Goal: Task Accomplishment & Management: Complete application form

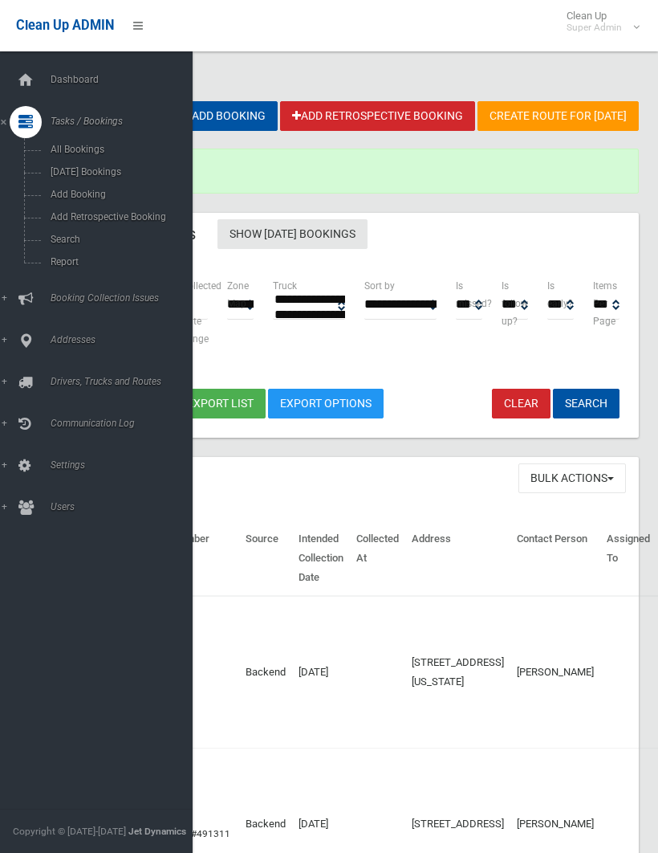
select select
click at [72, 243] on span "Search" at bounding box center [112, 239] width 133 height 11
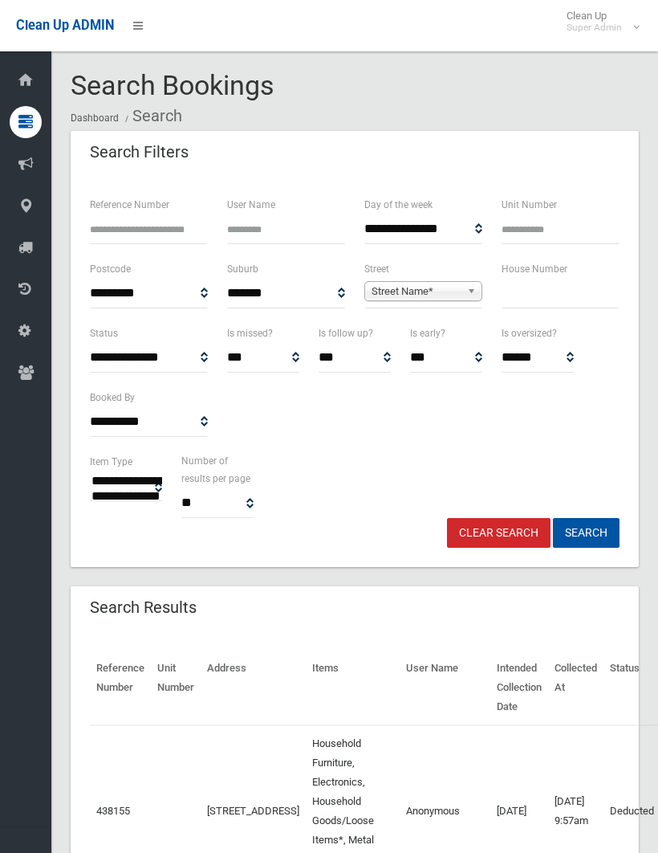
select select
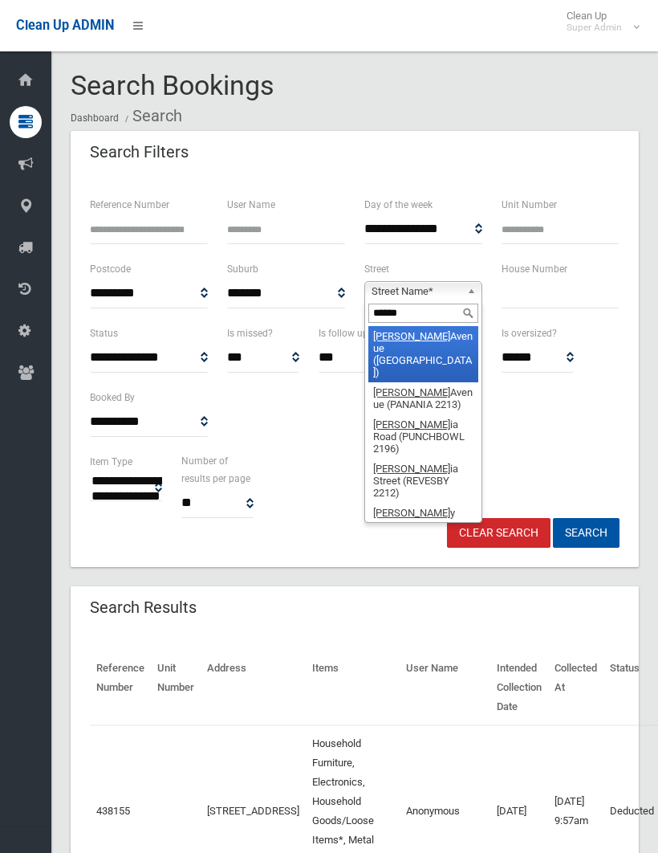
type input "*******"
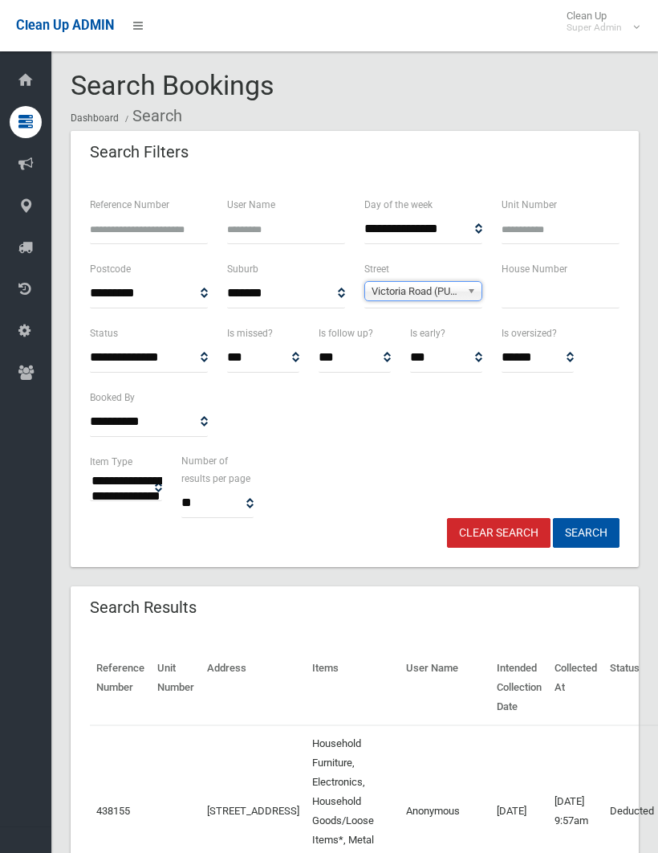
click at [523, 297] on input "text" at bounding box center [561, 294] width 118 height 30
type input "***"
click at [586, 532] on button "Search" at bounding box center [586, 533] width 67 height 30
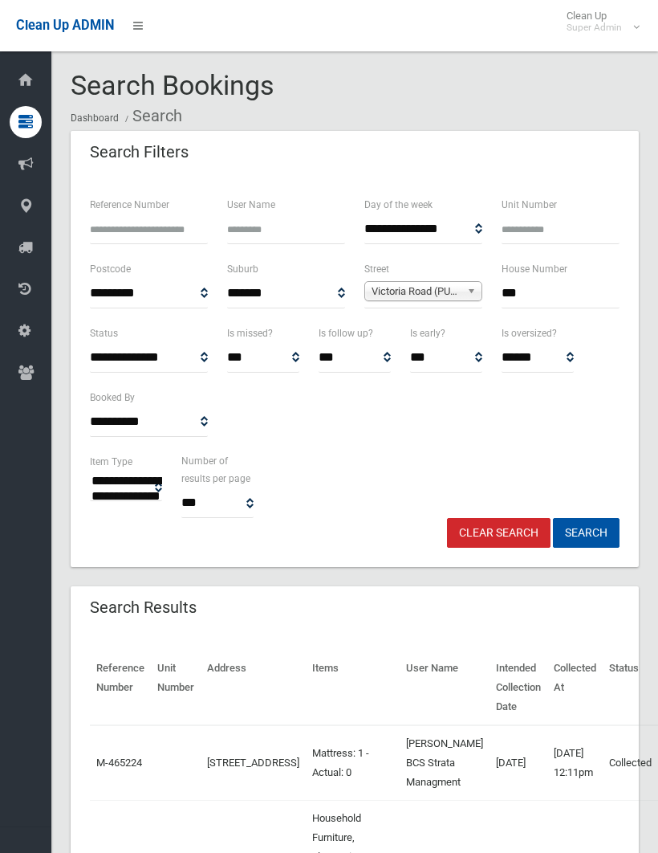
select select
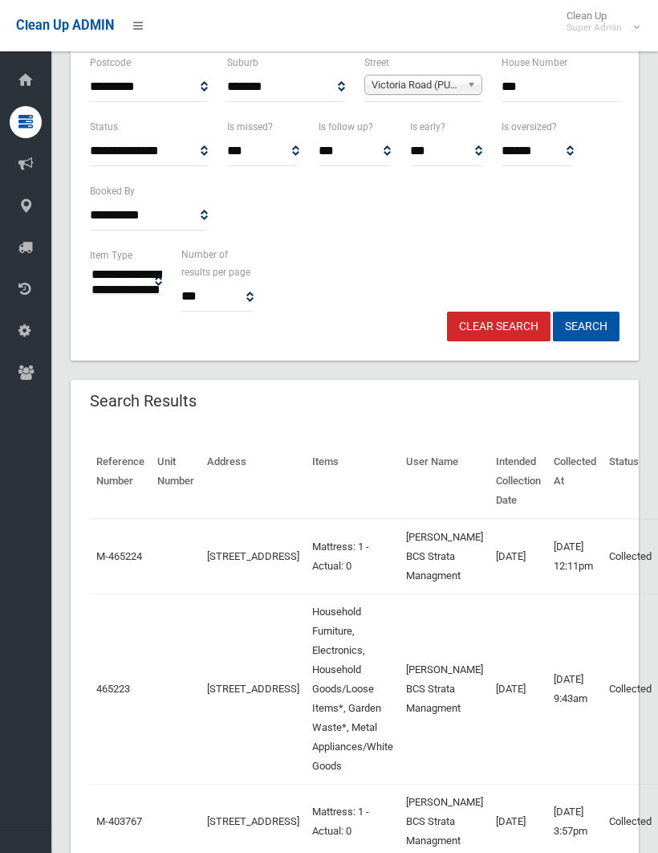
scroll to position [206, 0]
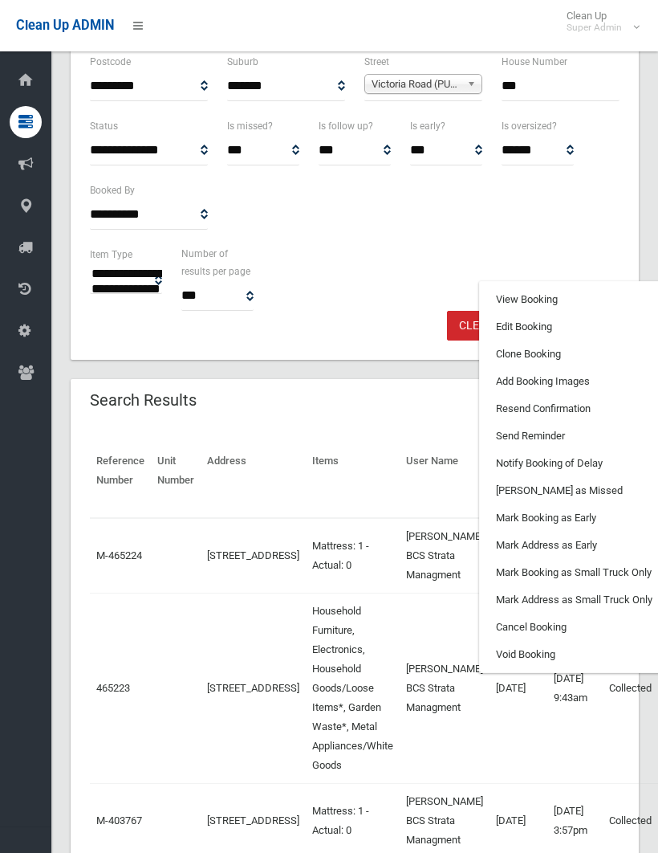
scroll to position [0, 72]
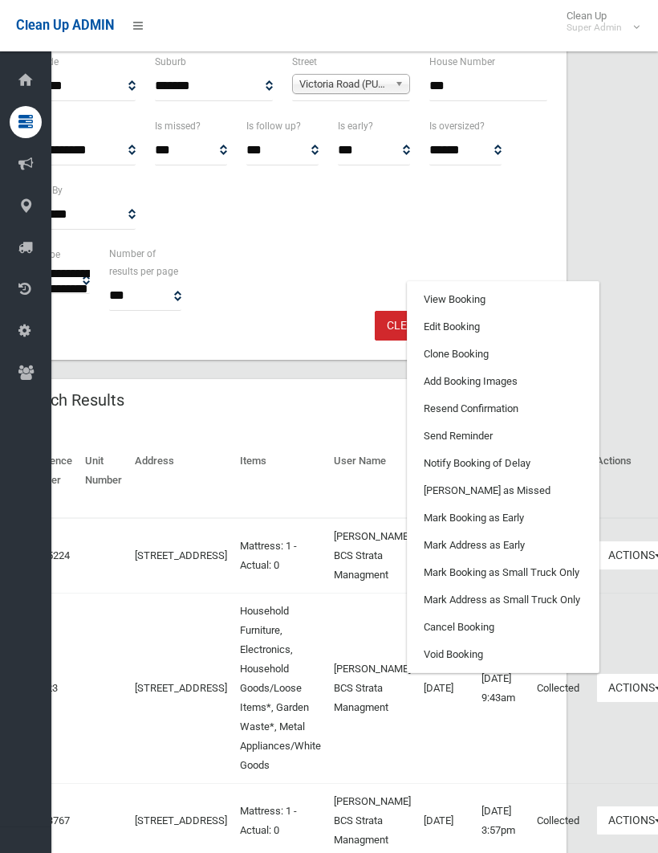
click at [448, 368] on link "Clone Booking" at bounding box center [503, 353] width 191 height 27
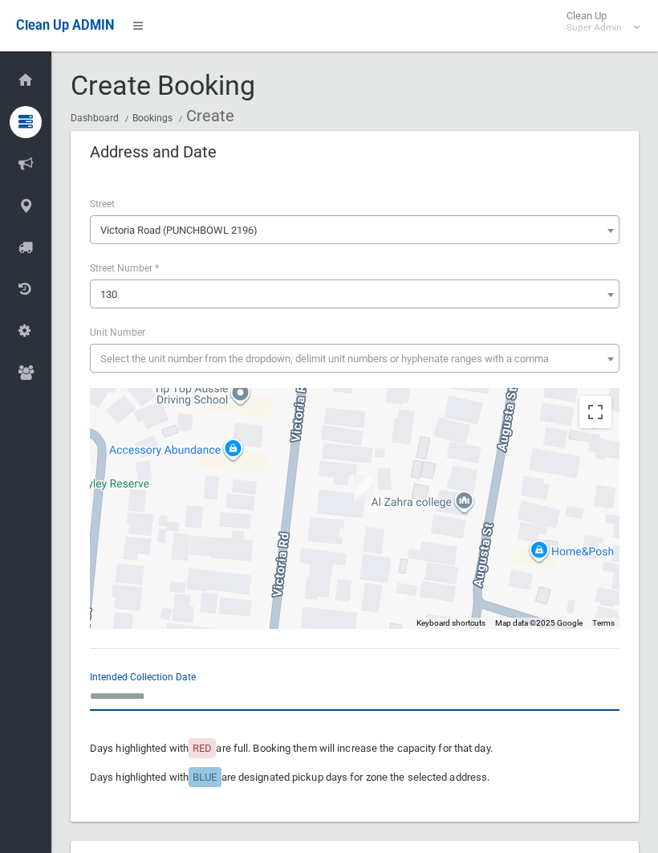
click at [127, 683] on input "text" at bounding box center [355, 696] width 530 height 30
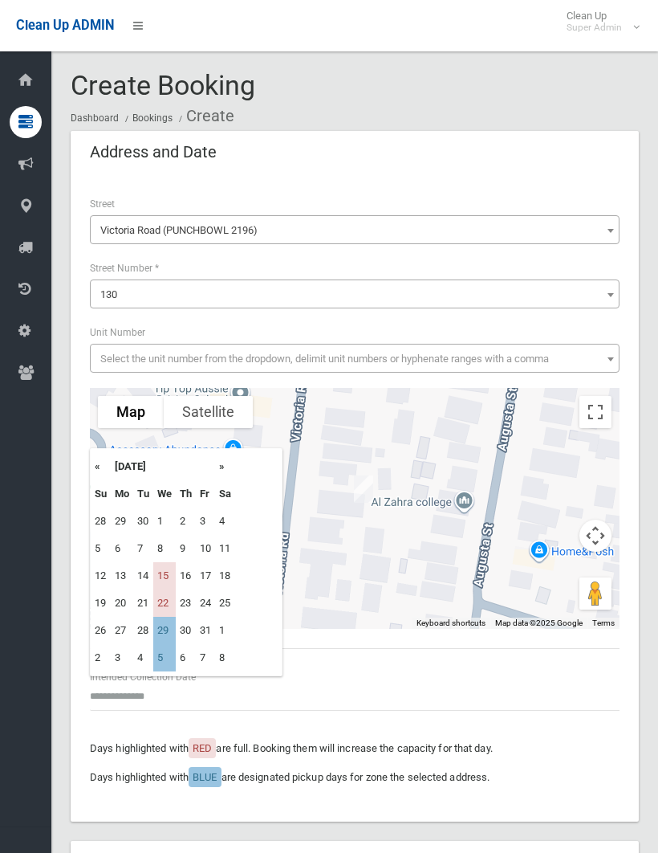
click at [164, 575] on td "15" at bounding box center [164, 575] width 22 height 27
type input "**********"
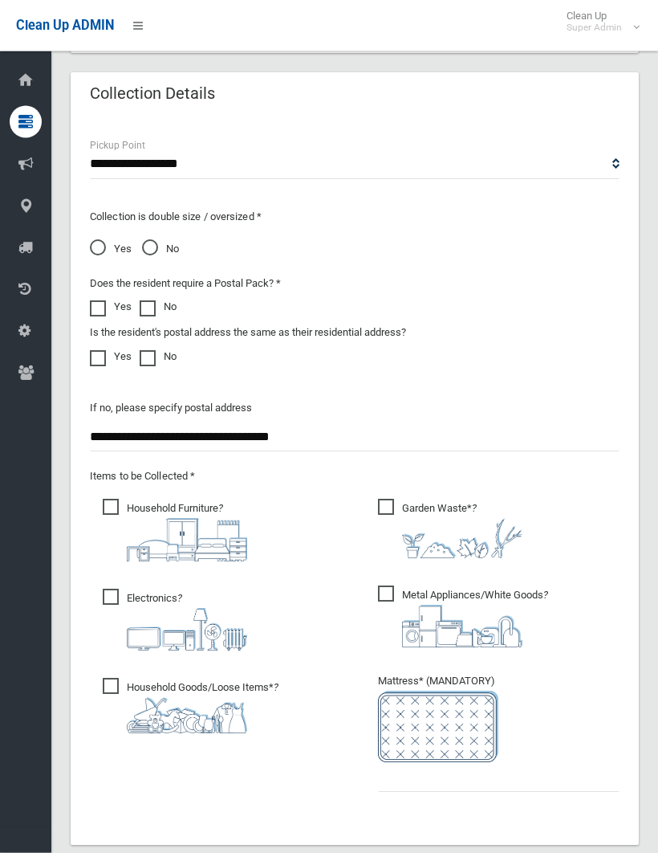
click at [388, 506] on span "Garden Waste* ?" at bounding box center [450, 528] width 145 height 59
click at [380, 780] on input "text" at bounding box center [499, 777] width 242 height 30
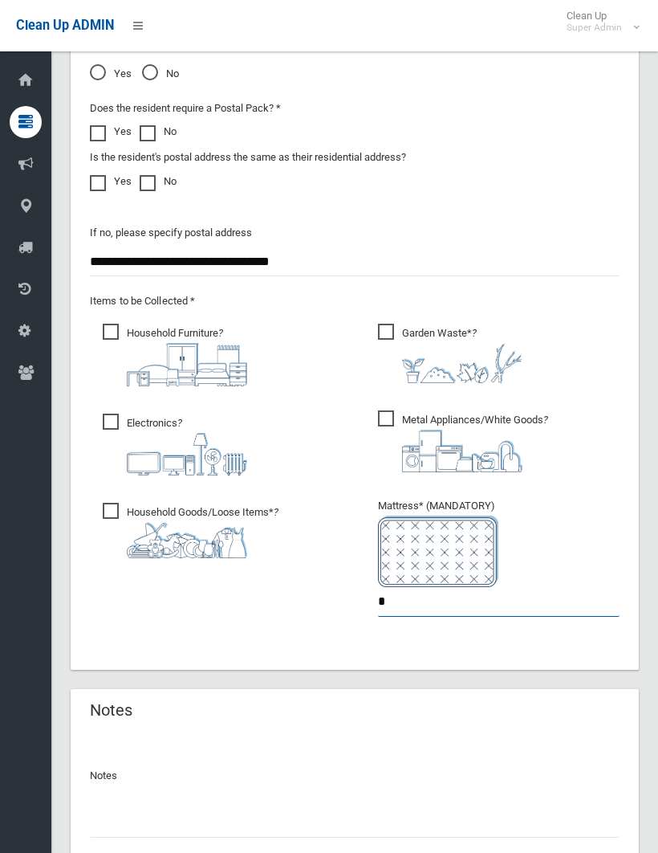
scroll to position [1370, 0]
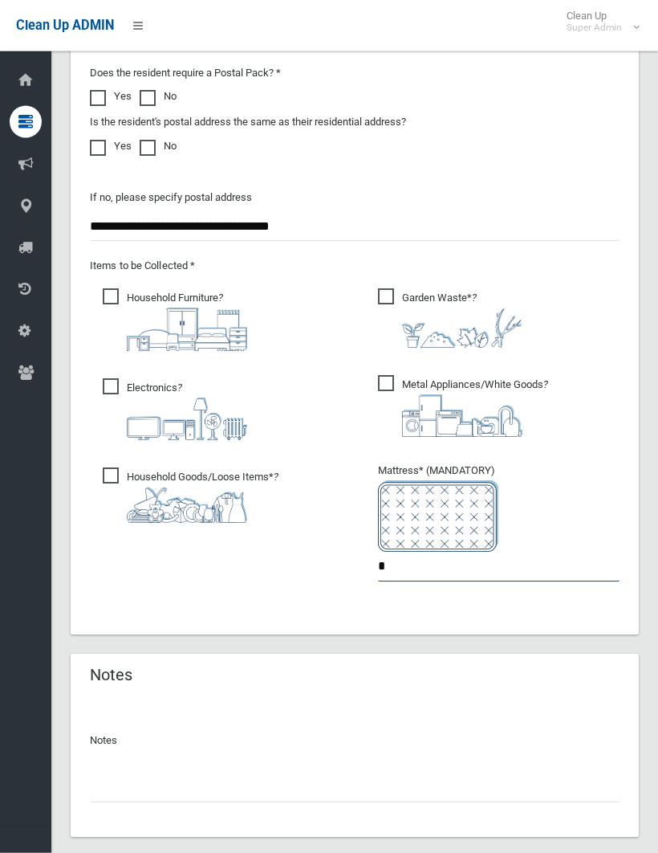
type input "*"
click at [114, 787] on input "text" at bounding box center [355, 788] width 530 height 30
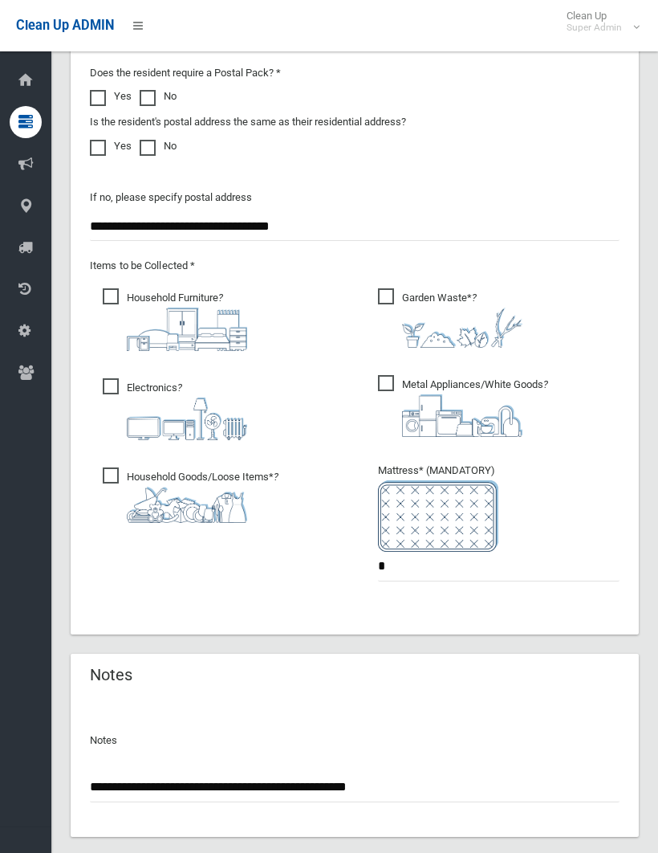
type input "**********"
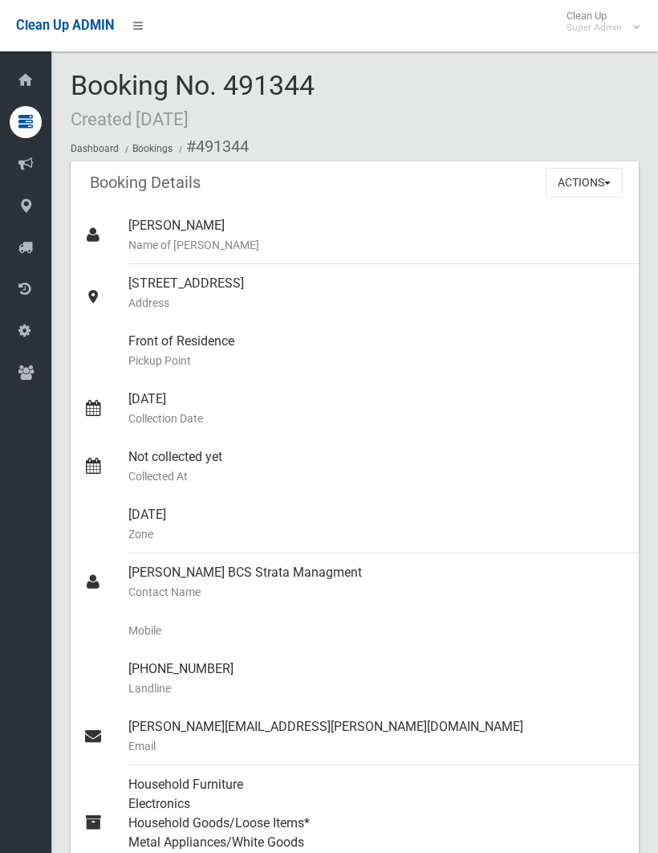
click at [587, 174] on button "Actions" at bounding box center [584, 183] width 77 height 30
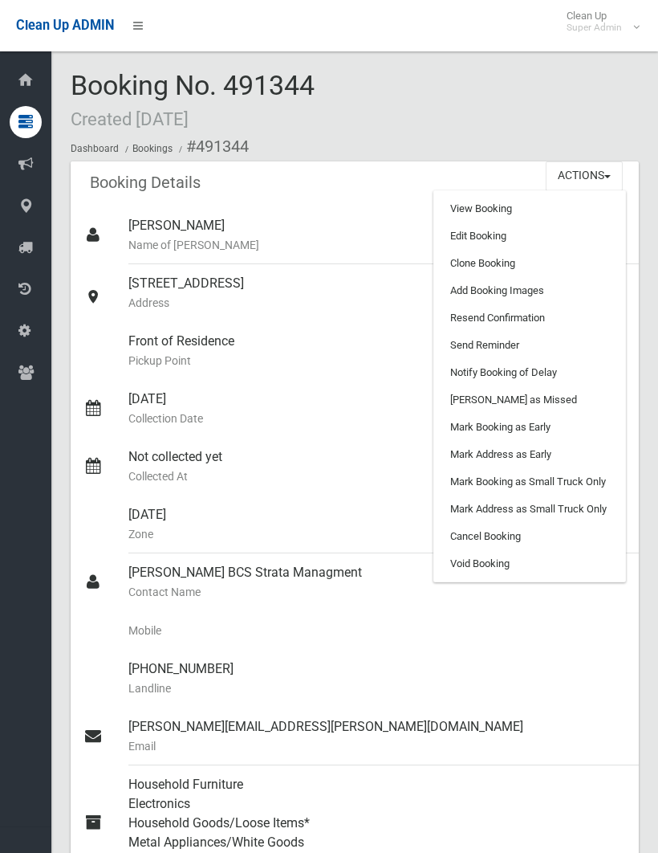
click at [503, 283] on link "Add Booking Images" at bounding box center [529, 290] width 191 height 27
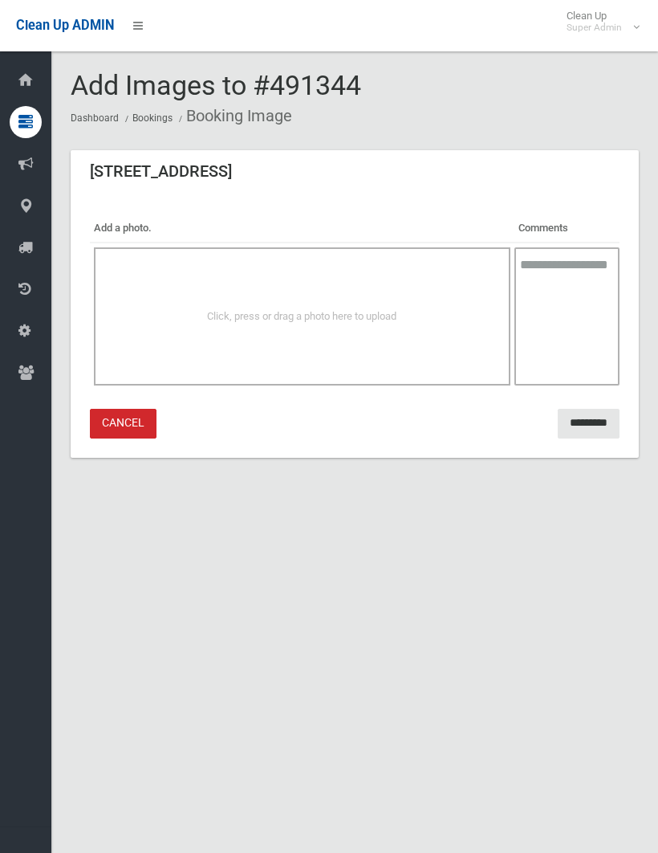
click at [338, 305] on div "Click, press or drag a photo here to upload" at bounding box center [302, 316] width 417 height 138
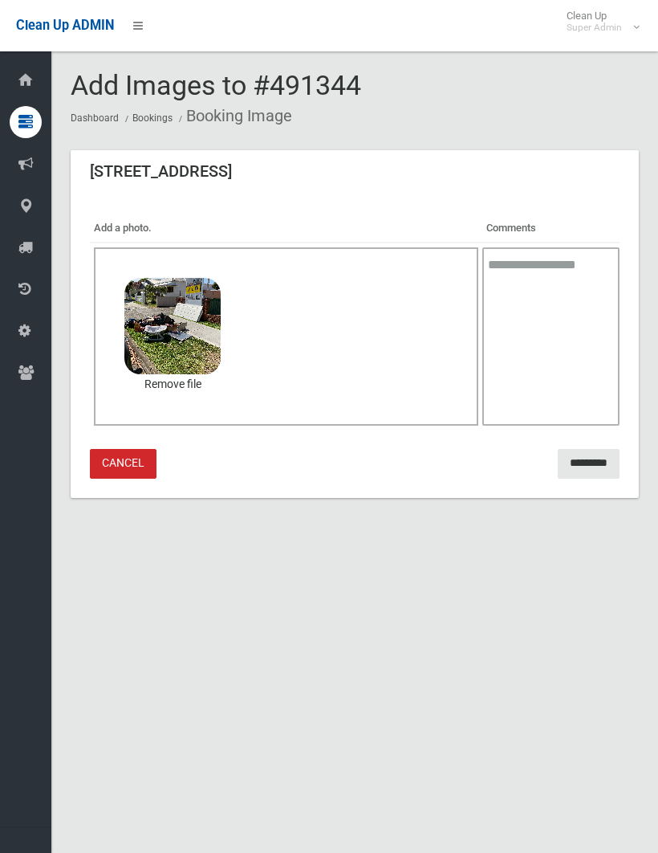
click at [577, 459] on input "*********" at bounding box center [589, 464] width 62 height 30
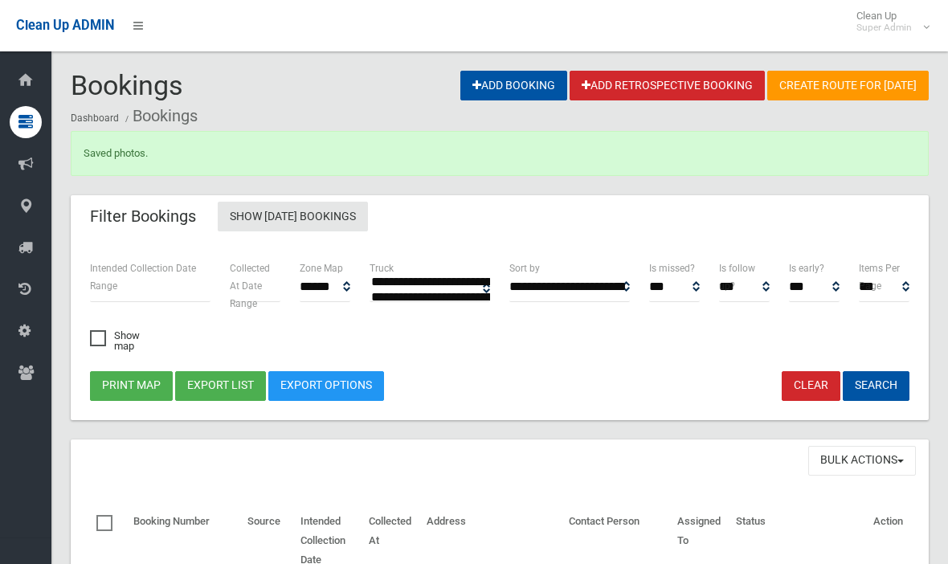
select select
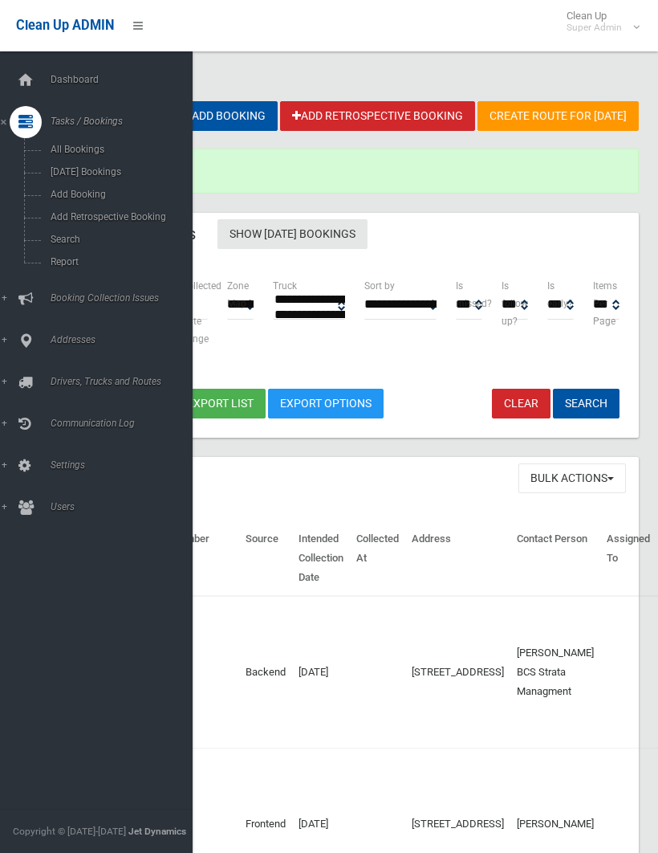
click at [67, 241] on span "Search" at bounding box center [112, 239] width 133 height 11
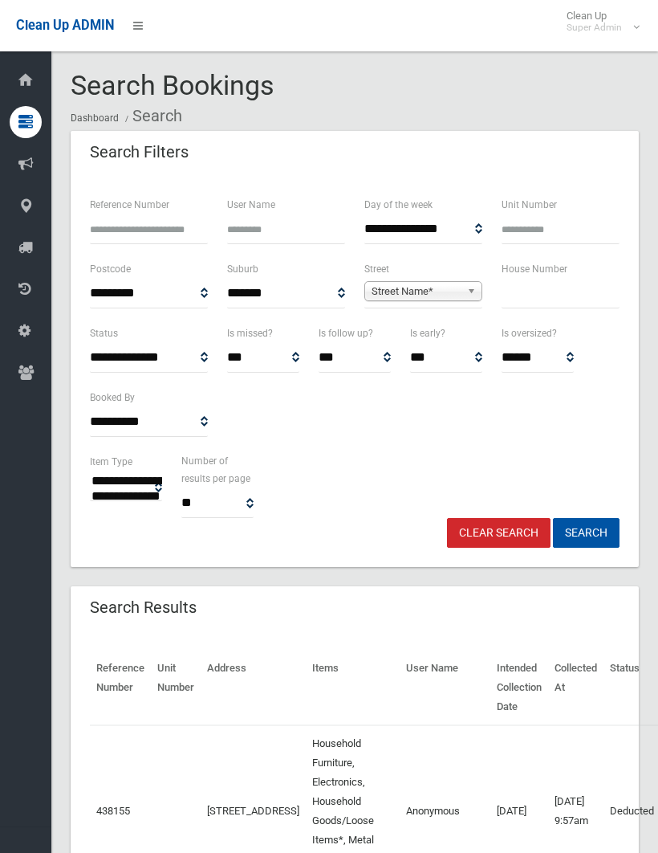
select select
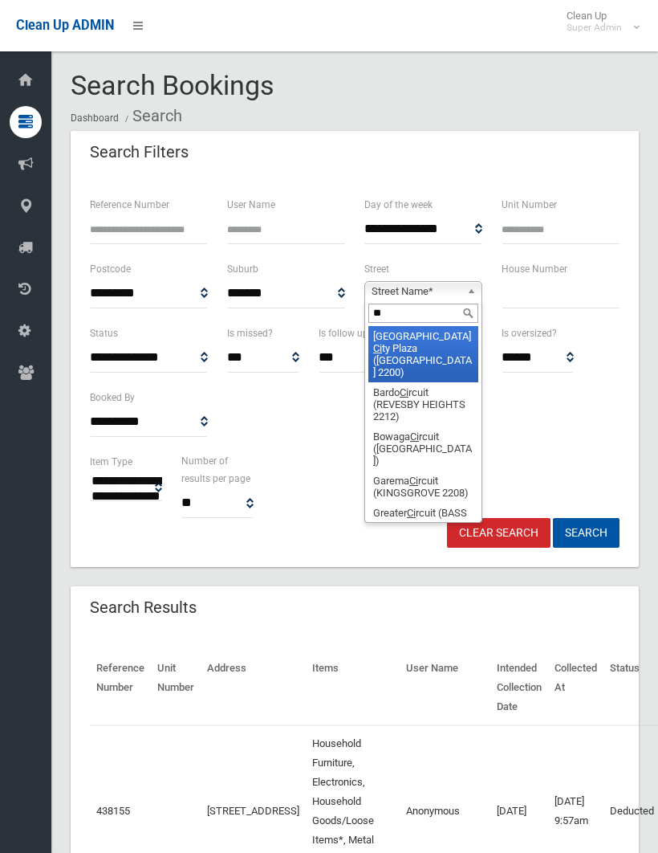
type input "*"
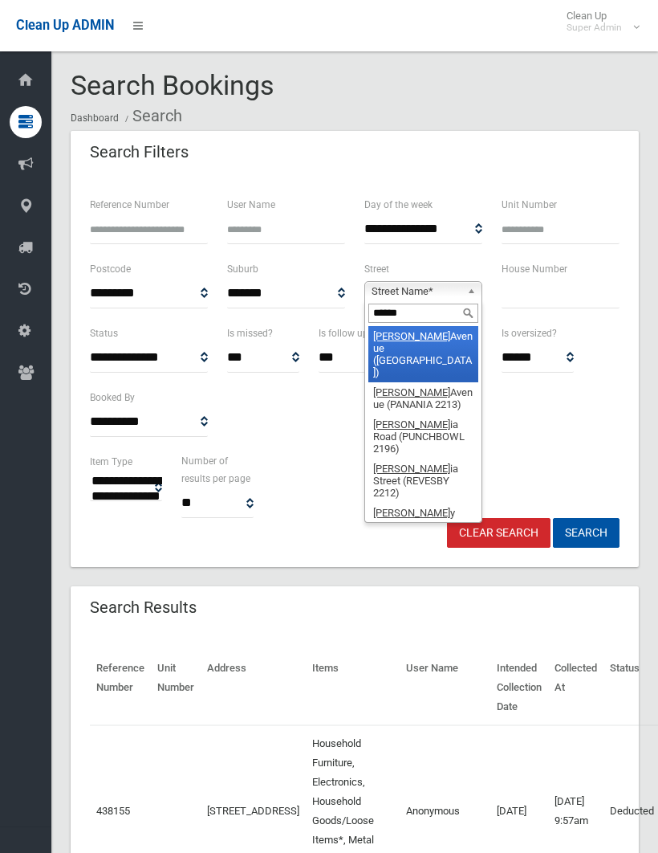
type input "*******"
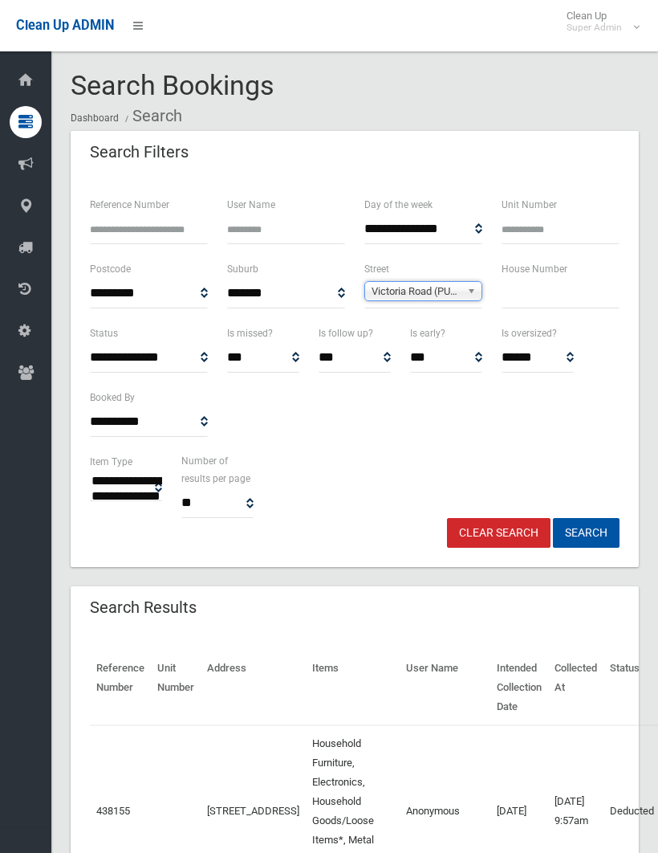
click at [513, 285] on input "text" at bounding box center [561, 294] width 118 height 30
type input "***"
click at [586, 532] on button "Search" at bounding box center [586, 533] width 67 height 30
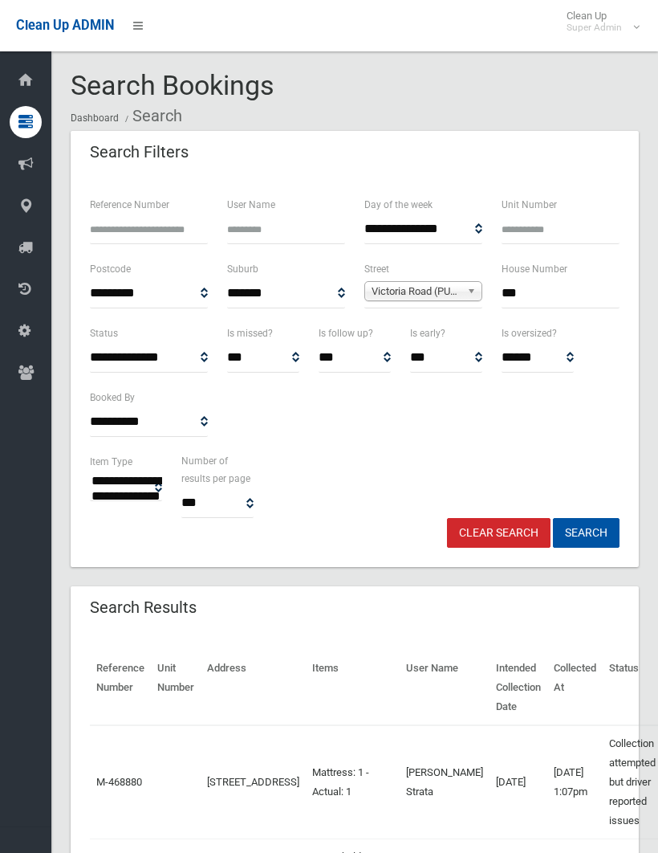
select select
click at [542, 296] on input "***" at bounding box center [561, 294] width 118 height 30
type input "***"
click at [586, 532] on button "Search" at bounding box center [586, 533] width 67 height 30
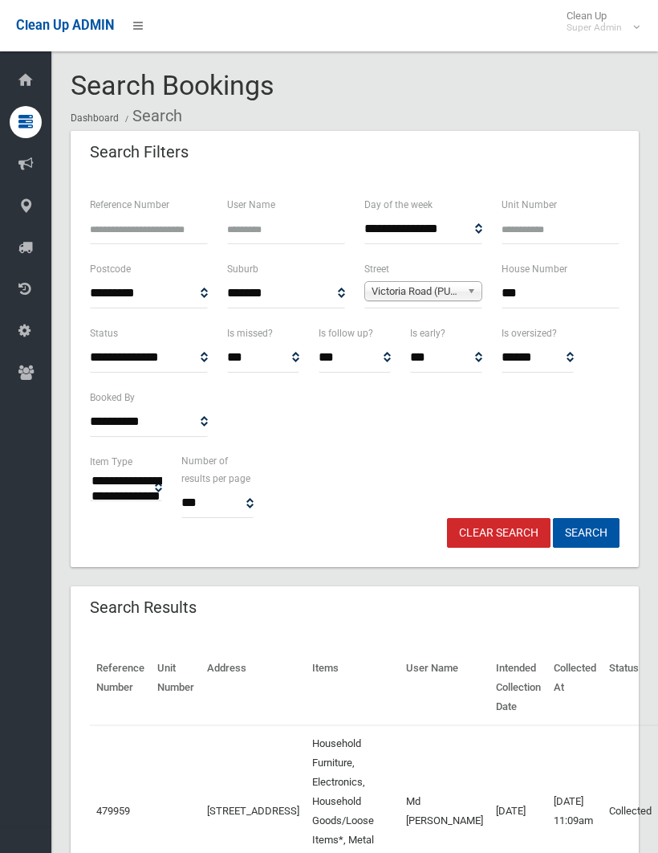
select select
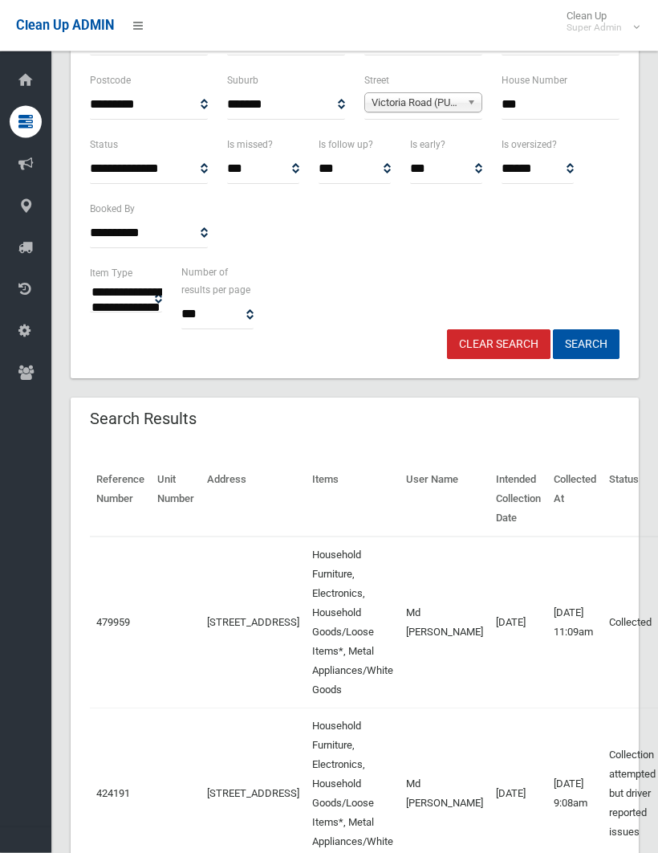
scroll to position [189, 0]
click at [630, 610] on td "Collected" at bounding box center [633, 622] width 60 height 172
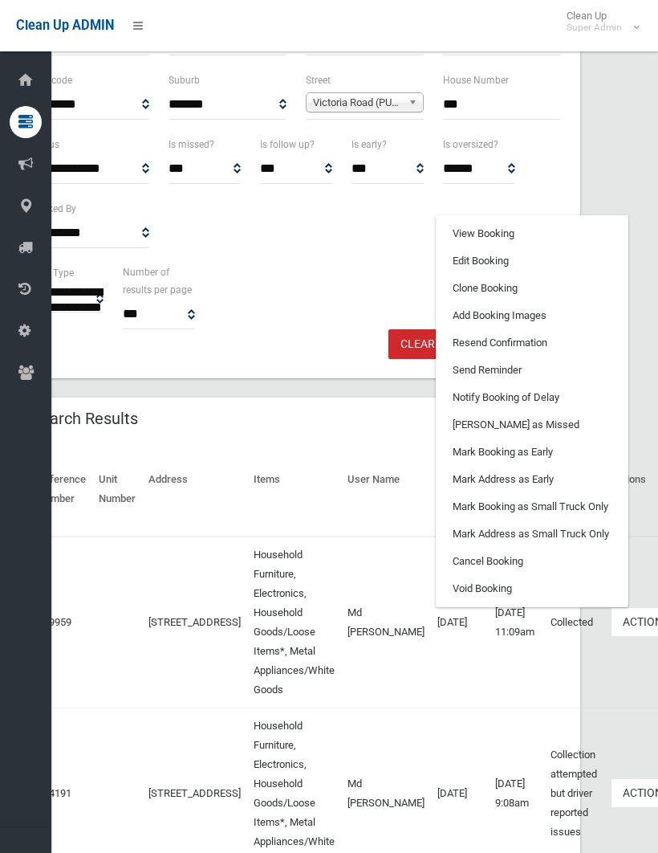
click at [450, 282] on link "Clone Booking" at bounding box center [532, 288] width 191 height 27
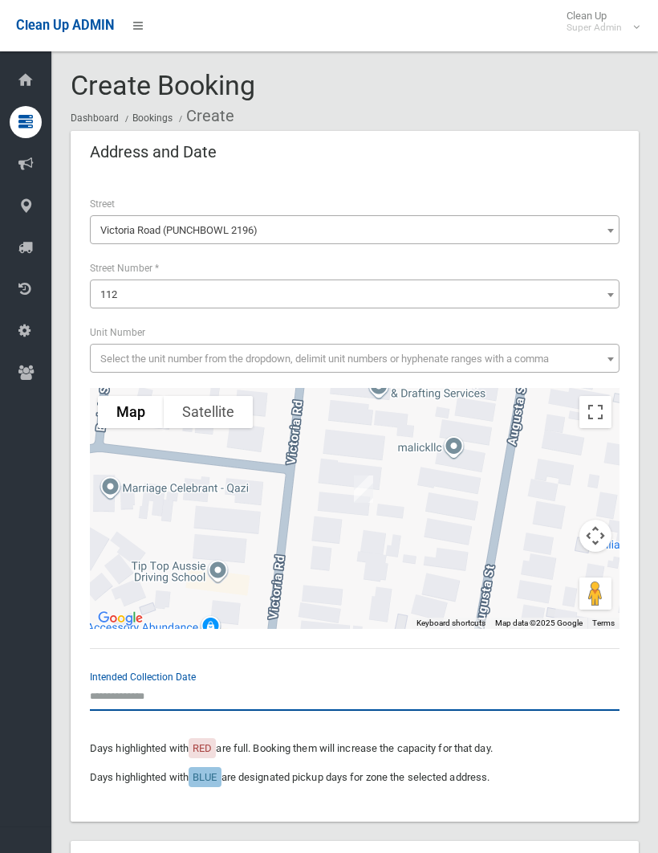
click at [128, 681] on input "text" at bounding box center [355, 696] width 530 height 30
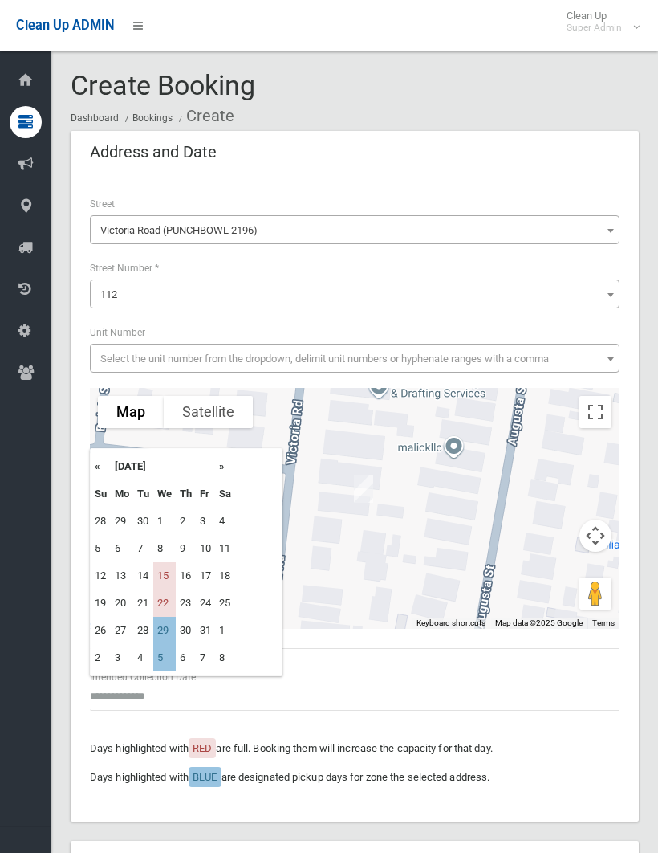
click at [172, 567] on td "15" at bounding box center [164, 575] width 22 height 27
type input "**********"
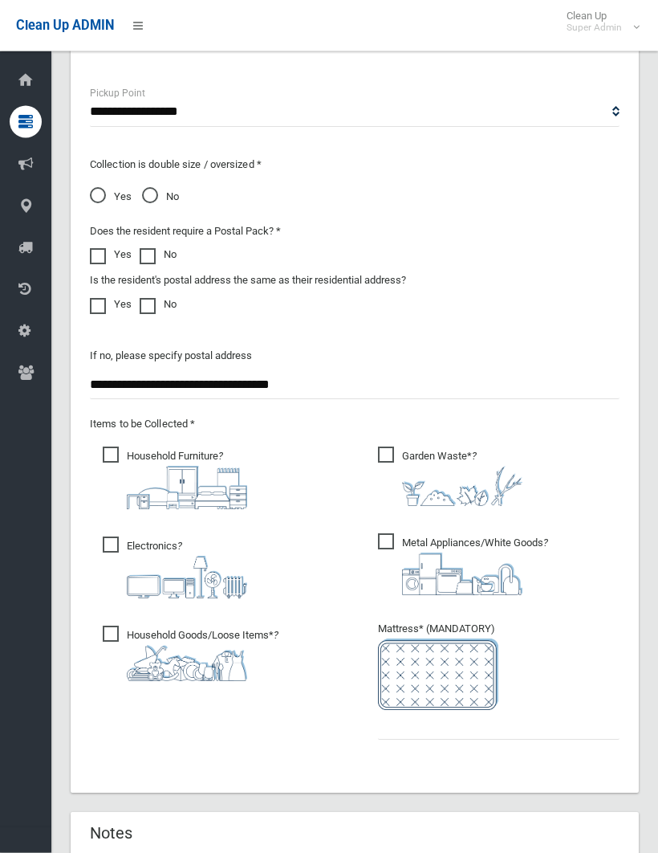
scroll to position [1248, 0]
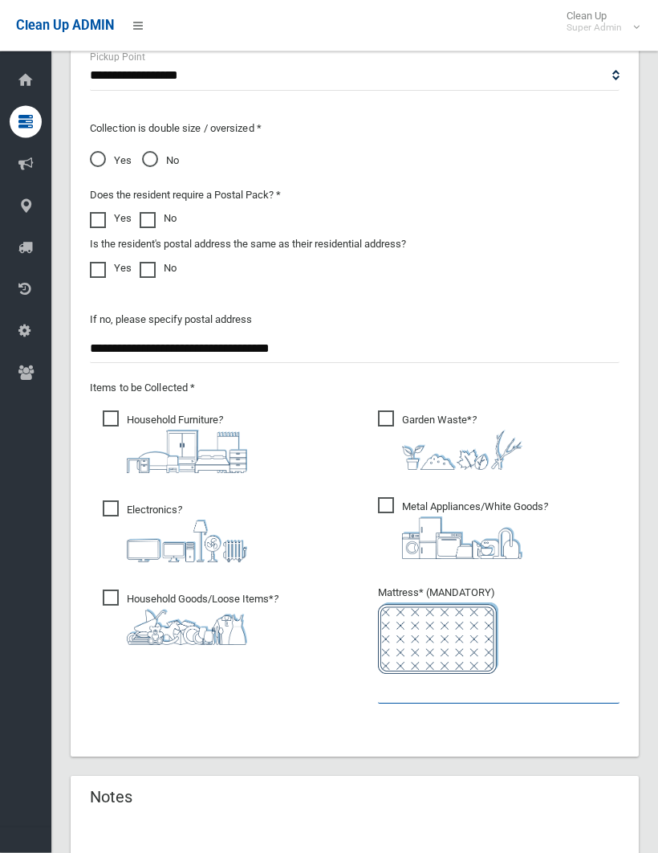
click at [386, 680] on input "text" at bounding box center [499, 690] width 242 height 30
type input "*"
click at [291, 690] on div "**********" at bounding box center [354, 392] width 549 height 689
click at [110, 504] on span "Electronics ?" at bounding box center [175, 531] width 145 height 62
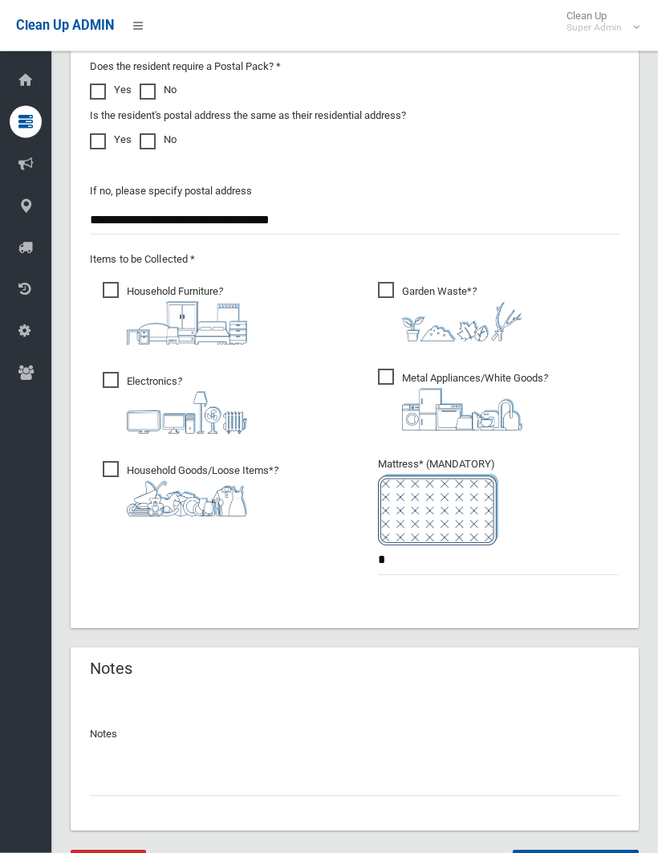
scroll to position [1377, 0]
click at [115, 772] on input "text" at bounding box center [355, 781] width 530 height 30
type input "**********"
click at [575, 852] on button "Create Booking" at bounding box center [576, 865] width 126 height 30
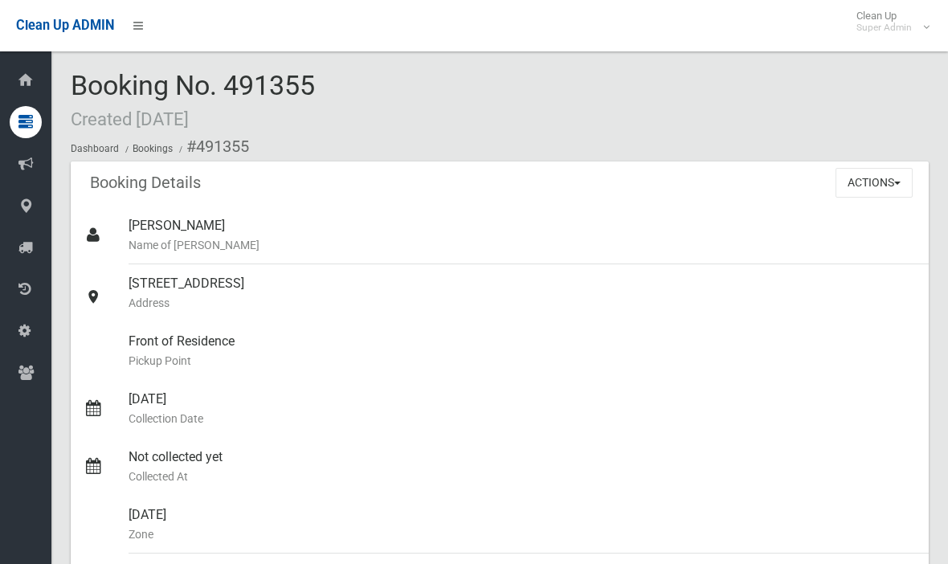
click at [658, 179] on button "Actions" at bounding box center [873, 183] width 77 height 30
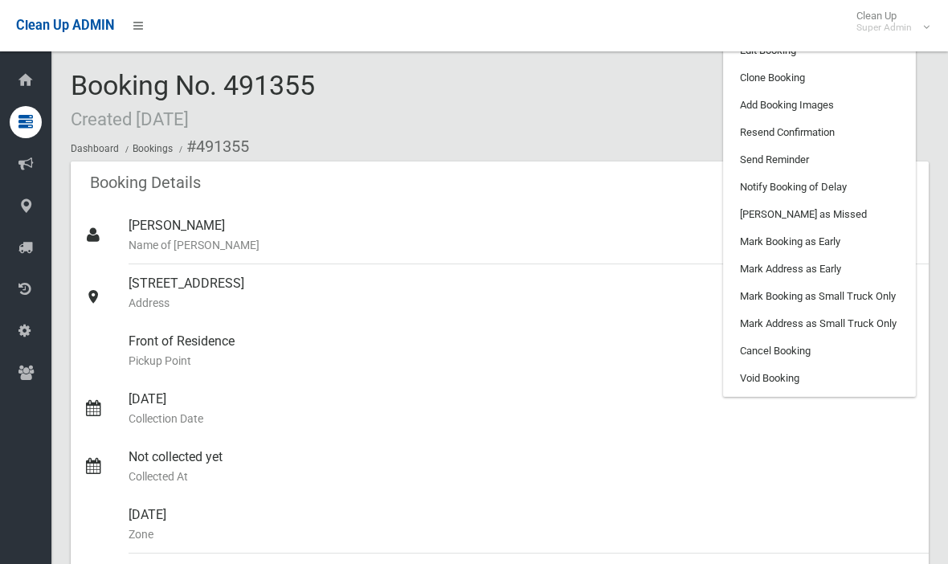
click at [658, 103] on link "Add Booking Images" at bounding box center [819, 105] width 191 height 27
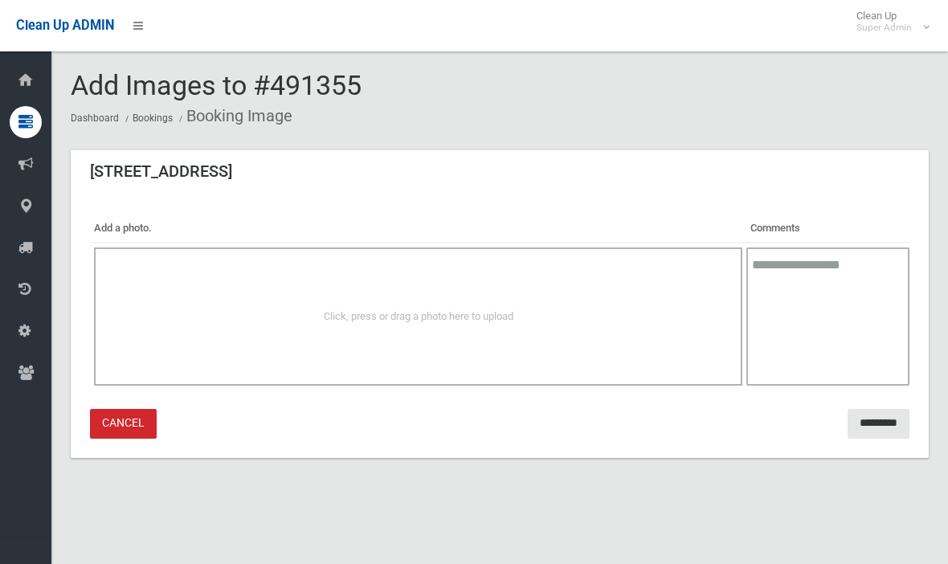
click at [499, 307] on div "Click, press or drag a photo here to upload" at bounding box center [418, 316] width 613 height 19
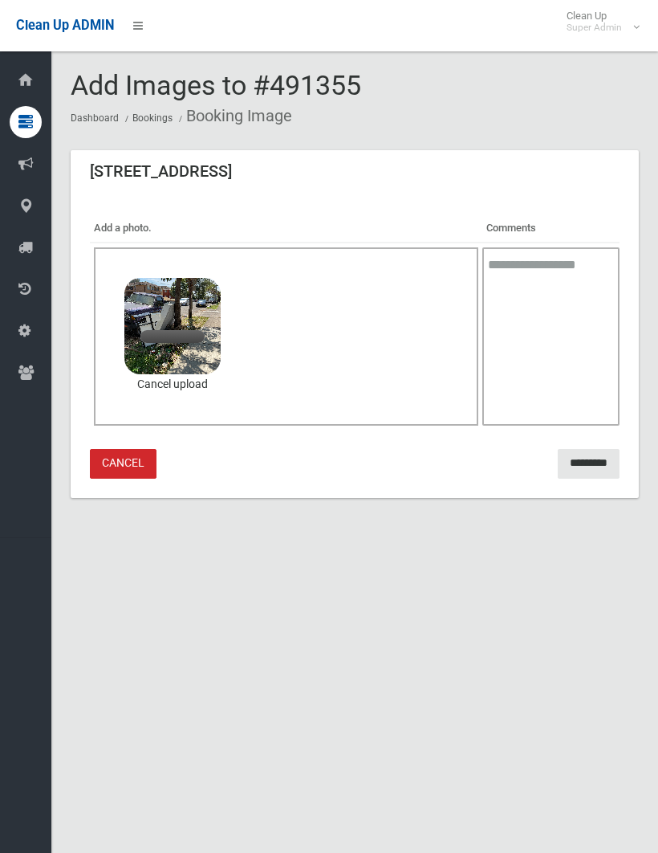
click at [579, 450] on input "*********" at bounding box center [589, 464] width 62 height 30
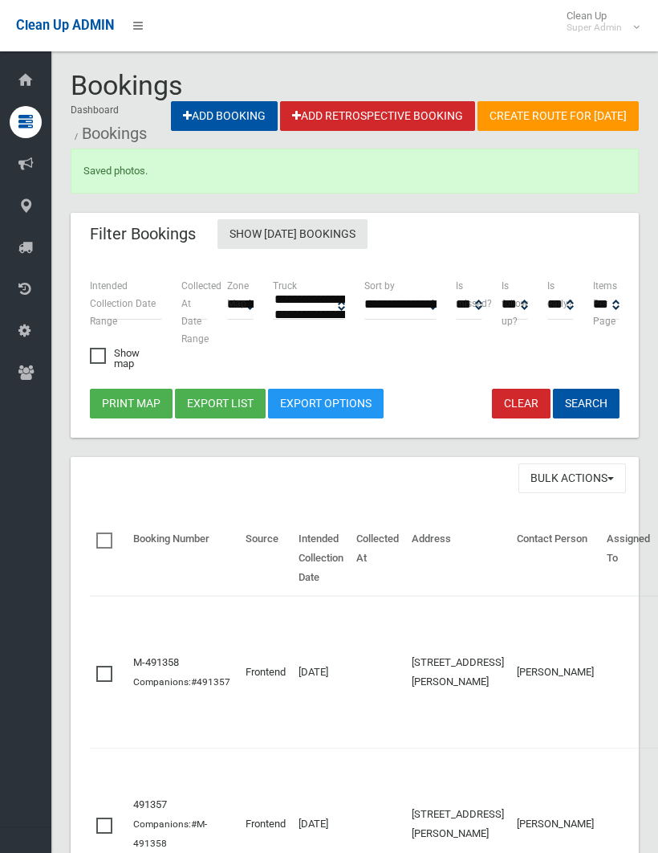
select select
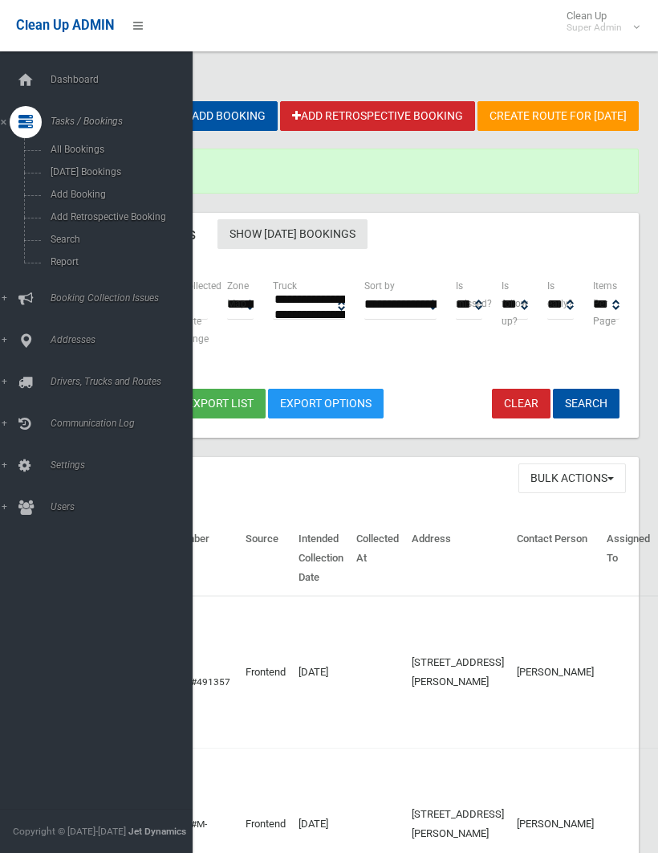
click at [77, 243] on span "Search" at bounding box center [112, 239] width 133 height 11
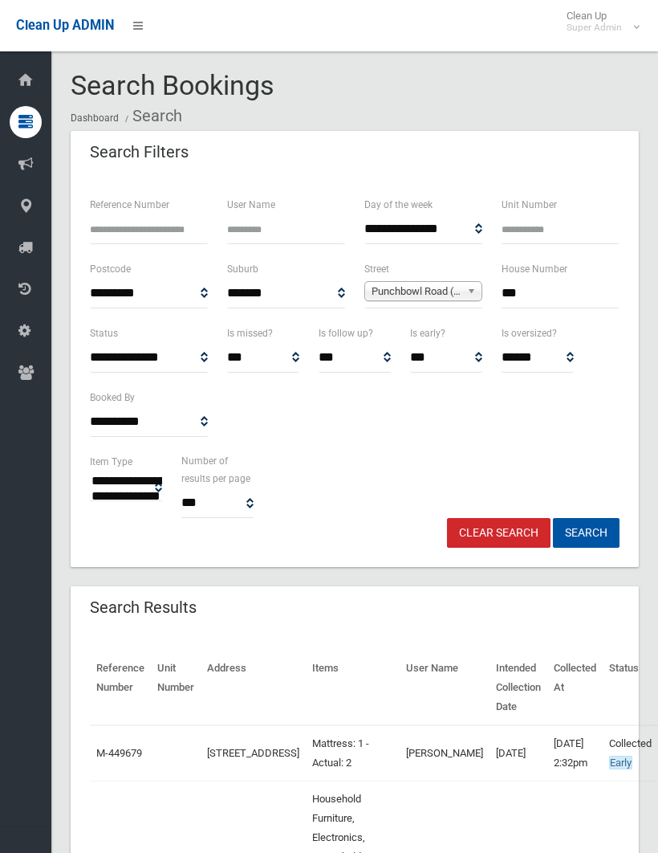
select select
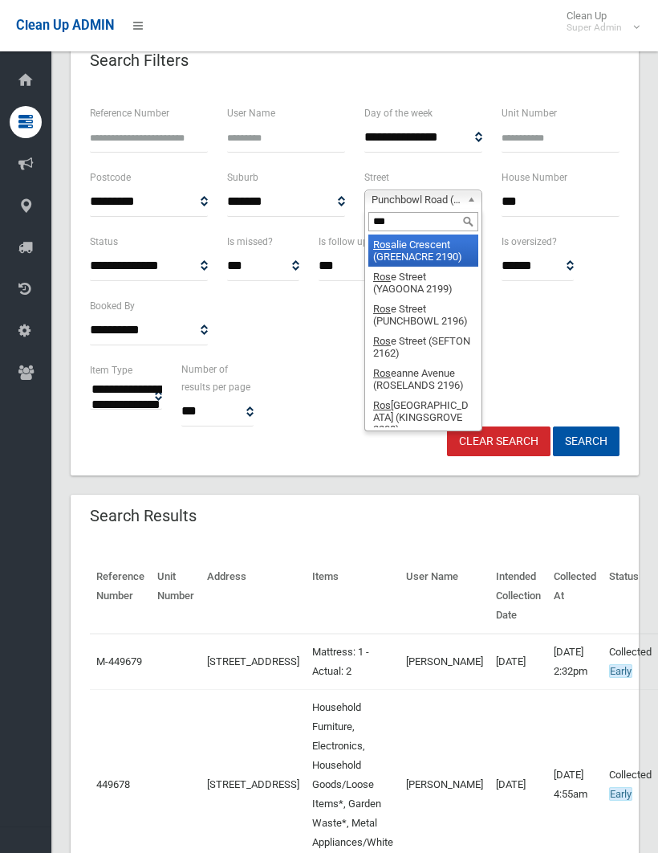
type input "****"
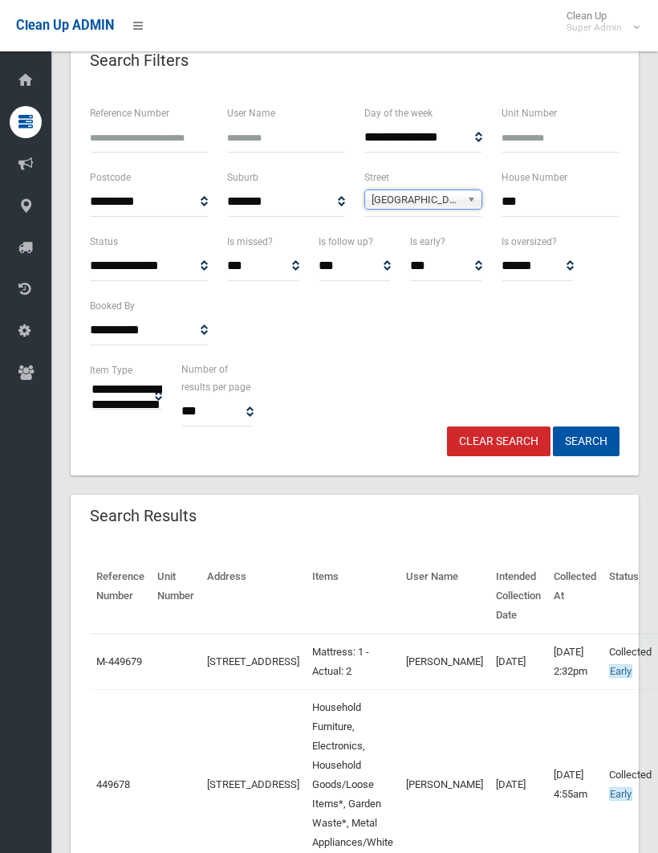
click at [536, 203] on input "***" at bounding box center [561, 202] width 118 height 30
type input "*"
type input "**"
click at [586, 440] on button "Search" at bounding box center [586, 441] width 67 height 30
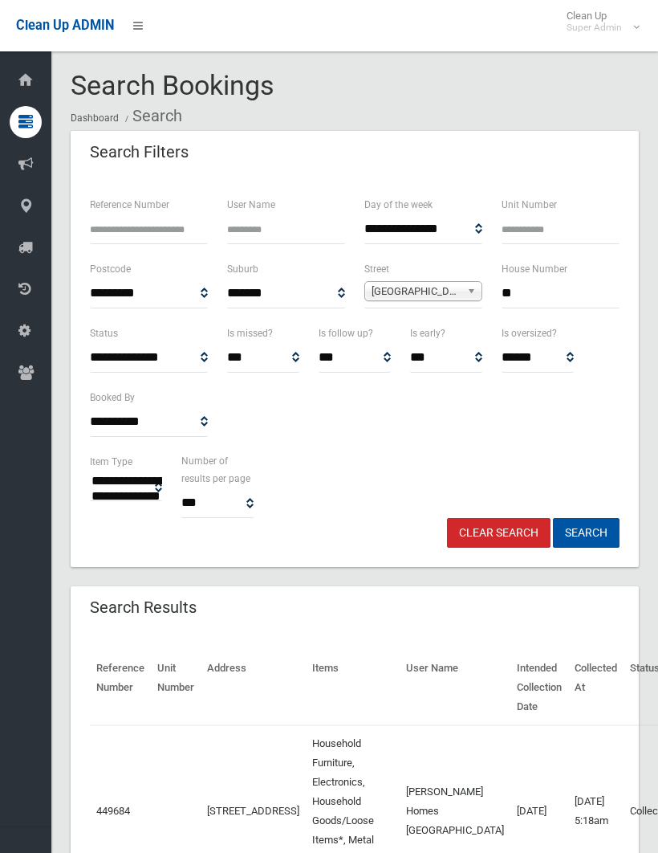
select select
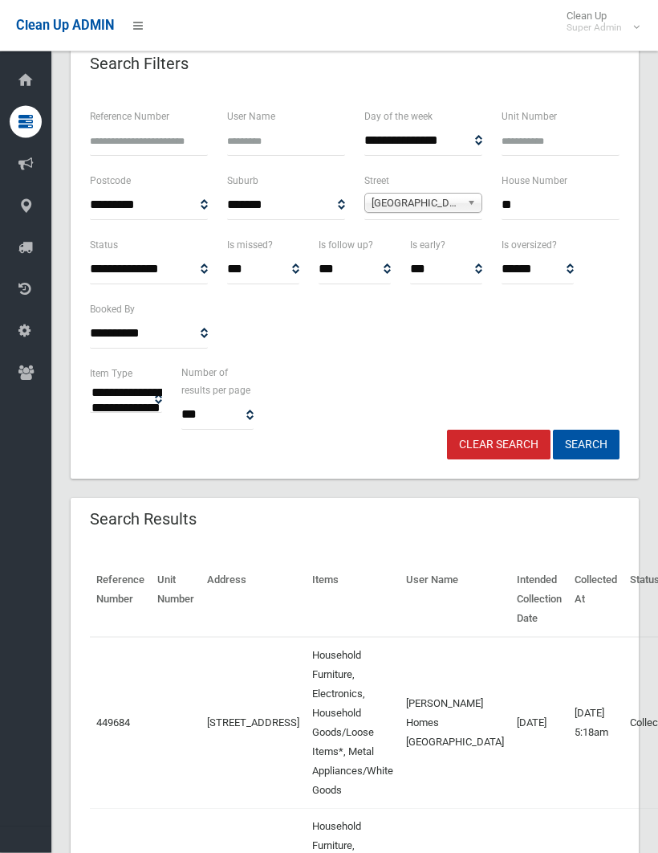
scroll to position [88, 0]
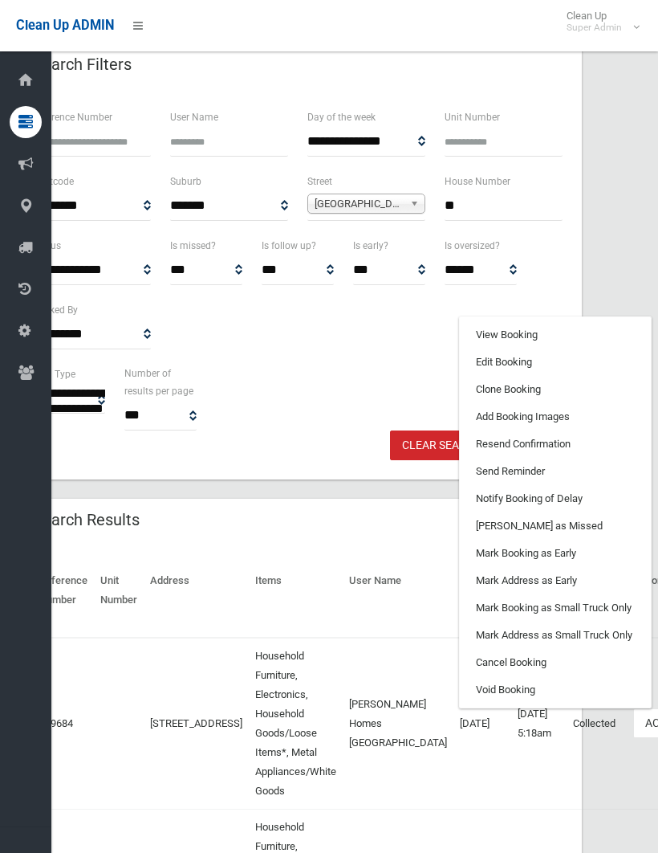
click at [463, 389] on link "Clone Booking" at bounding box center [555, 389] width 191 height 27
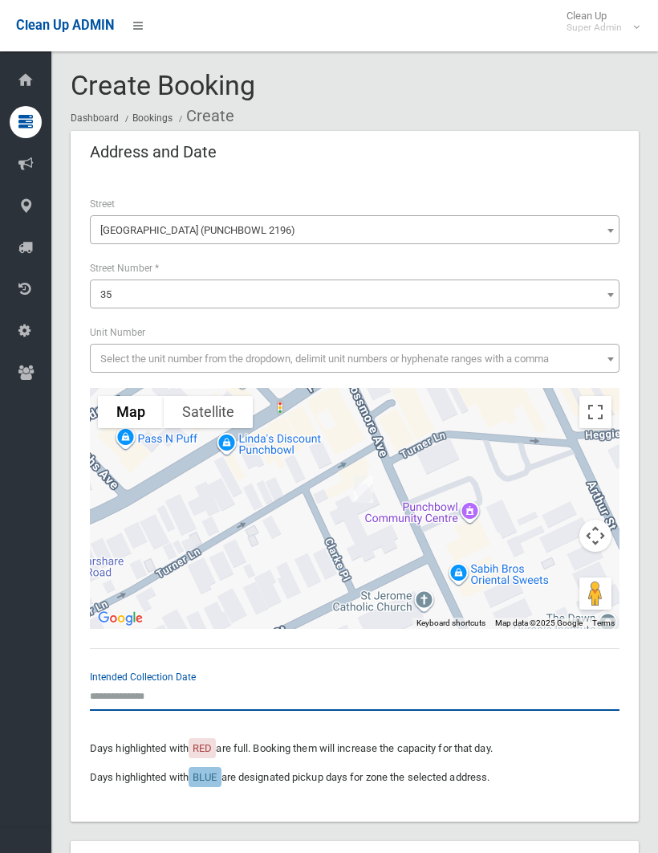
click at [122, 688] on input "text" at bounding box center [355, 696] width 530 height 30
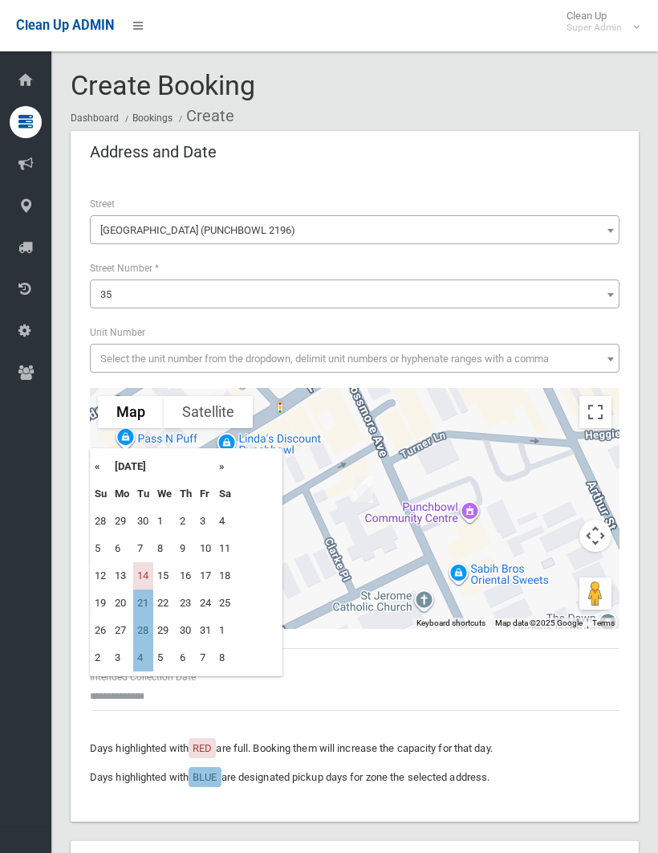
click at [150, 576] on td "14" at bounding box center [143, 575] width 20 height 27
type input "**********"
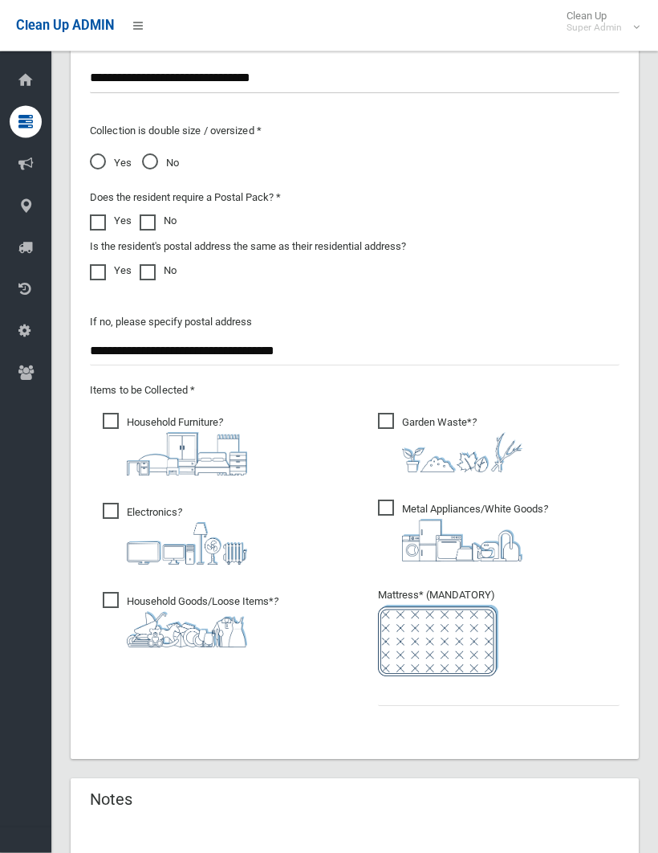
scroll to position [1304, 0]
click at [381, 688] on input "text" at bounding box center [499, 691] width 242 height 30
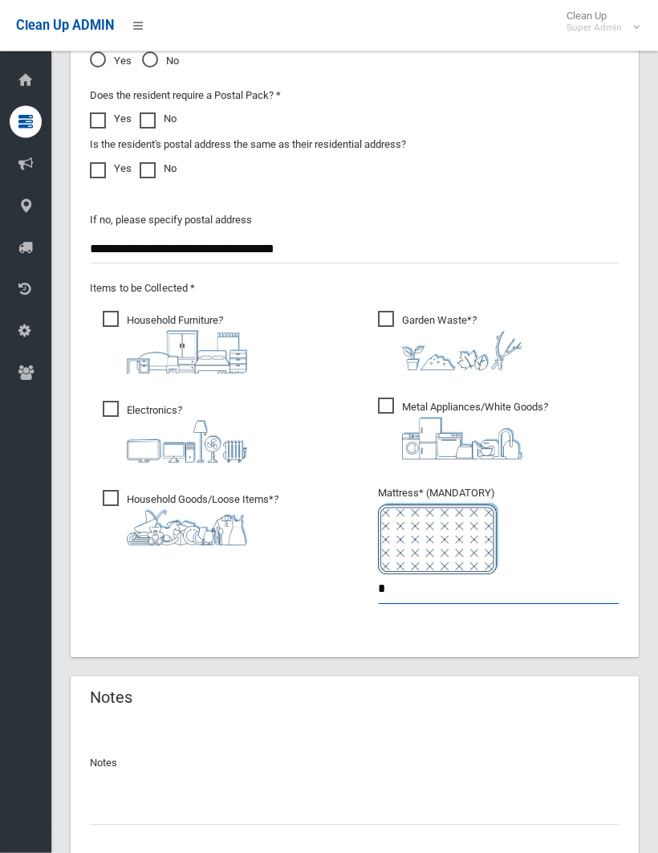
scroll to position [1460, 0]
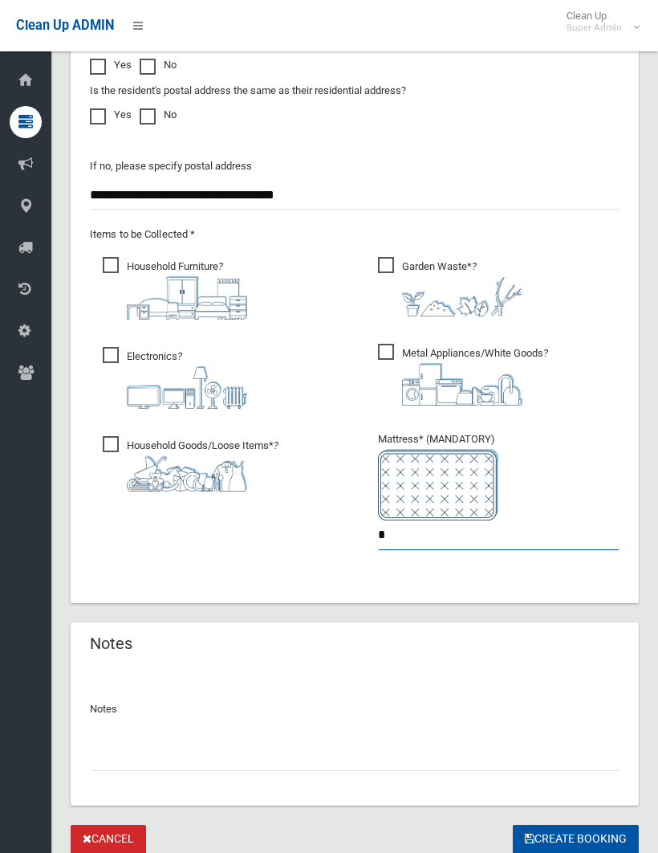
type input "*"
click at [99, 748] on input "text" at bounding box center [355, 756] width 530 height 30
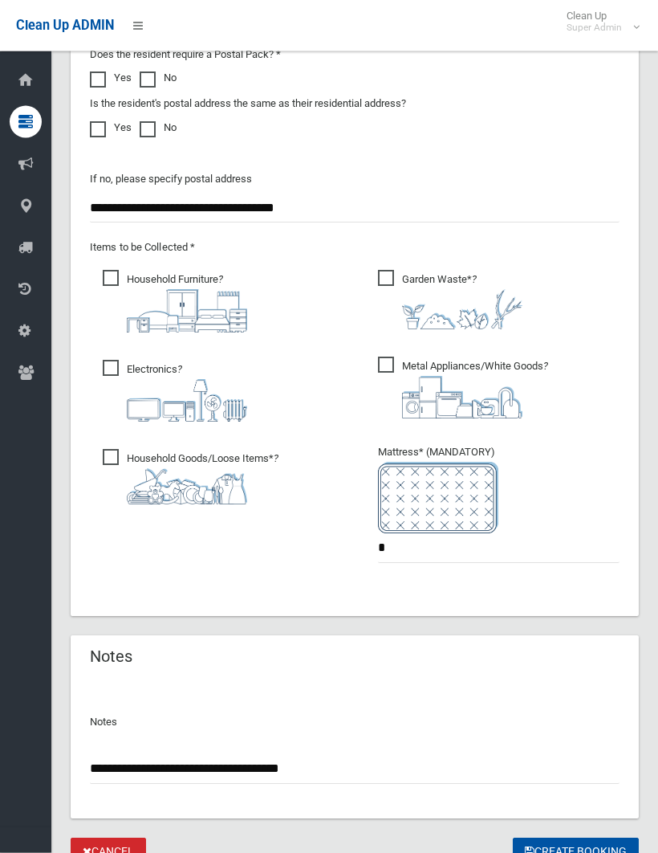
scroll to position [1447, 0]
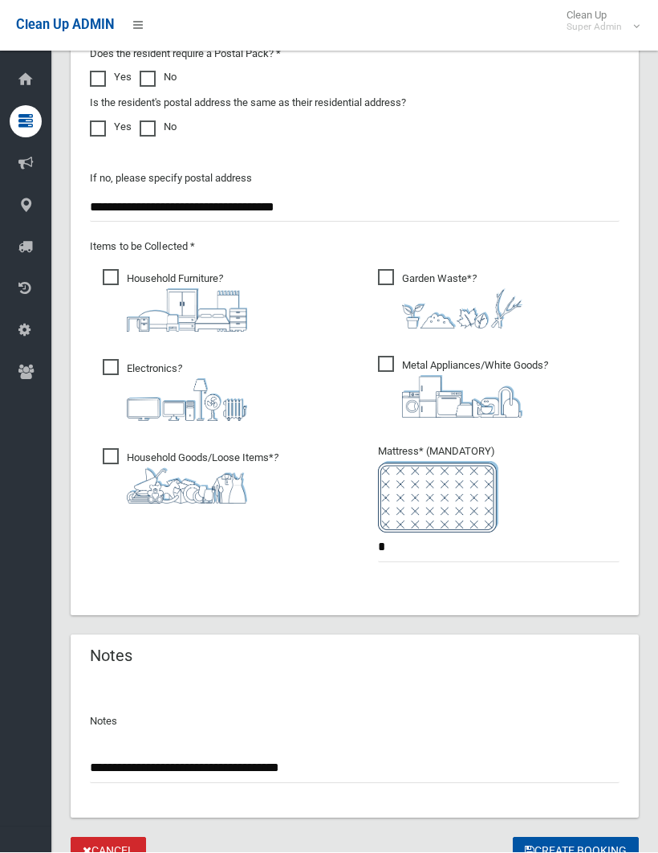
type input "**********"
click at [575, 847] on button "Create Booking" at bounding box center [576, 853] width 126 height 30
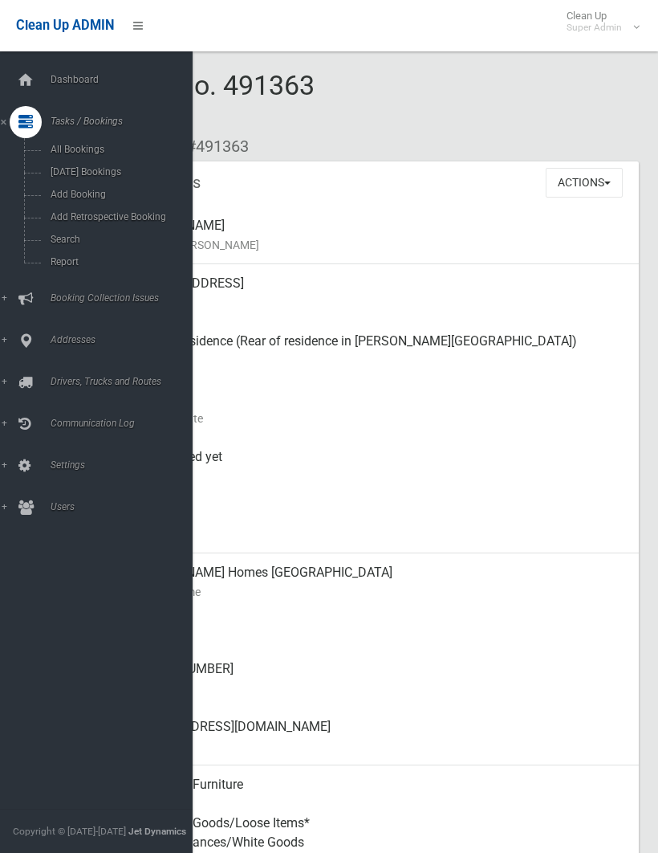
click at [68, 239] on span "Search" at bounding box center [112, 239] width 133 height 11
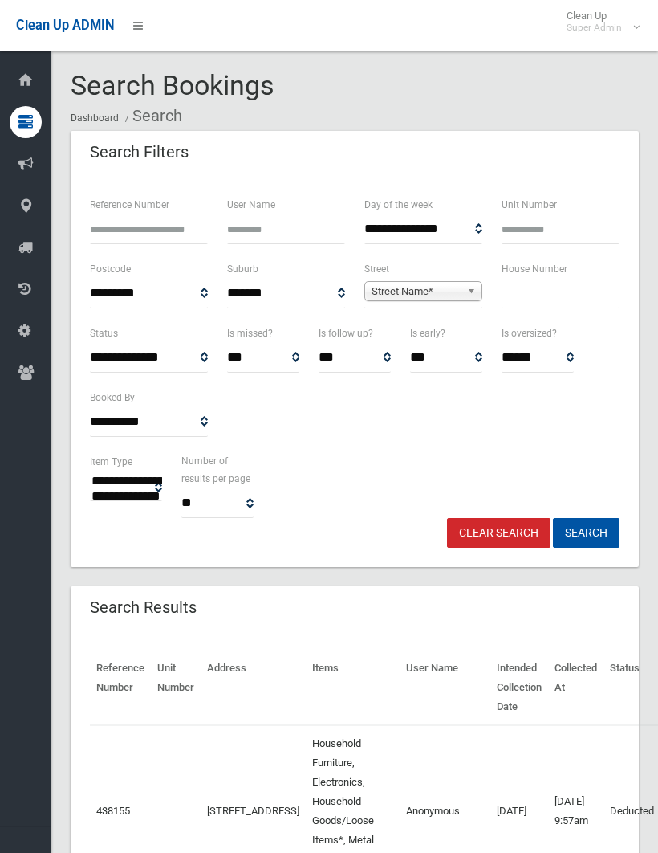
select select
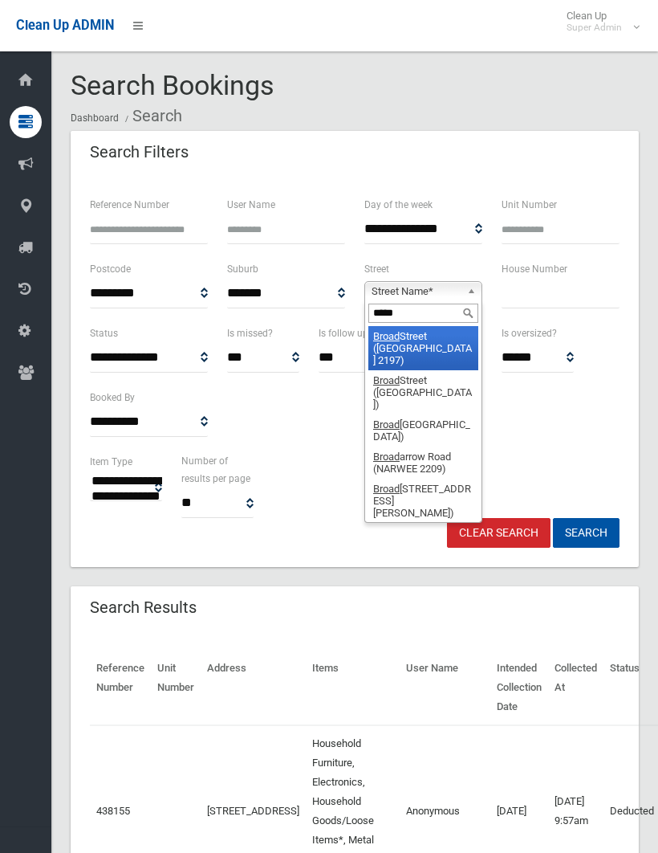
type input "******"
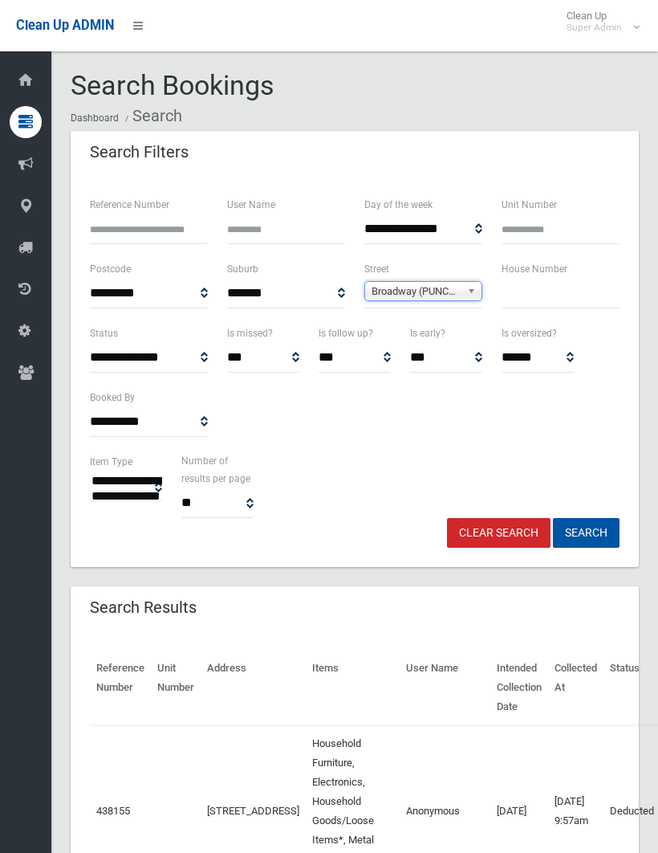
click at [518, 292] on input "text" at bounding box center [561, 294] width 118 height 30
type input "**"
click at [586, 532] on button "Search" at bounding box center [586, 533] width 67 height 30
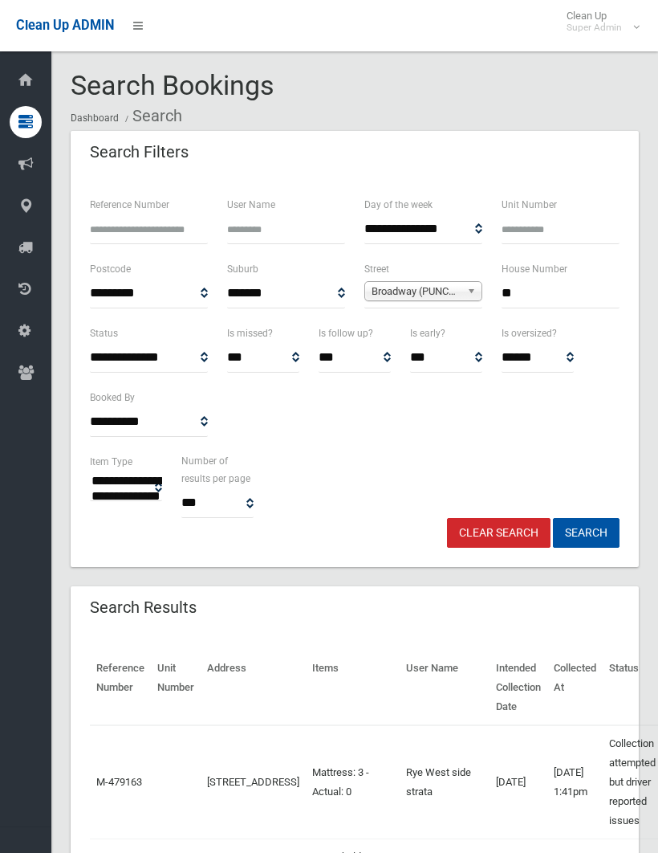
select select
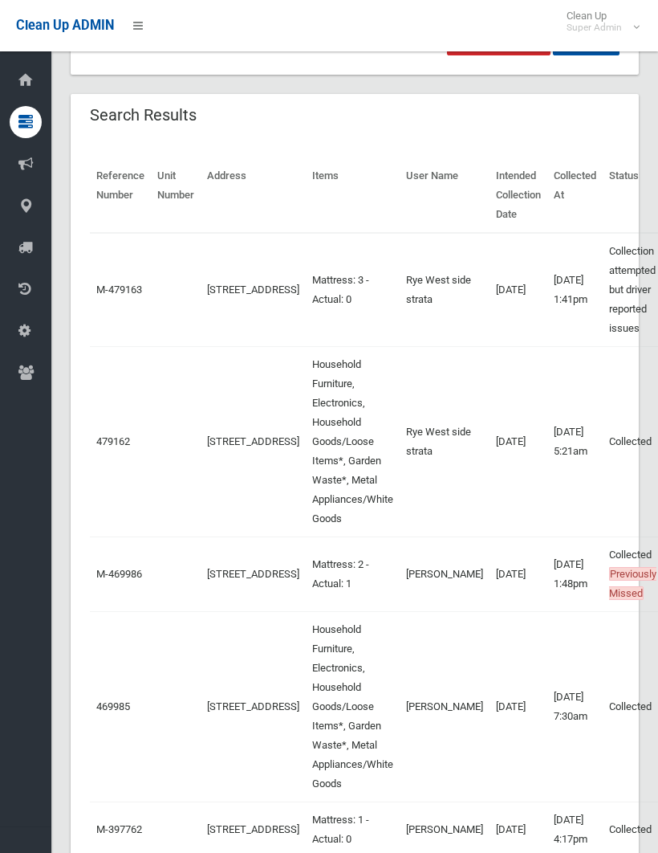
scroll to position [493, 0]
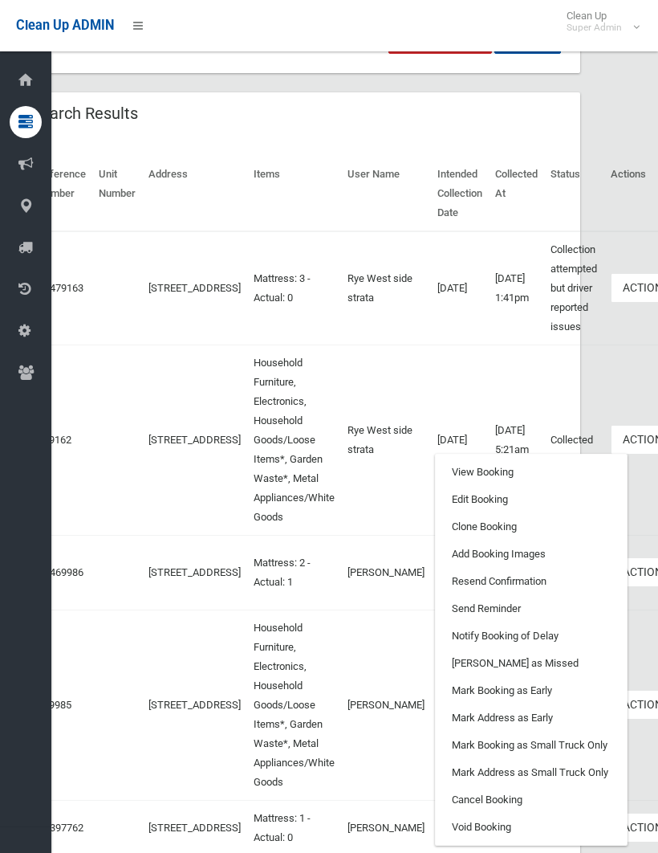
click at [453, 524] on link "Clone Booking" at bounding box center [531, 526] width 191 height 27
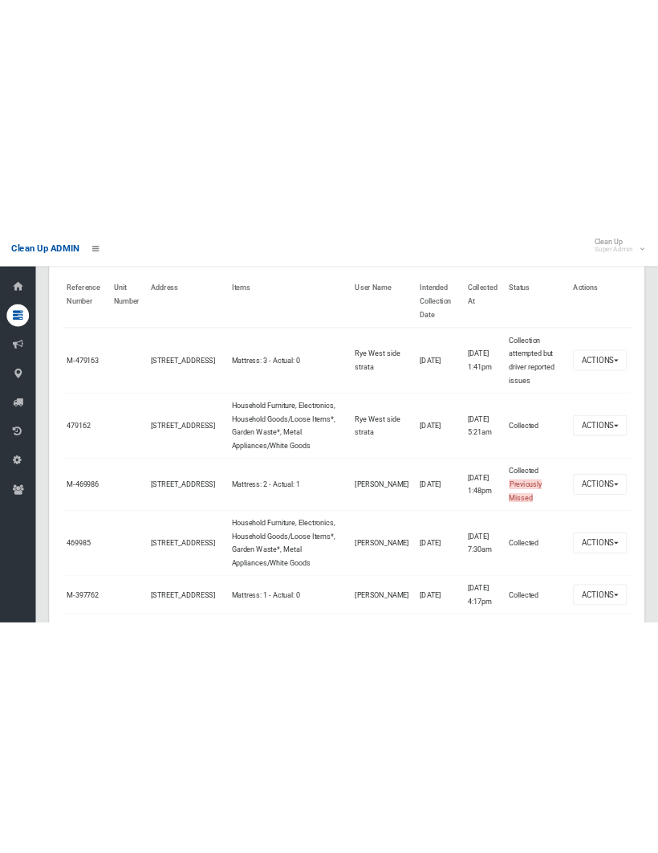
scroll to position [529, 0]
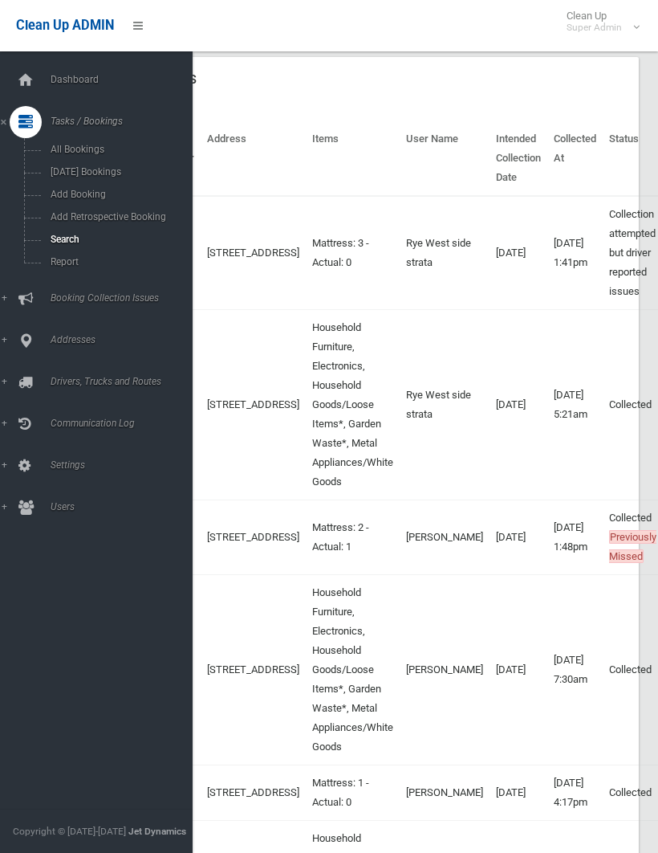
click at [18, 344] on div at bounding box center [26, 340] width 32 height 32
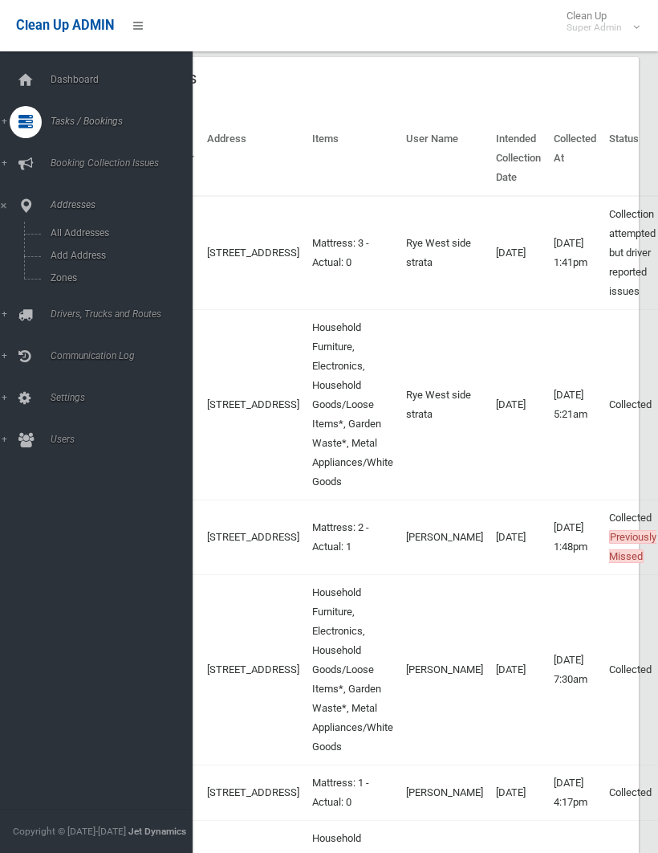
click at [87, 233] on span "All Addresses" at bounding box center [112, 232] width 133 height 11
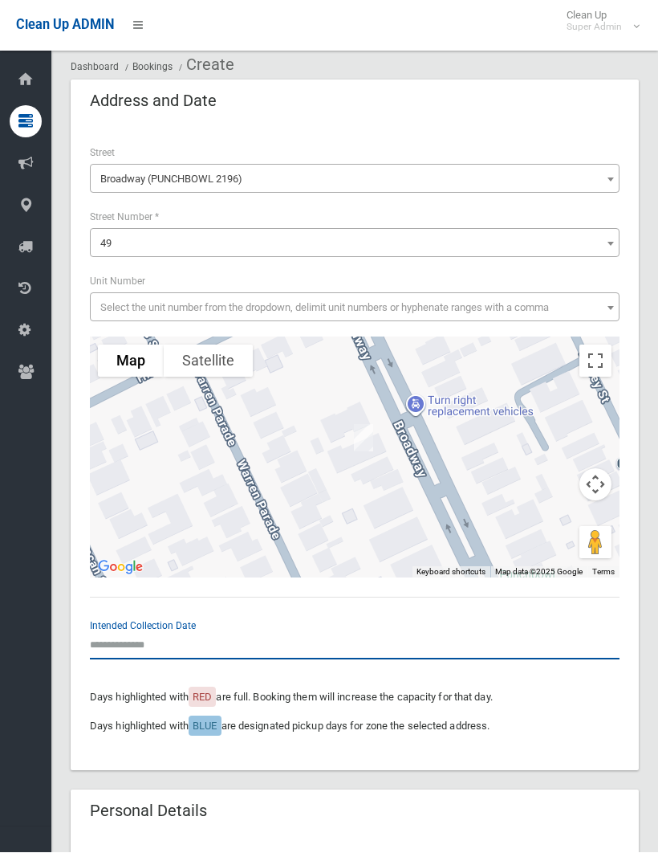
click at [137, 634] on input "text" at bounding box center [355, 645] width 530 height 30
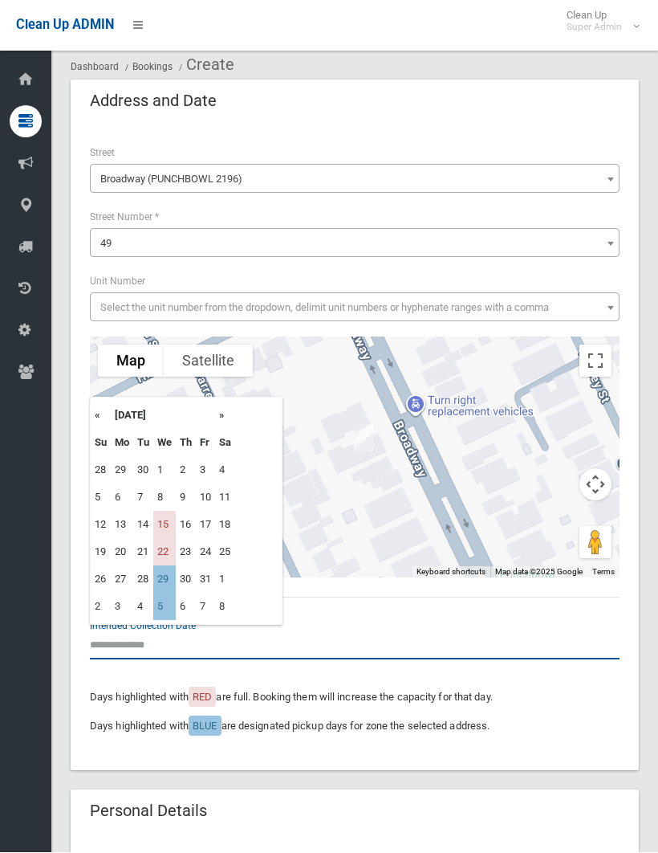
scroll to position [51, 0]
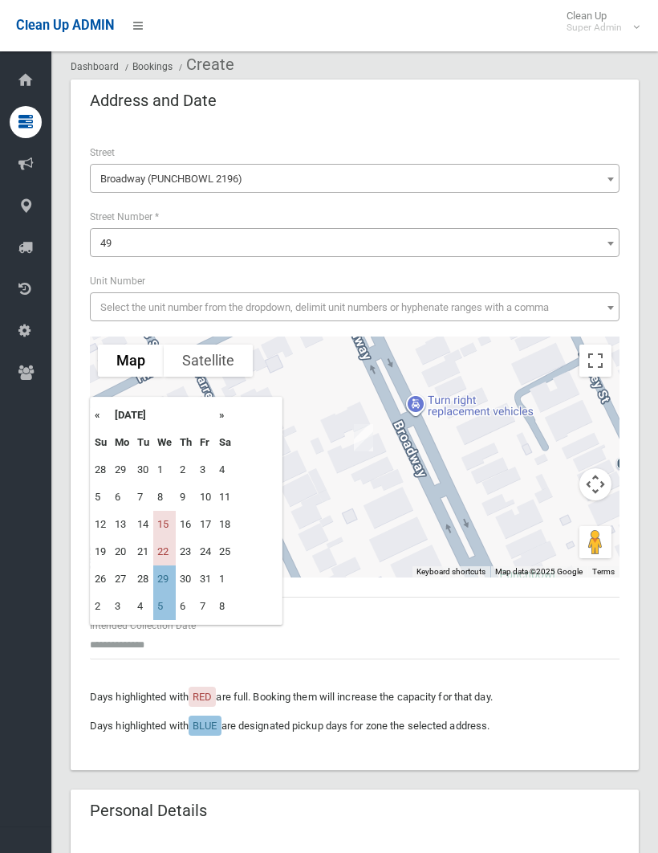
click at [165, 520] on td "15" at bounding box center [164, 524] width 22 height 27
type input "**********"
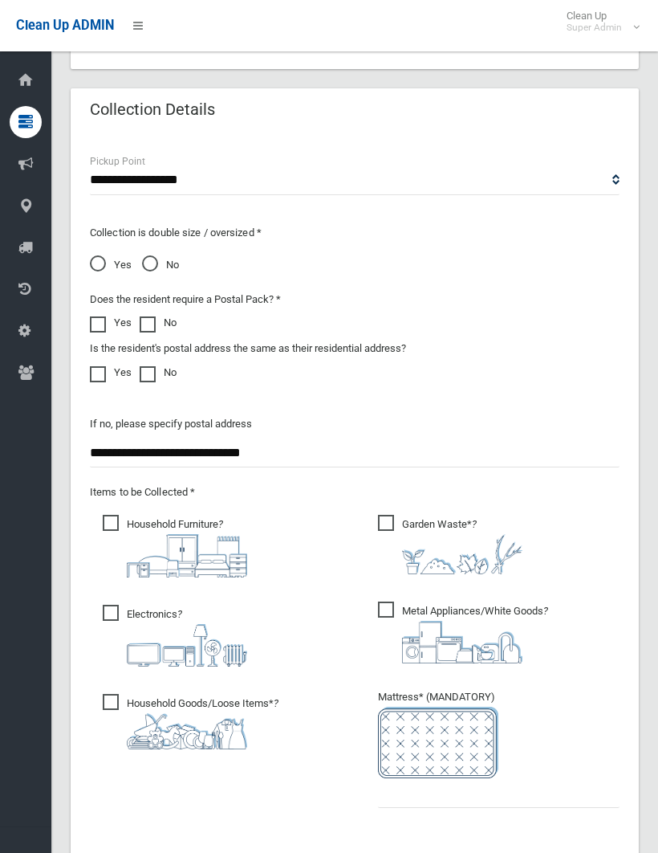
scroll to position [1156, 0]
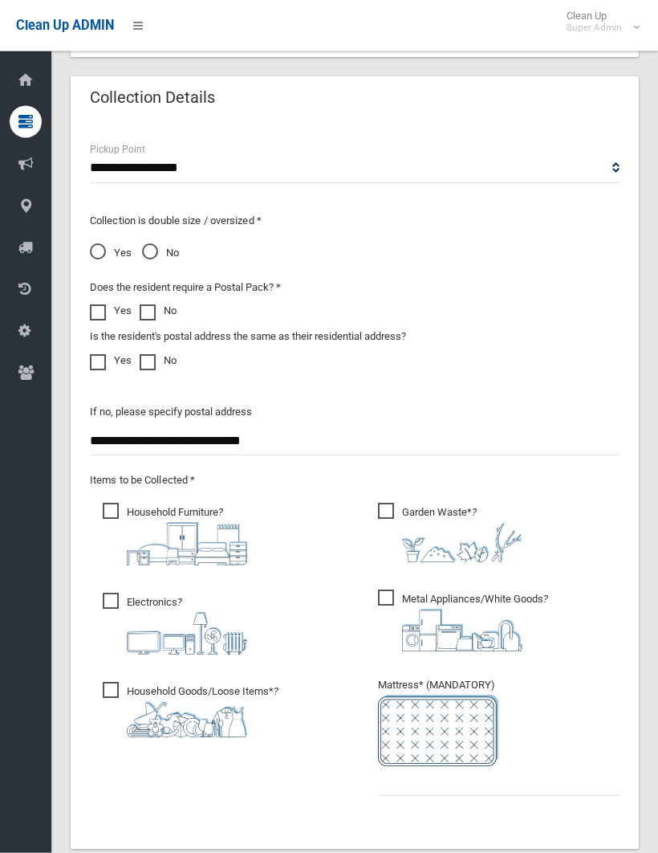
click at [388, 506] on span "Garden Waste* ?" at bounding box center [450, 532] width 145 height 59
click at [389, 778] on input "text" at bounding box center [499, 781] width 242 height 30
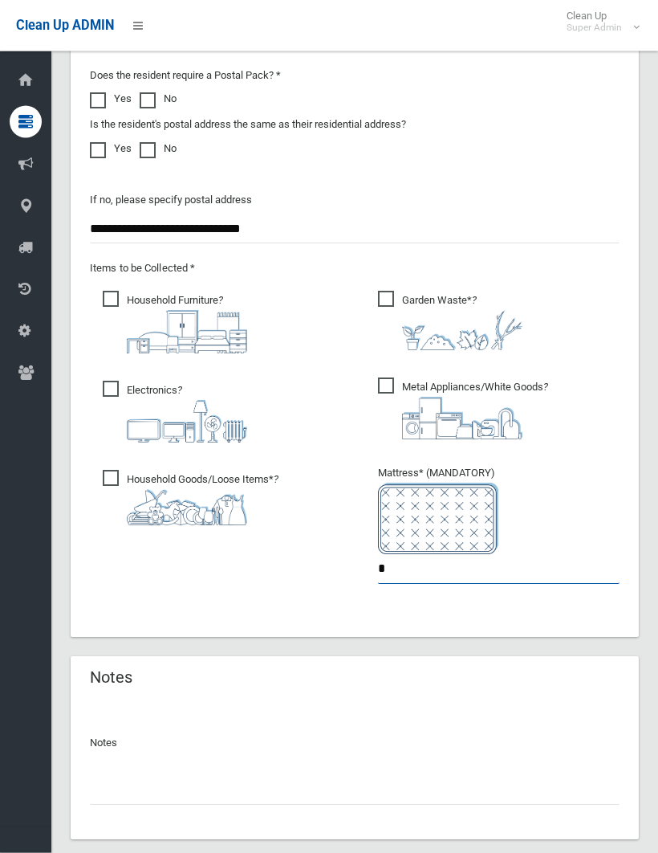
scroll to position [1384, 0]
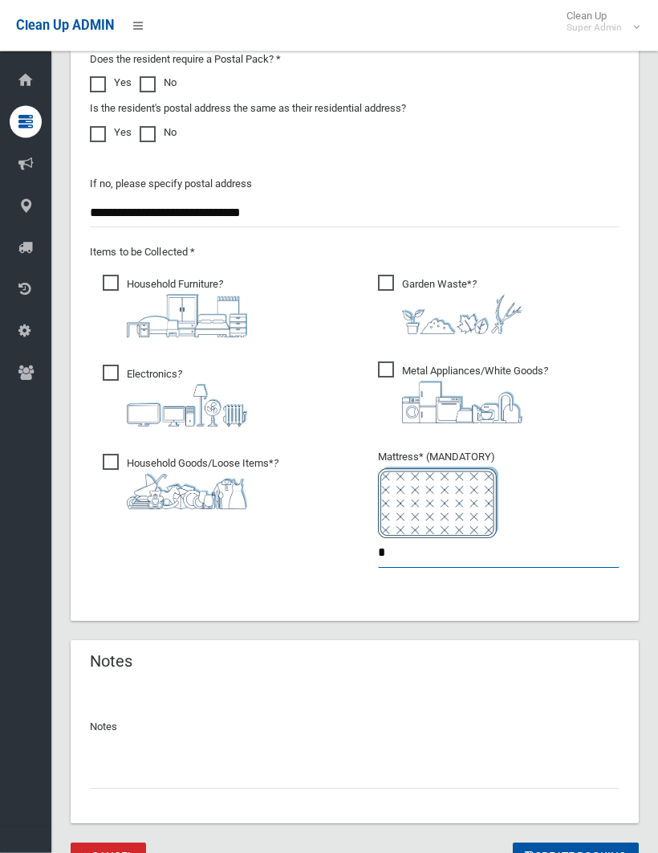
type input "*"
click at [112, 768] on input "text" at bounding box center [355, 775] width 530 height 30
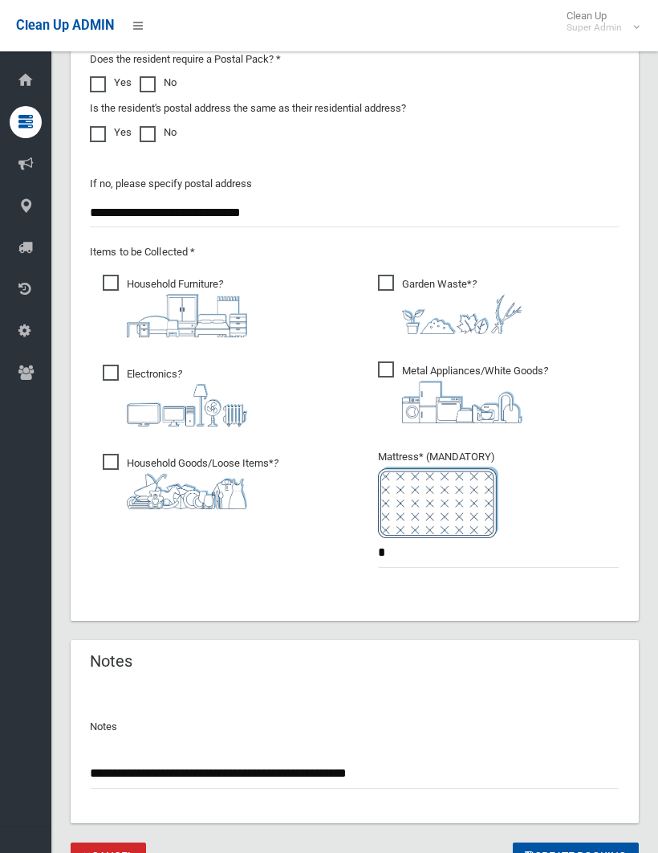
type input "**********"
click at [575, 852] on button "Create Booking" at bounding box center [576, 857] width 126 height 30
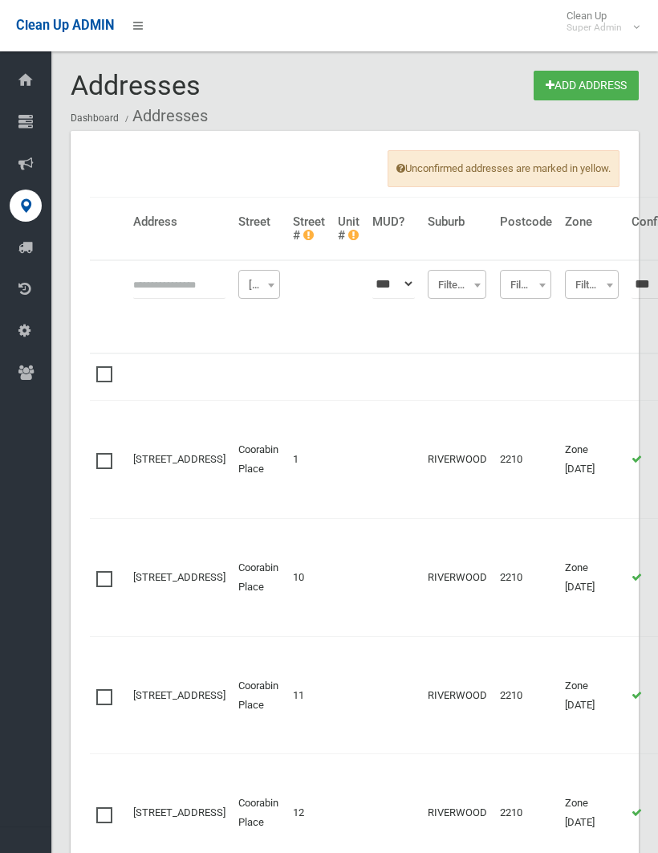
click at [169, 271] on input "text" at bounding box center [179, 284] width 92 height 30
type input "********"
click button at bounding box center [0, 0] width 0 height 0
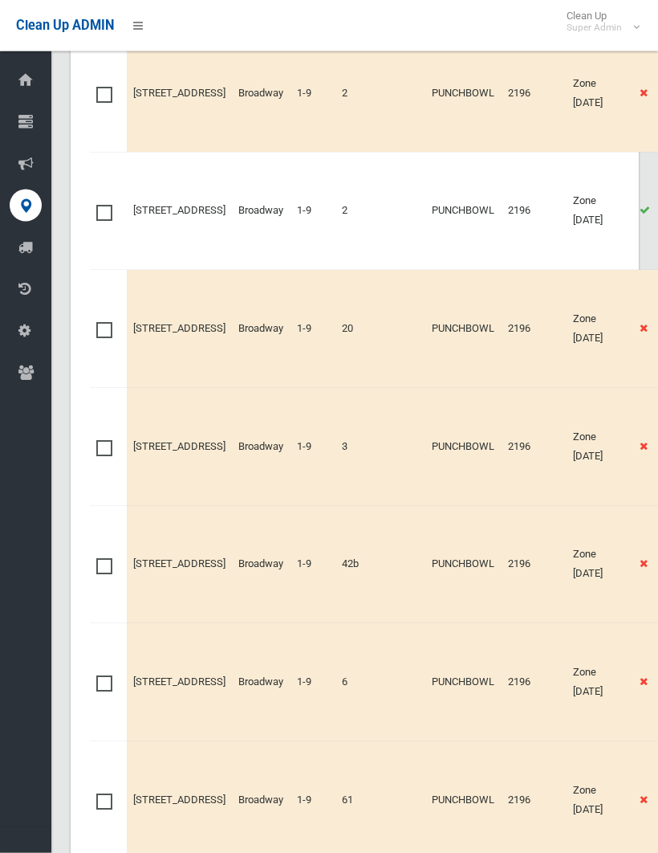
scroll to position [1410, 0]
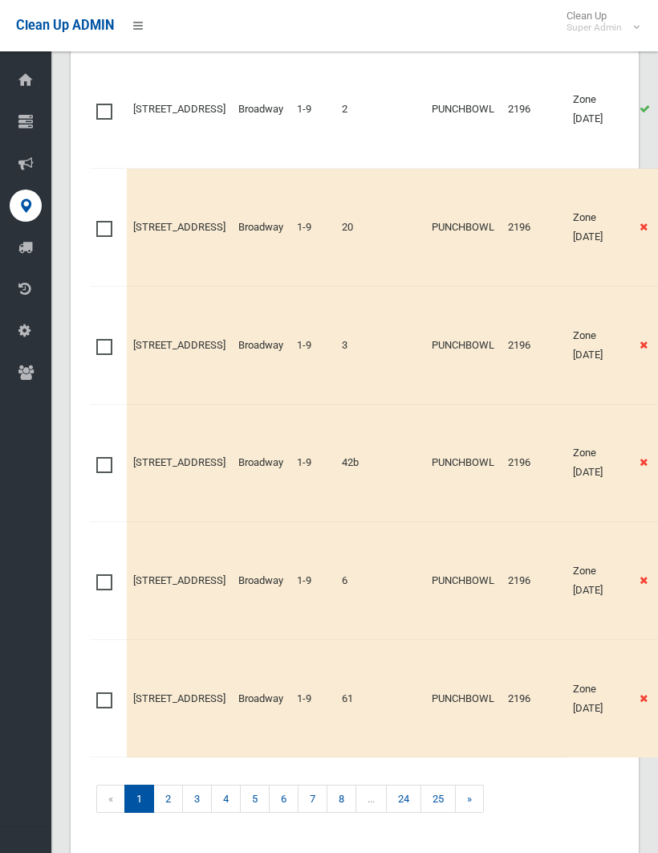
click at [226, 785] on link "4" at bounding box center [226, 799] width 30 height 28
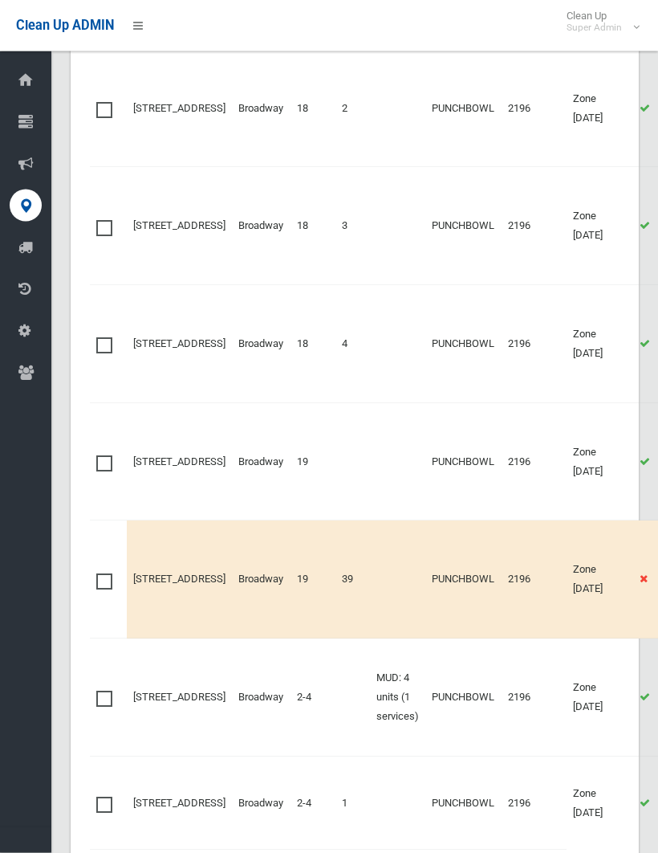
scroll to position [1248, 0]
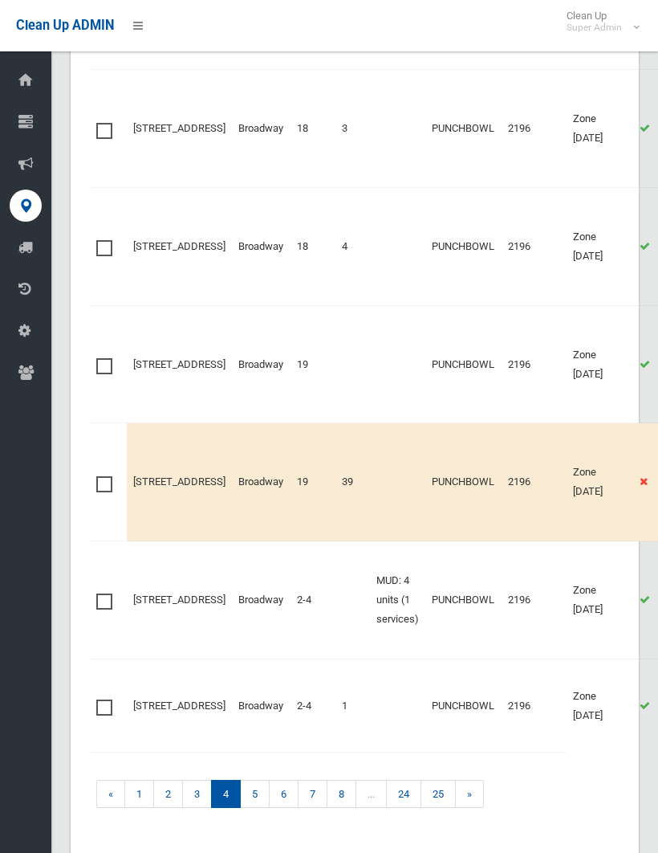
click at [319, 780] on link "7" at bounding box center [313, 794] width 30 height 28
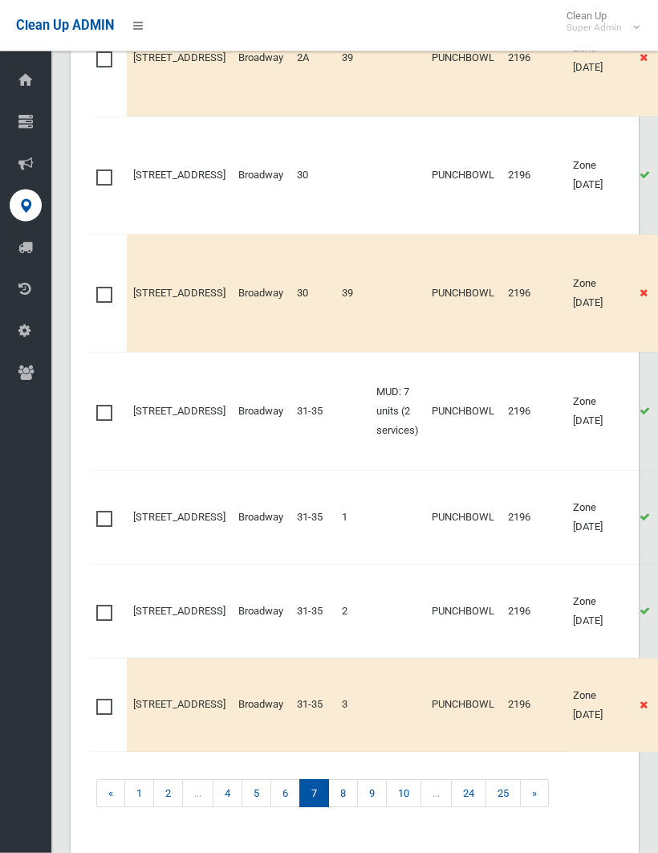
scroll to position [1344, 0]
click at [381, 779] on link "9" at bounding box center [372, 793] width 30 height 28
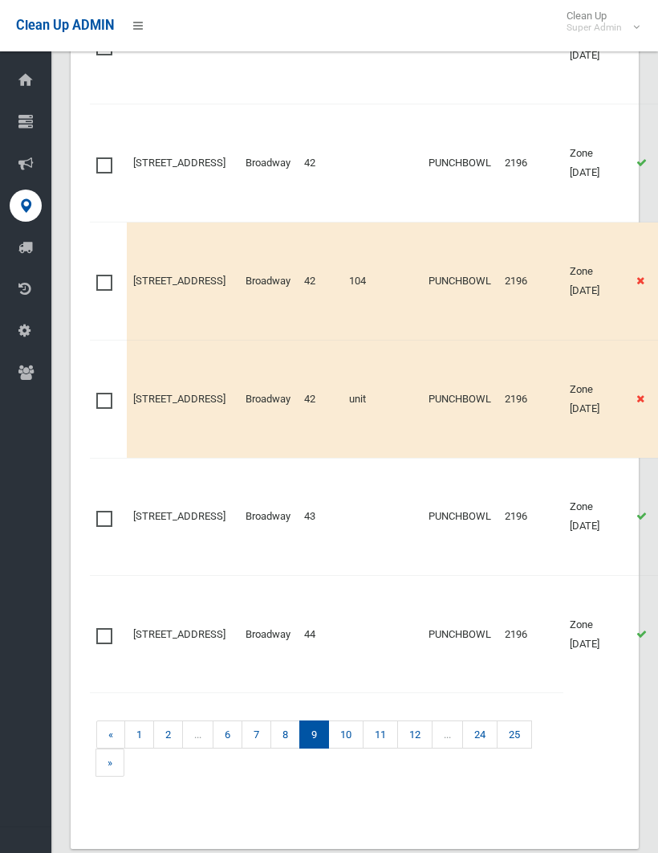
scroll to position [1246, 0]
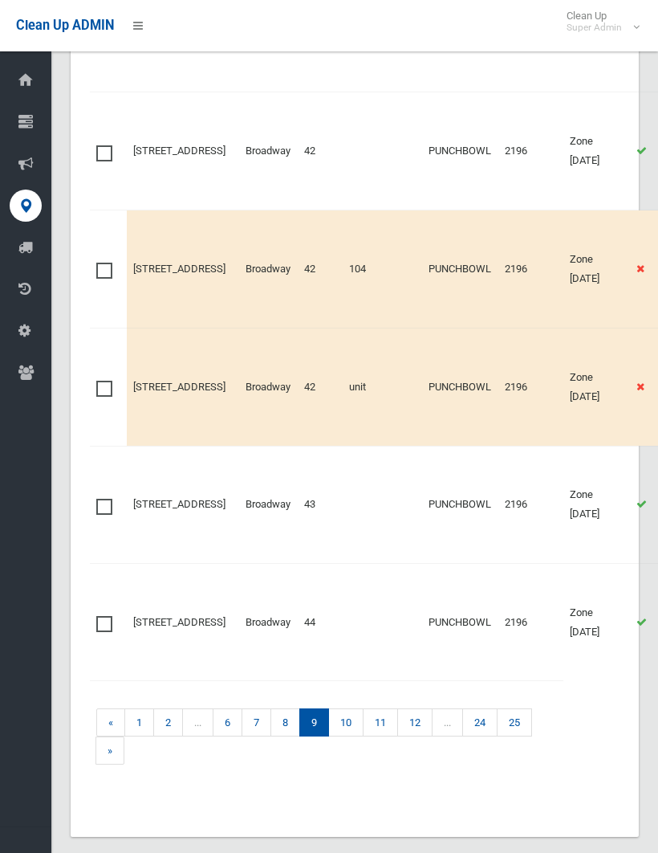
click at [350, 736] on link "10" at bounding box center [345, 722] width 35 height 28
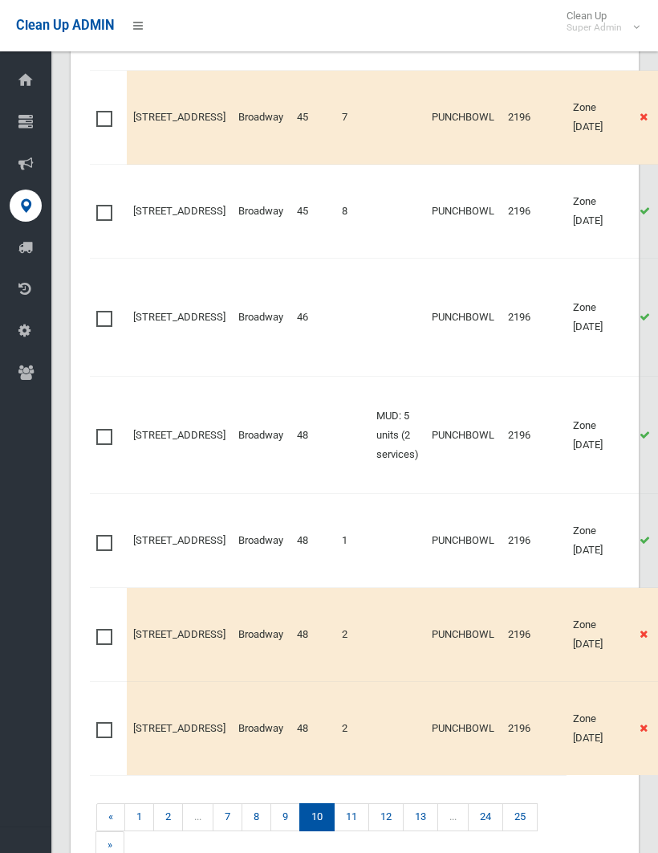
scroll to position [1154, 0]
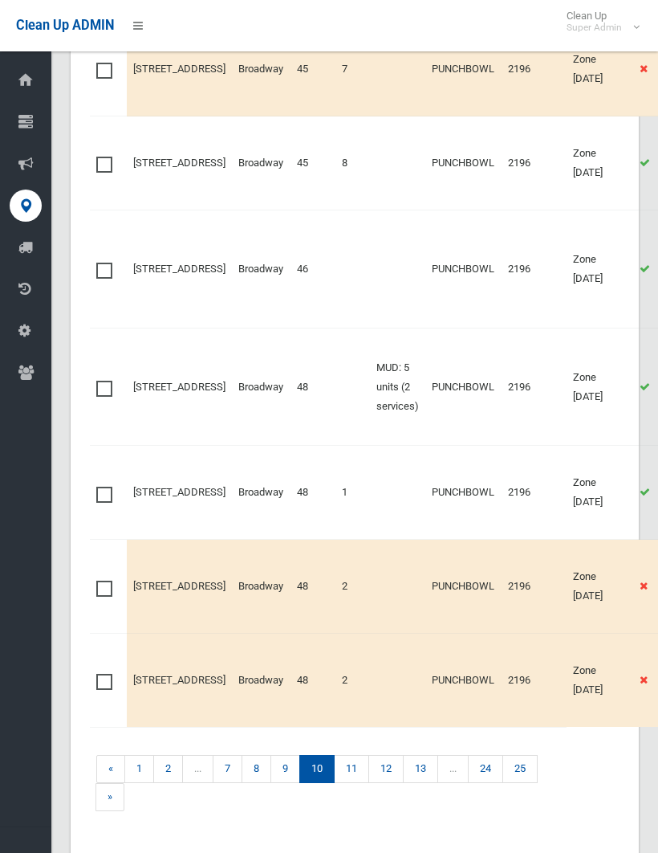
click at [358, 755] on link "11" at bounding box center [351, 769] width 35 height 28
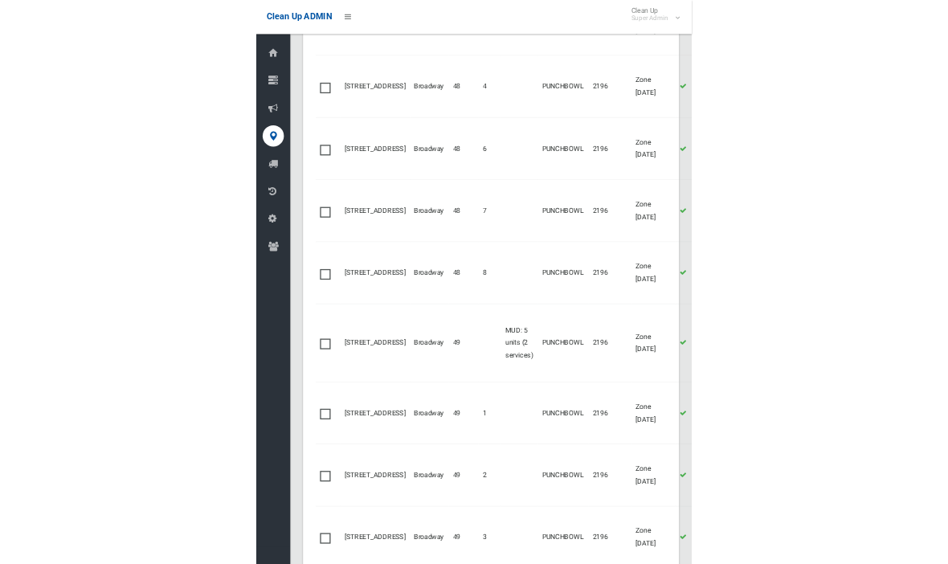
scroll to position [556, 0]
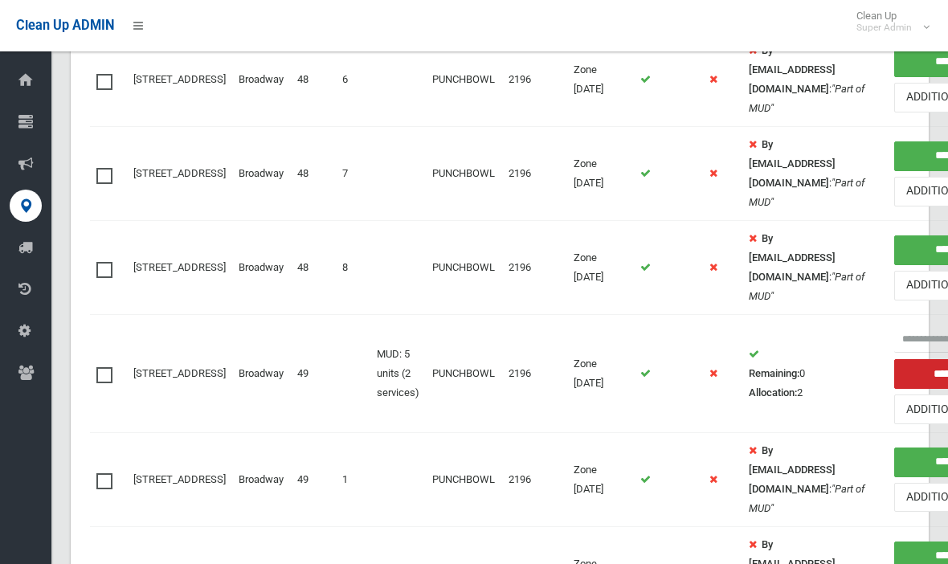
click at [658, 394] on button "Additional Actions" at bounding box center [966, 409] width 144 height 30
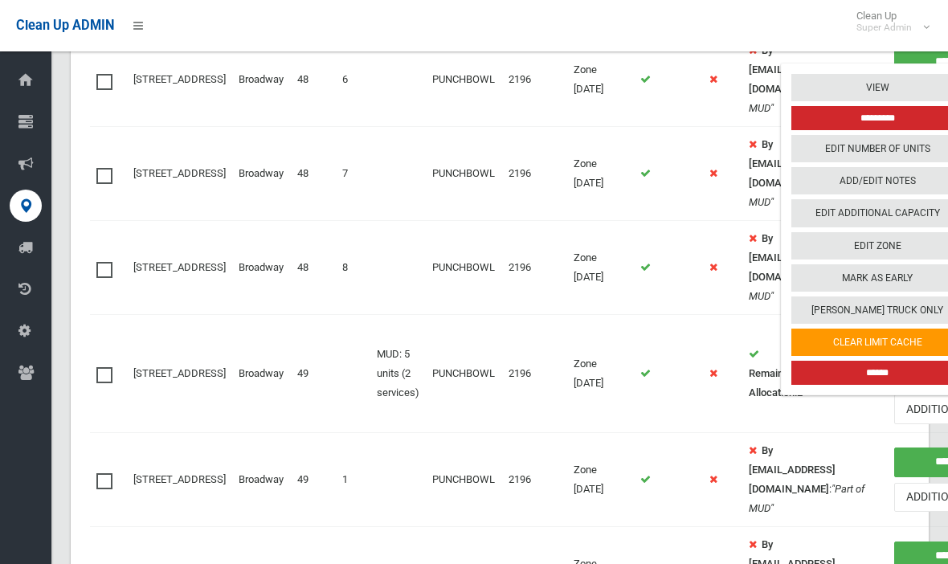
click at [658, 202] on link "Edit Additional Capacity" at bounding box center [877, 213] width 172 height 27
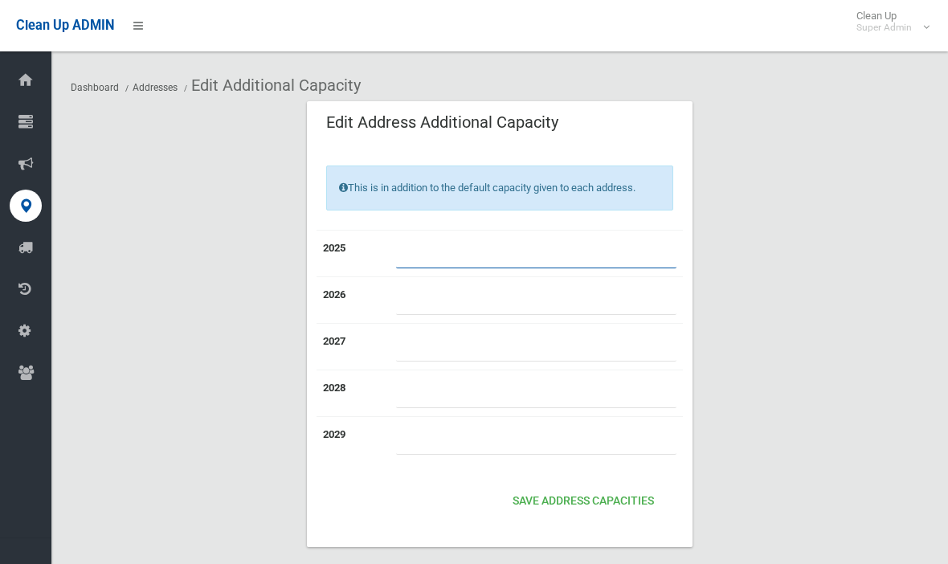
click at [422, 248] on input "number" at bounding box center [536, 253] width 280 height 30
type input "*"
click at [555, 498] on button "Save Address capacities" at bounding box center [583, 502] width 154 height 30
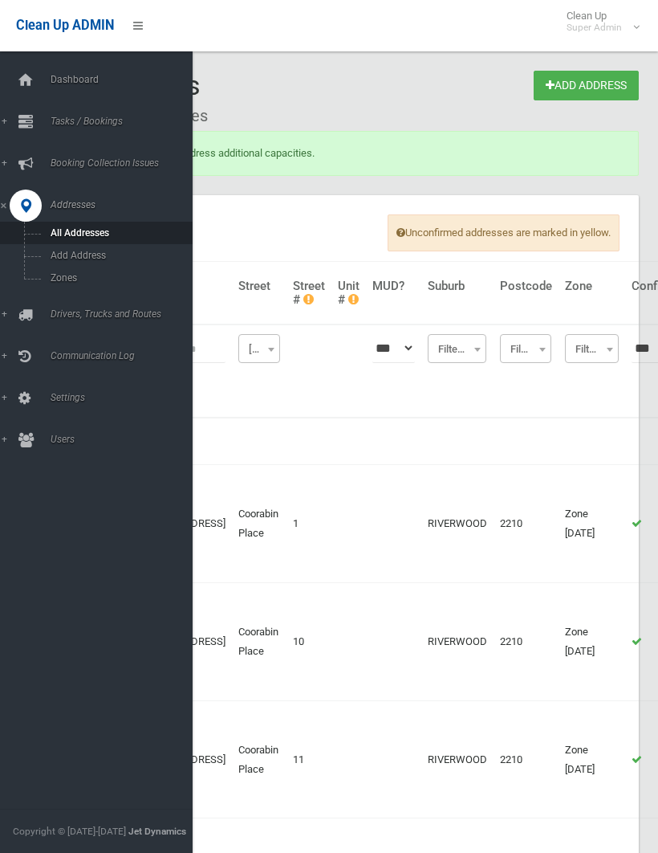
click at [12, 120] on div at bounding box center [26, 122] width 32 height 32
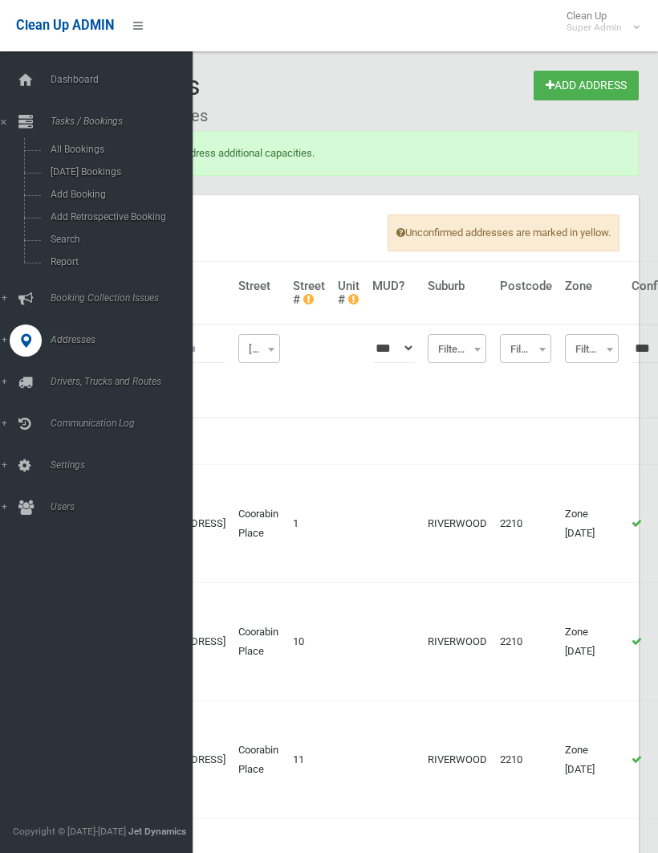
click at [71, 239] on span "Search" at bounding box center [112, 239] width 133 height 11
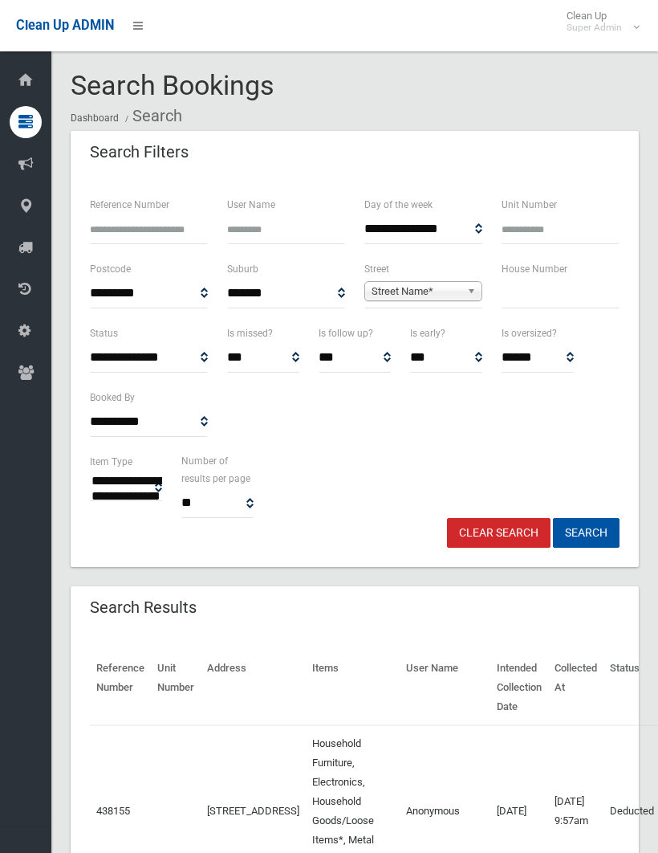
select select
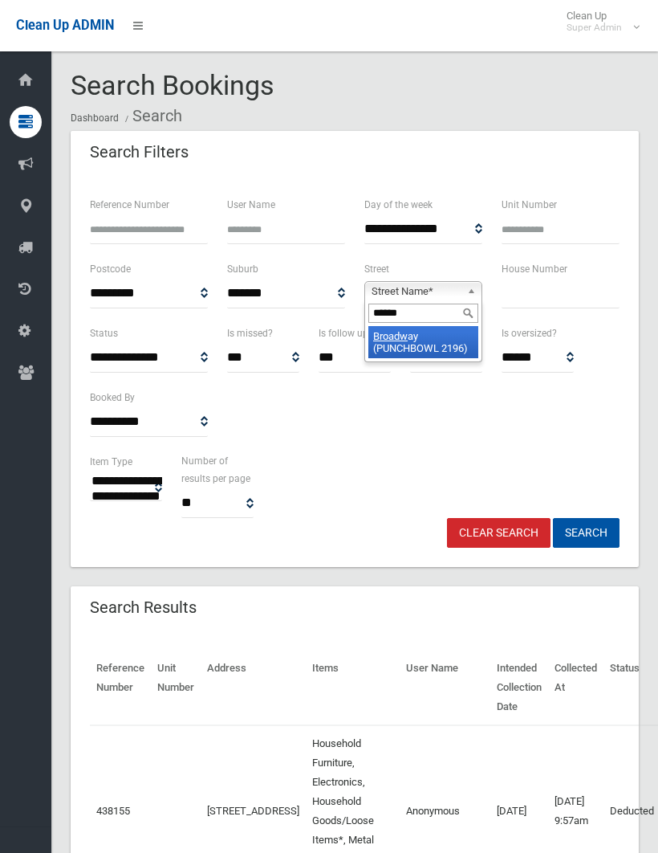
type input "*******"
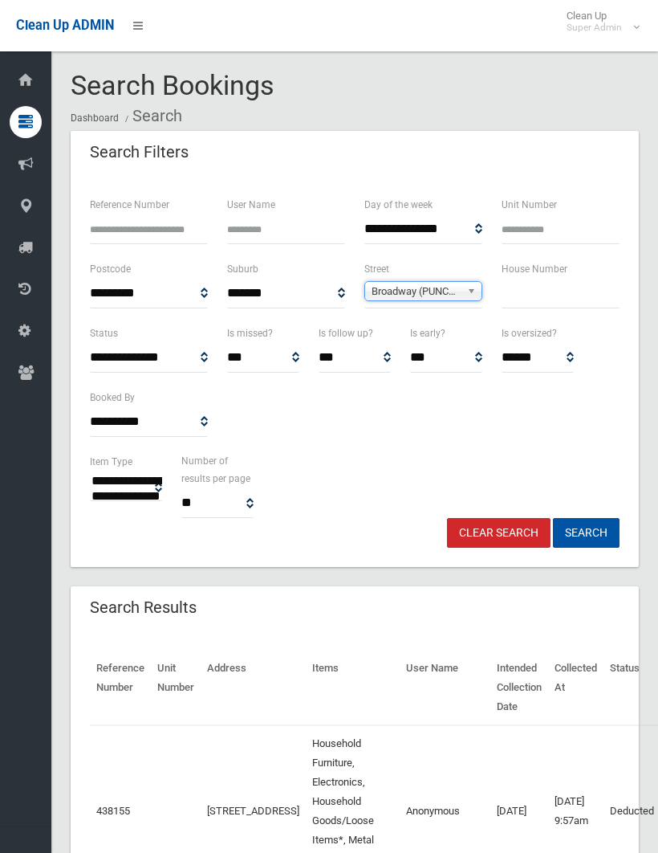
click at [524, 281] on input "text" at bounding box center [561, 294] width 118 height 30
type input "**"
click at [586, 532] on button "Search" at bounding box center [586, 533] width 67 height 30
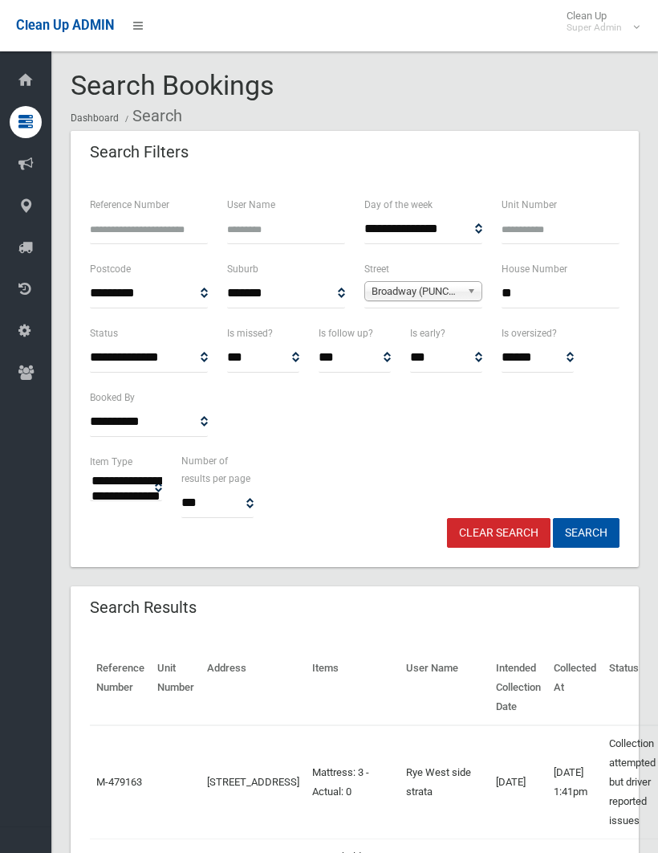
select select
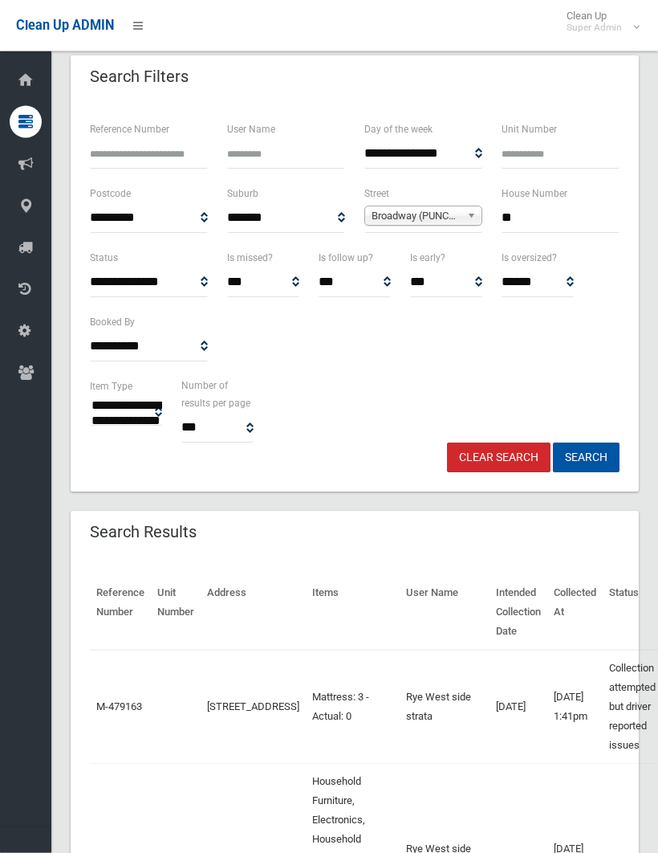
scroll to position [118, 0]
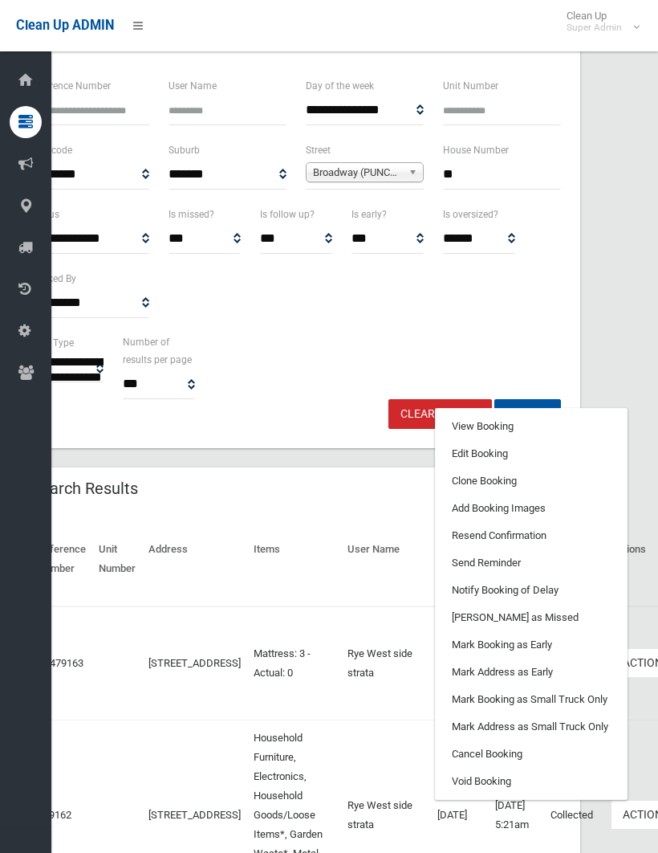
click at [464, 477] on link "Clone Booking" at bounding box center [531, 480] width 191 height 27
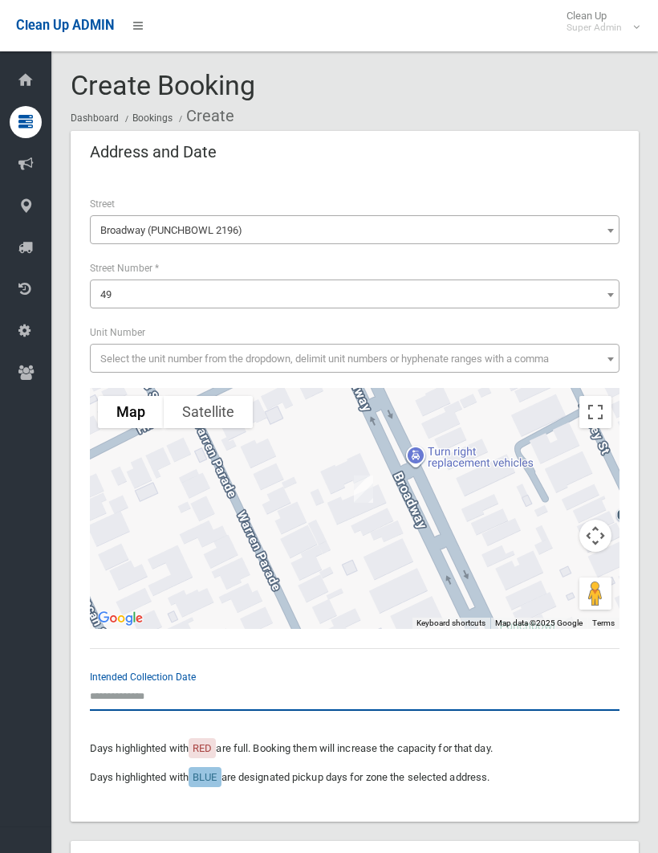
click at [122, 687] on input "text" at bounding box center [355, 696] width 530 height 30
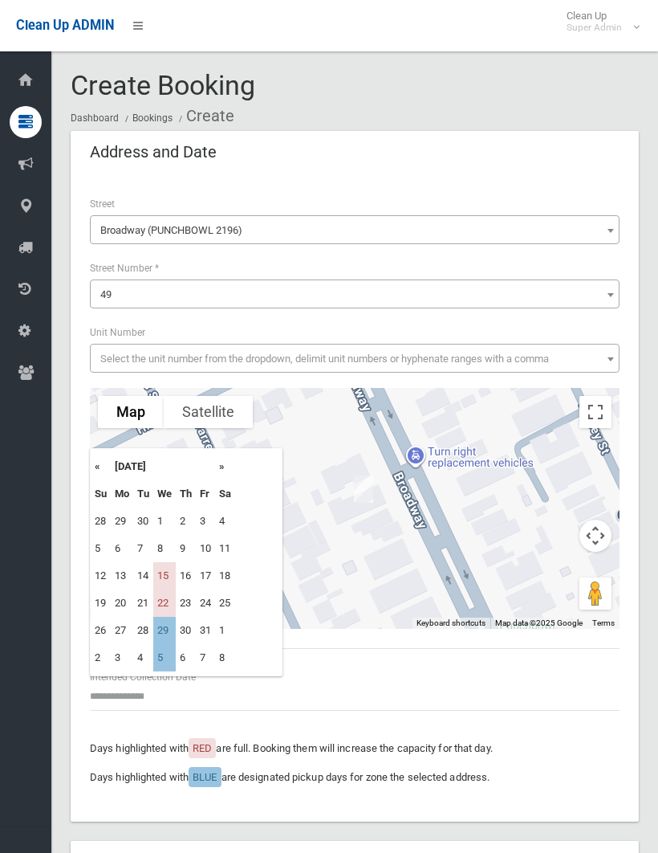
click at [166, 569] on td "15" at bounding box center [164, 575] width 22 height 27
type input "**********"
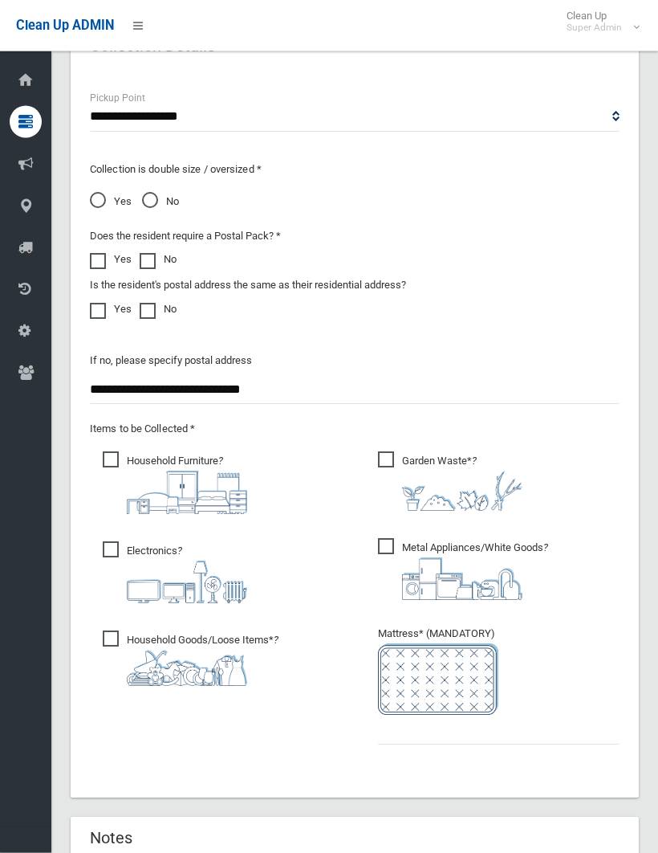
click at [387, 453] on span "Garden Waste* ?" at bounding box center [450, 481] width 145 height 59
click at [385, 723] on input "text" at bounding box center [499, 730] width 242 height 30
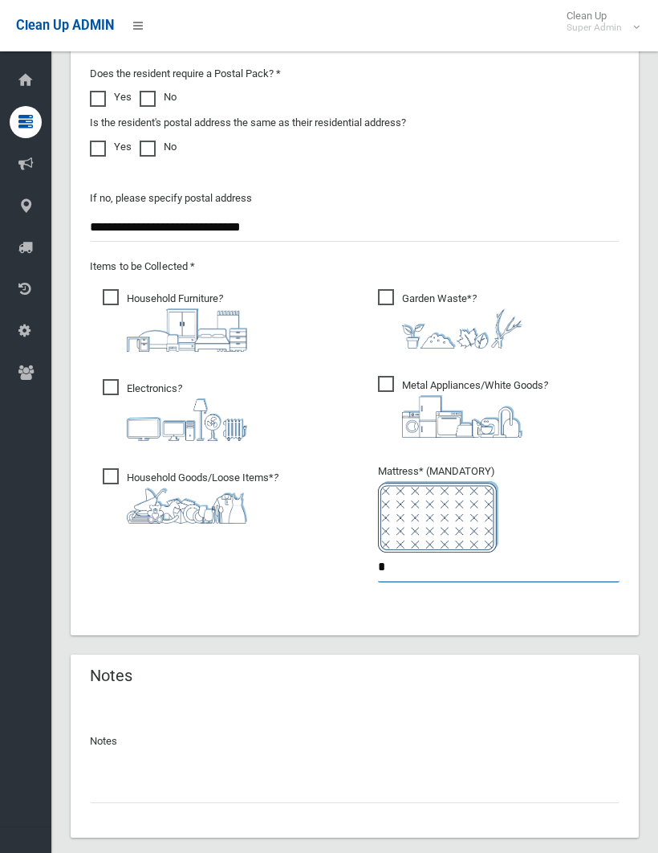
scroll to position [1402, 0]
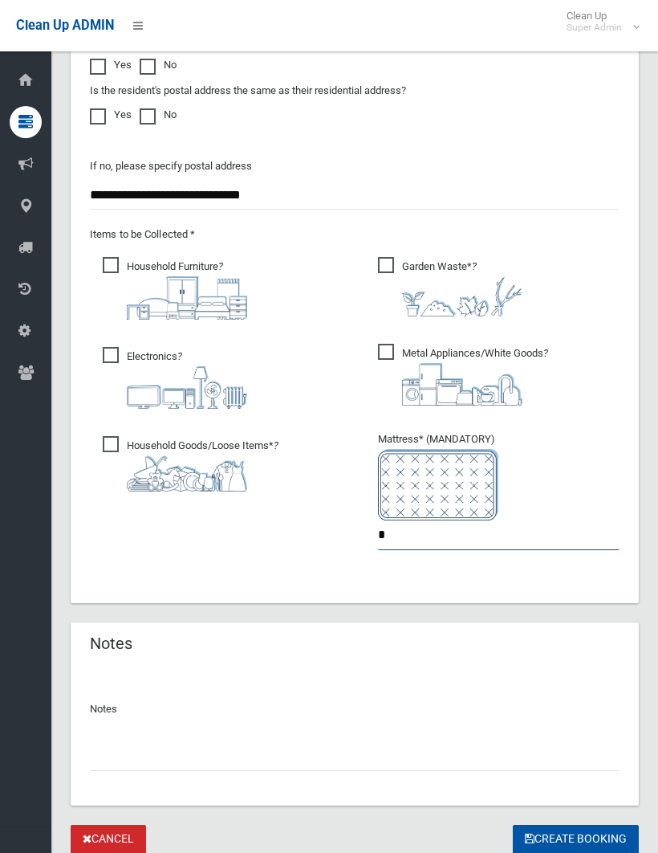
type input "*"
click at [102, 754] on input "text" at bounding box center [355, 756] width 530 height 30
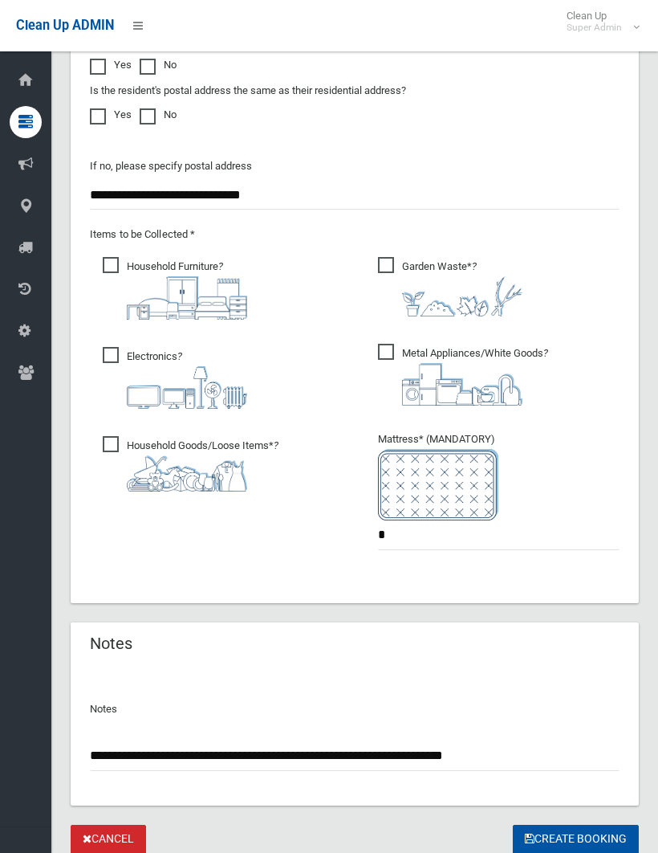
type input "**********"
click at [575, 835] on button "Create Booking" at bounding box center [576, 840] width 126 height 30
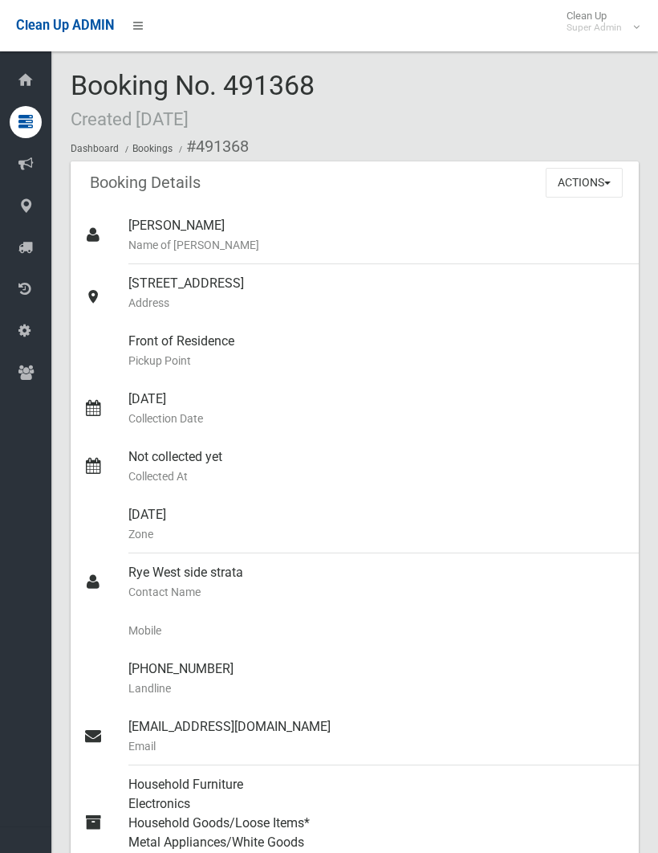
click at [581, 181] on button "Actions" at bounding box center [584, 183] width 77 height 30
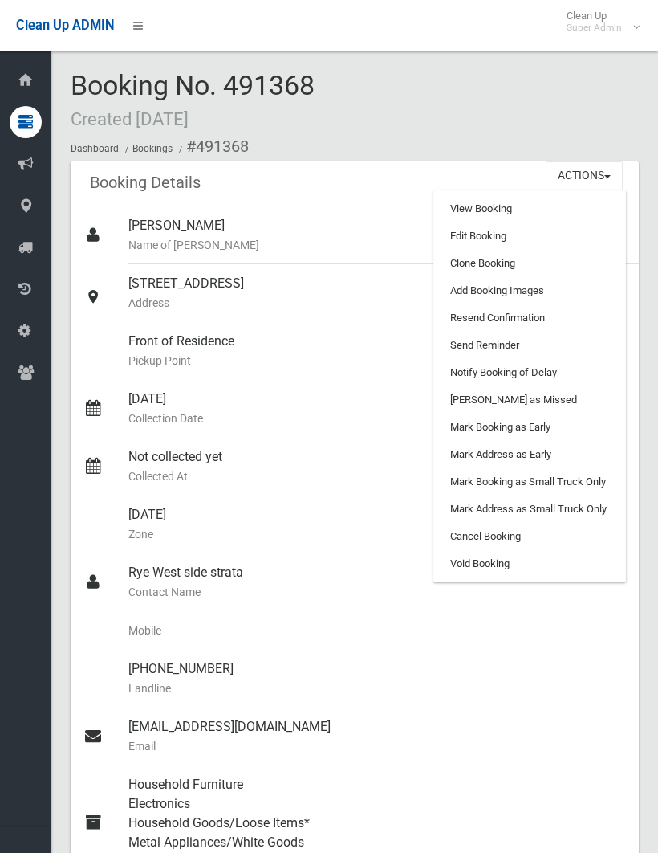
click at [528, 284] on link "Add Booking Images" at bounding box center [529, 290] width 191 height 27
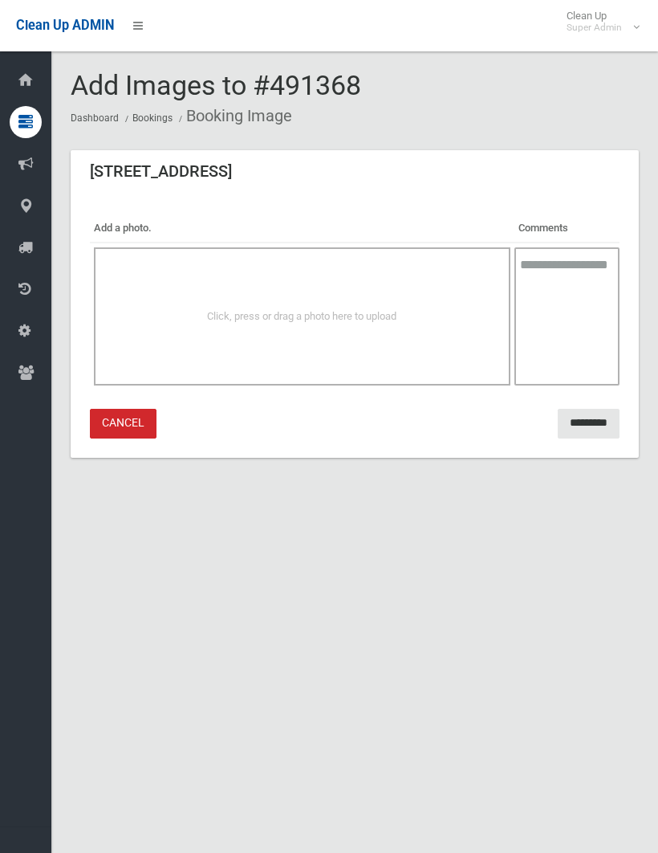
click at [317, 313] on span "Click, press or drag a photo here to upload" at bounding box center [302, 316] width 190 height 12
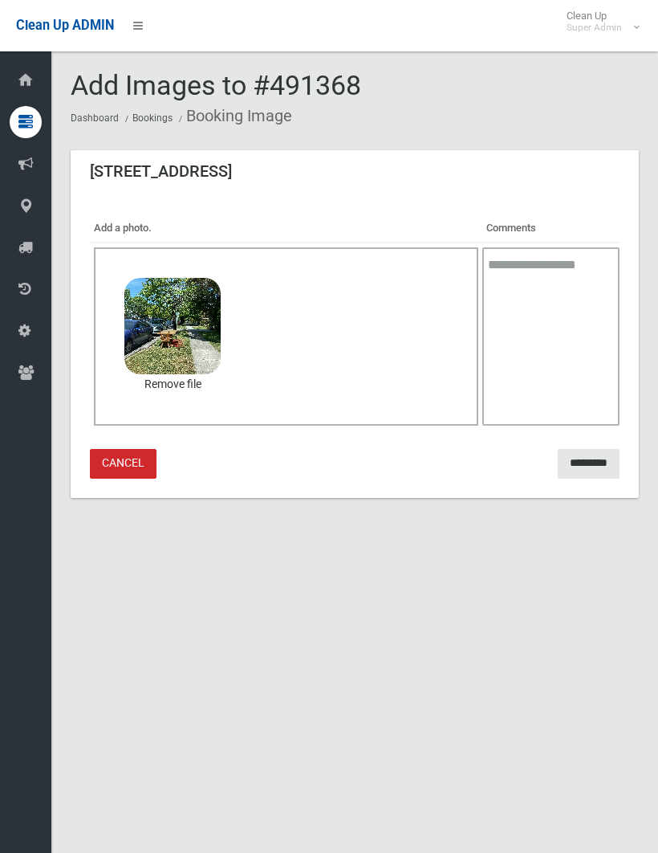
click at [575, 457] on input "*********" at bounding box center [589, 464] width 62 height 30
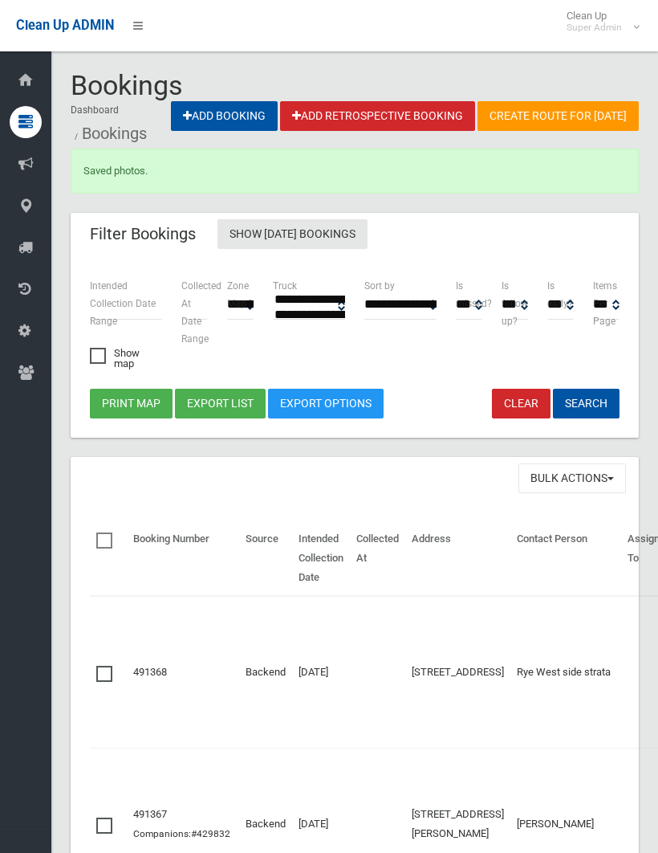
select select
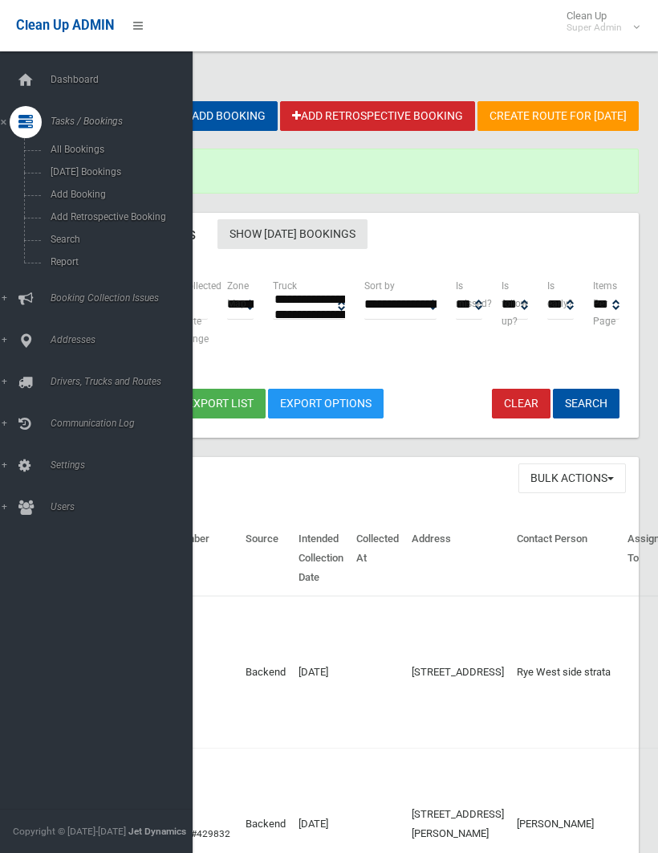
click at [79, 238] on span "Search" at bounding box center [112, 239] width 133 height 11
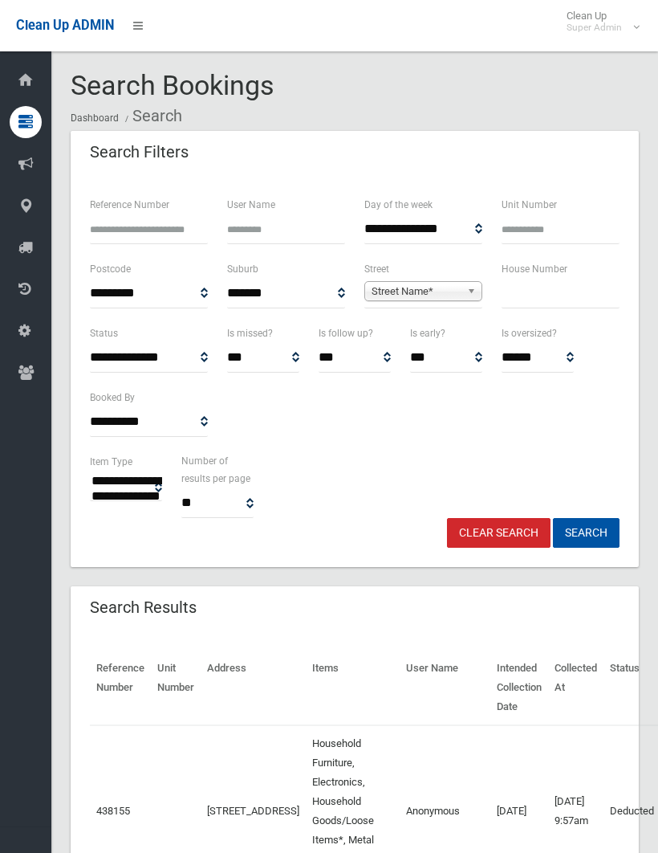
select select
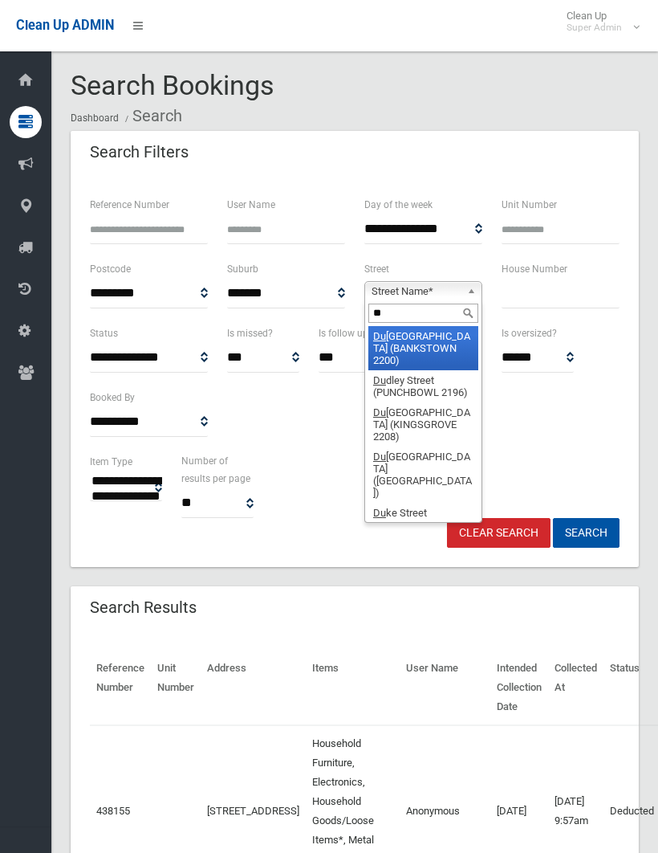
type input "***"
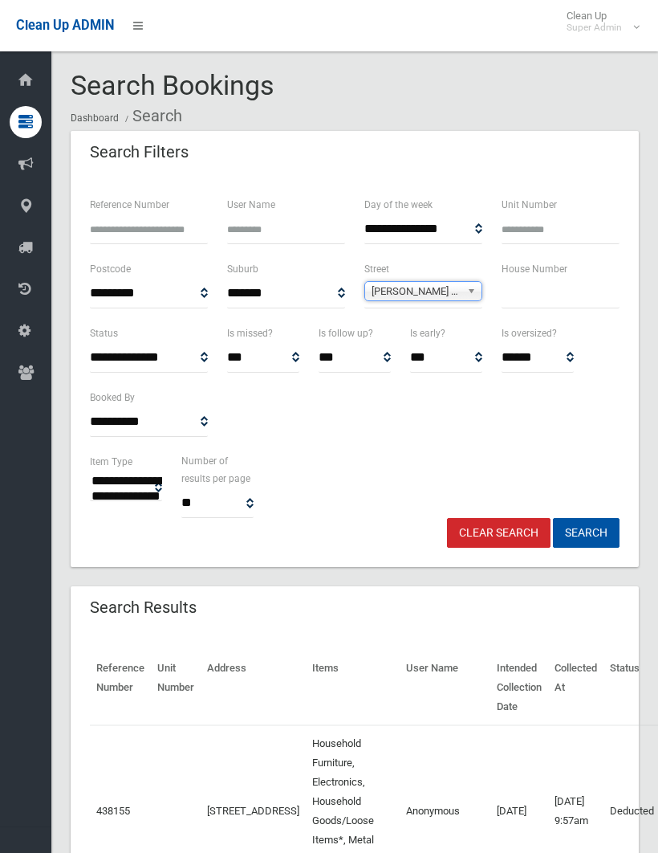
click at [525, 287] on input "text" at bounding box center [561, 294] width 118 height 30
type input "***"
click at [586, 532] on button "Search" at bounding box center [586, 533] width 67 height 30
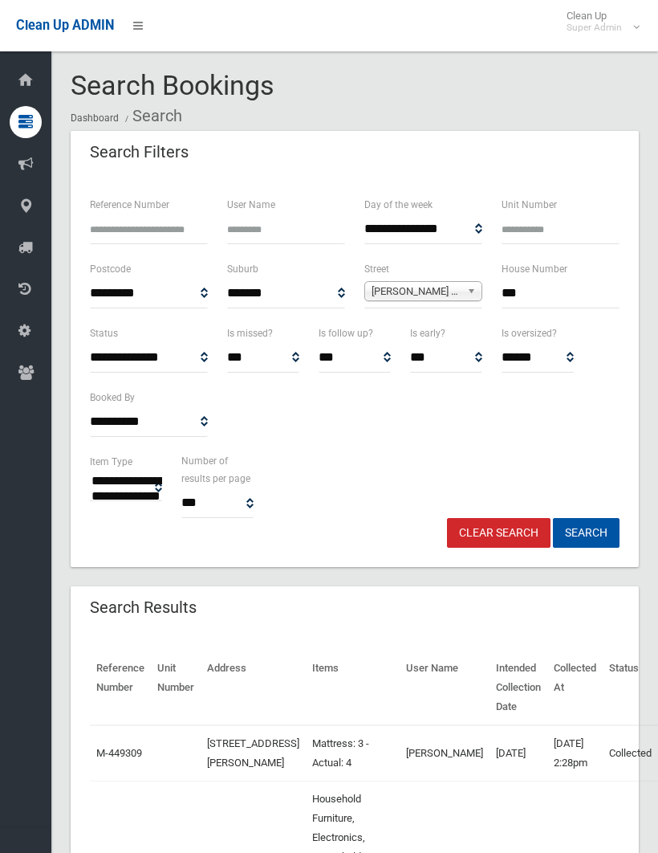
select select
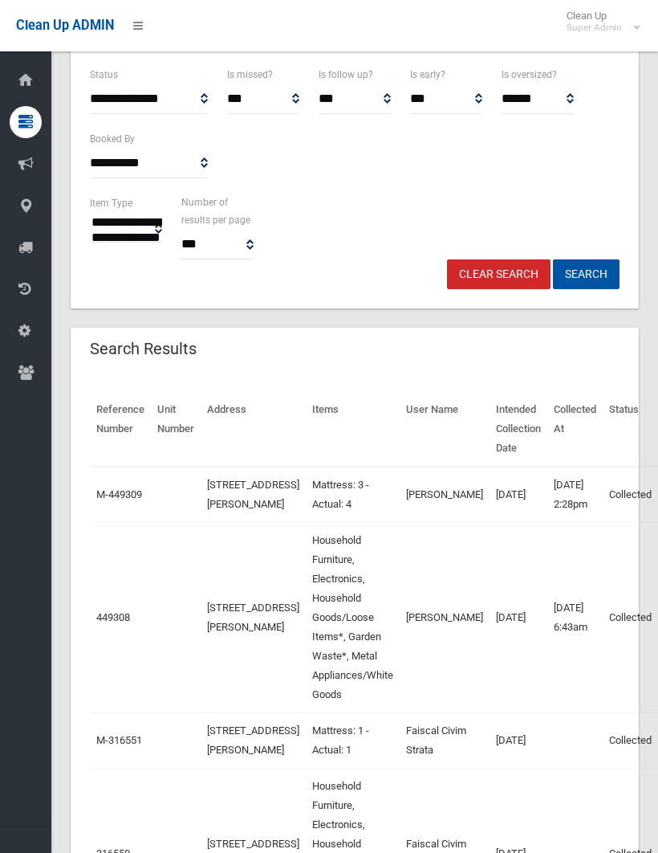
scroll to position [257, 0]
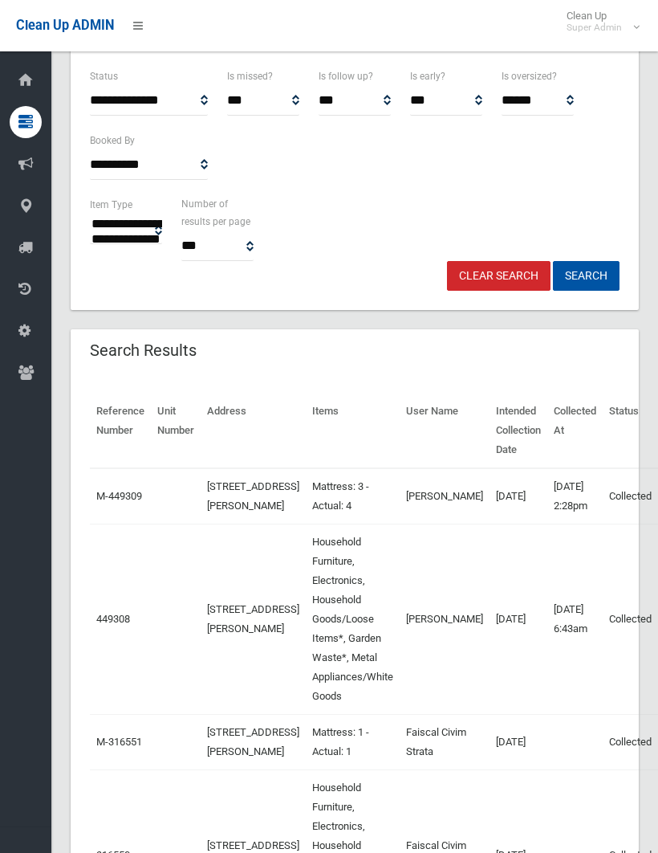
click at [648, 643] on td "Collected" at bounding box center [632, 619] width 59 height 190
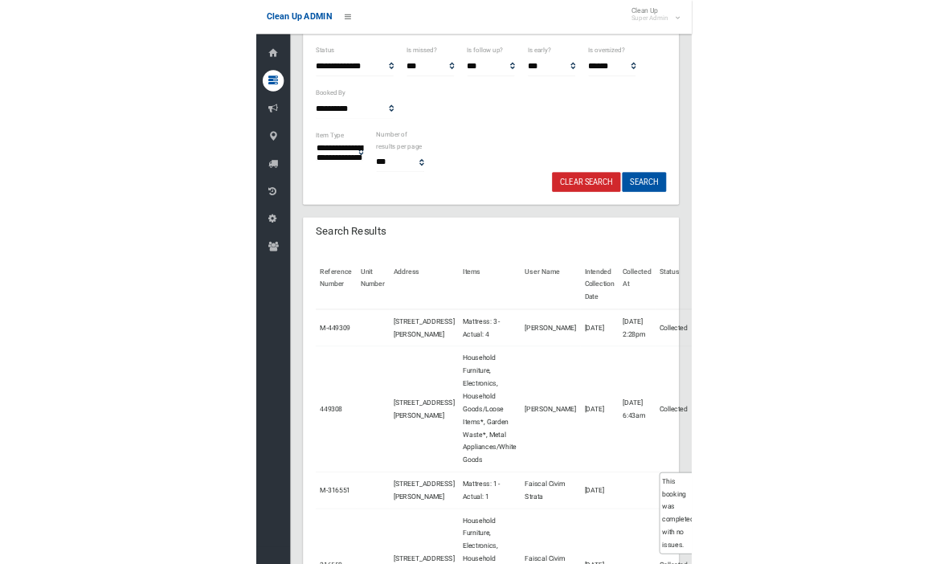
scroll to position [385, 0]
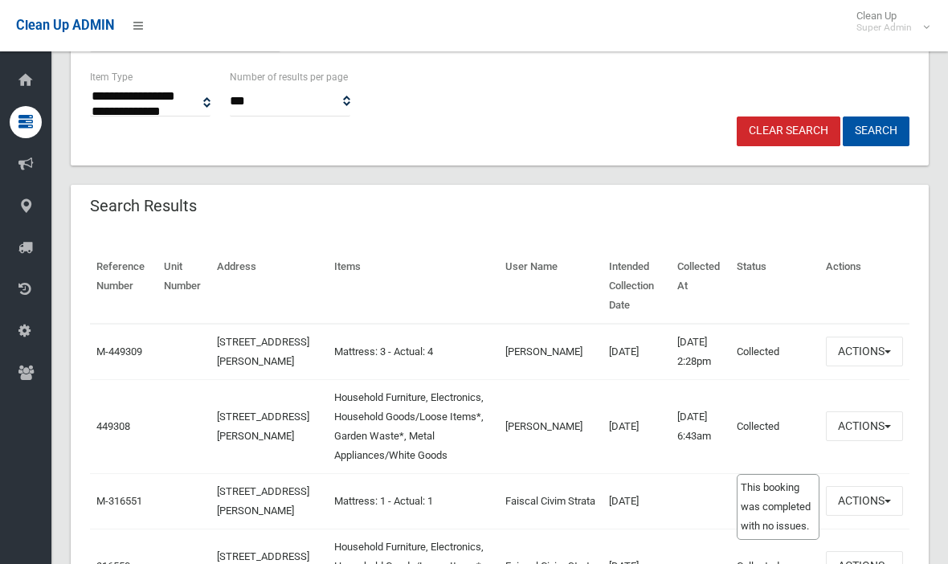
click at [658, 441] on button "Actions" at bounding box center [864, 426] width 77 height 30
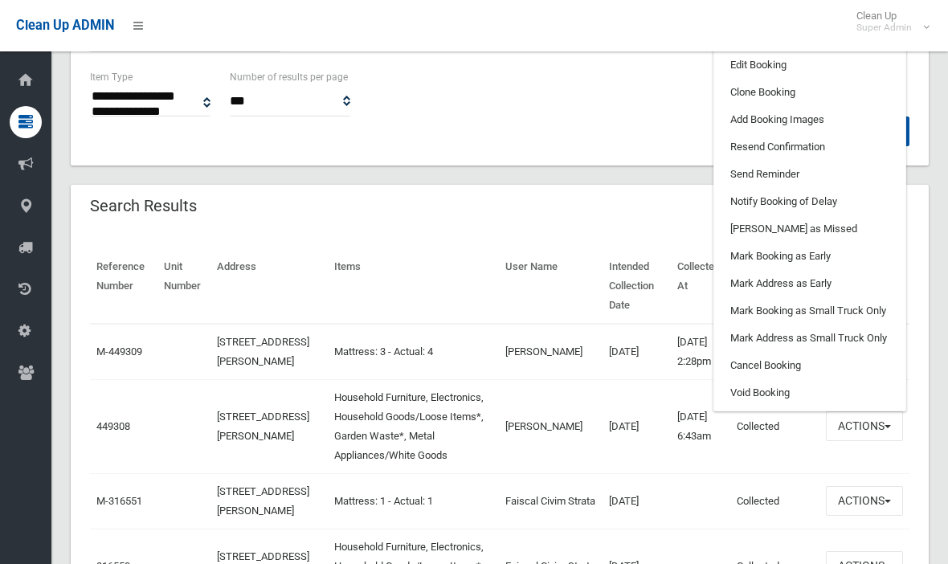
click at [658, 106] on link "Clone Booking" at bounding box center [809, 92] width 191 height 27
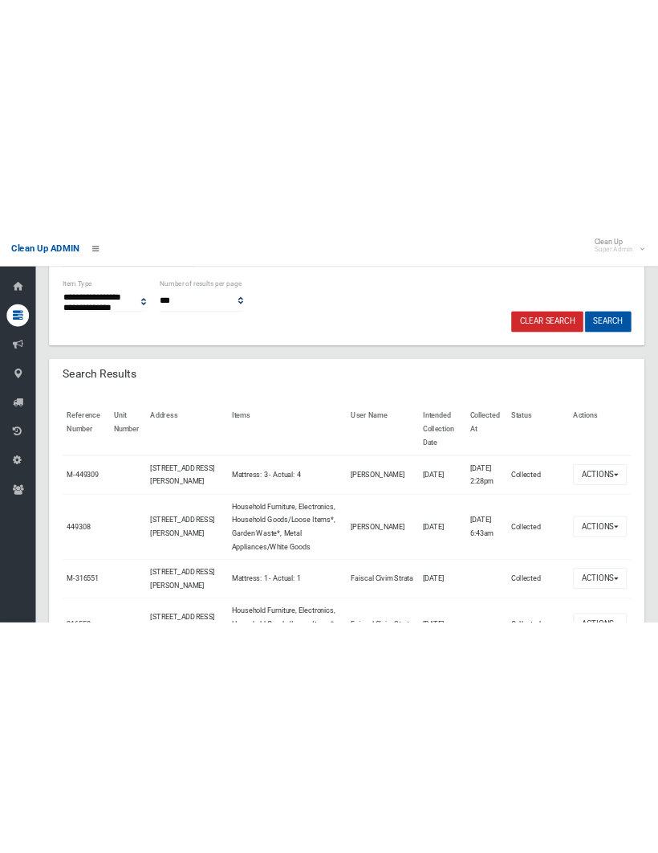
scroll to position [313, 0]
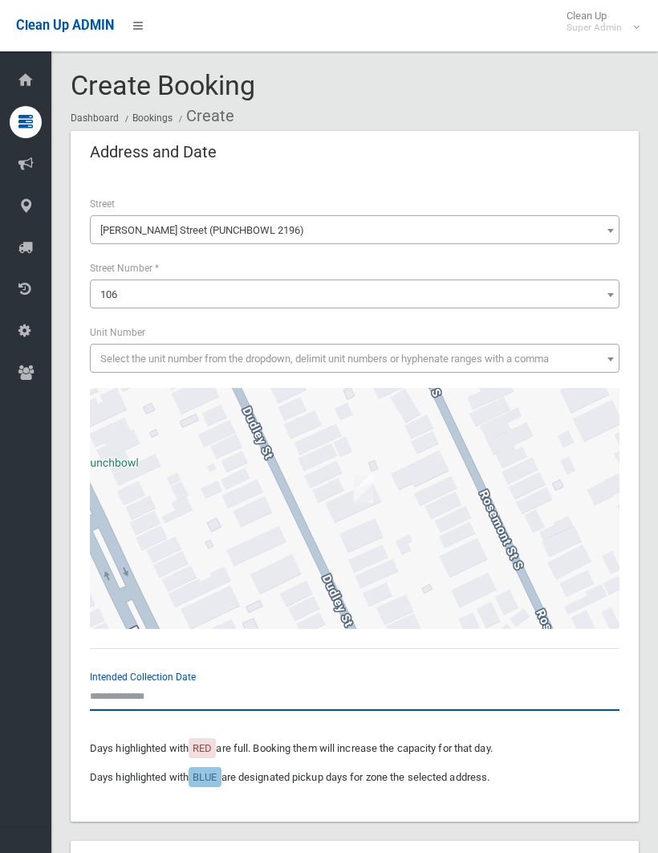
click at [137, 682] on input "text" at bounding box center [355, 696] width 530 height 30
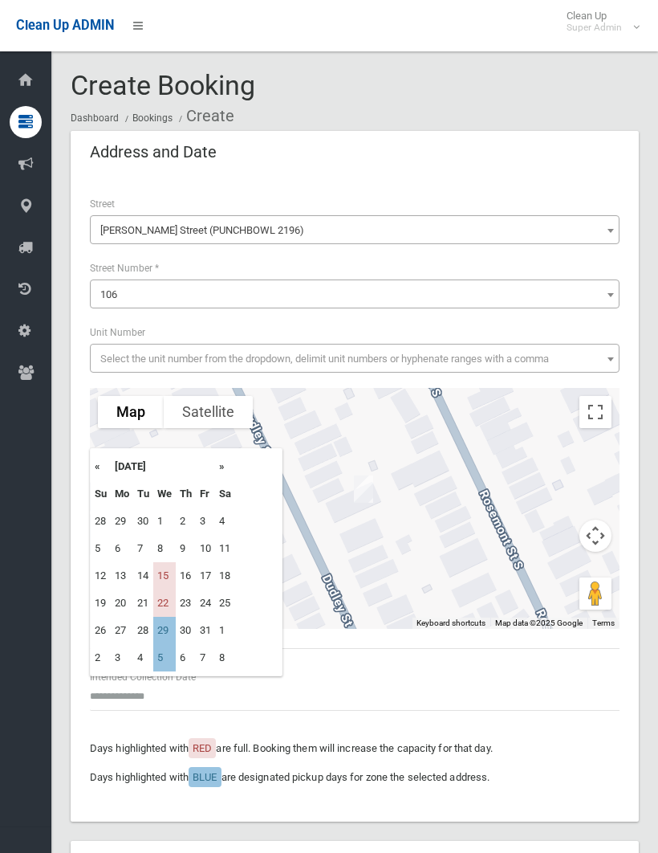
click at [169, 572] on td "15" at bounding box center [164, 575] width 22 height 27
type input "**********"
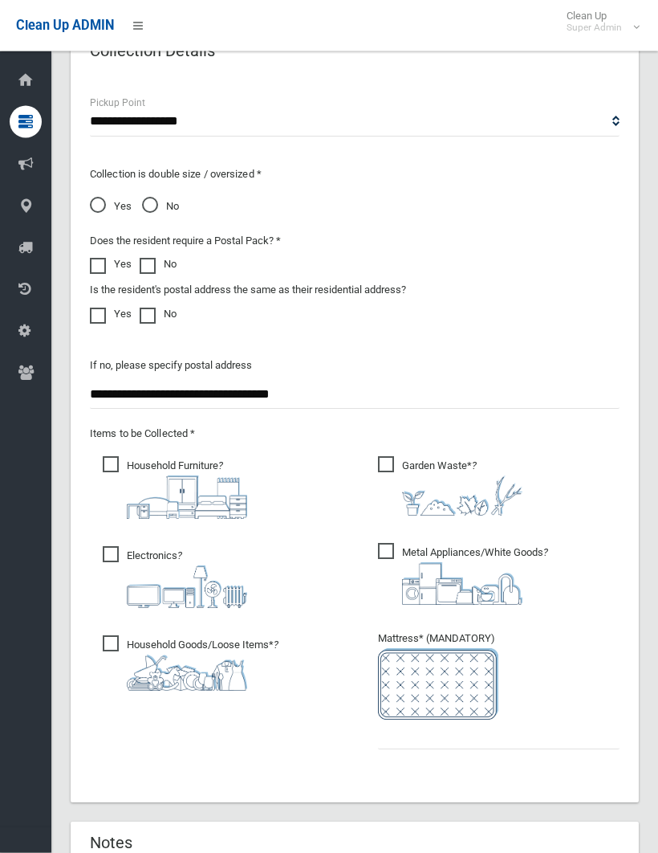
scroll to position [1216, 0]
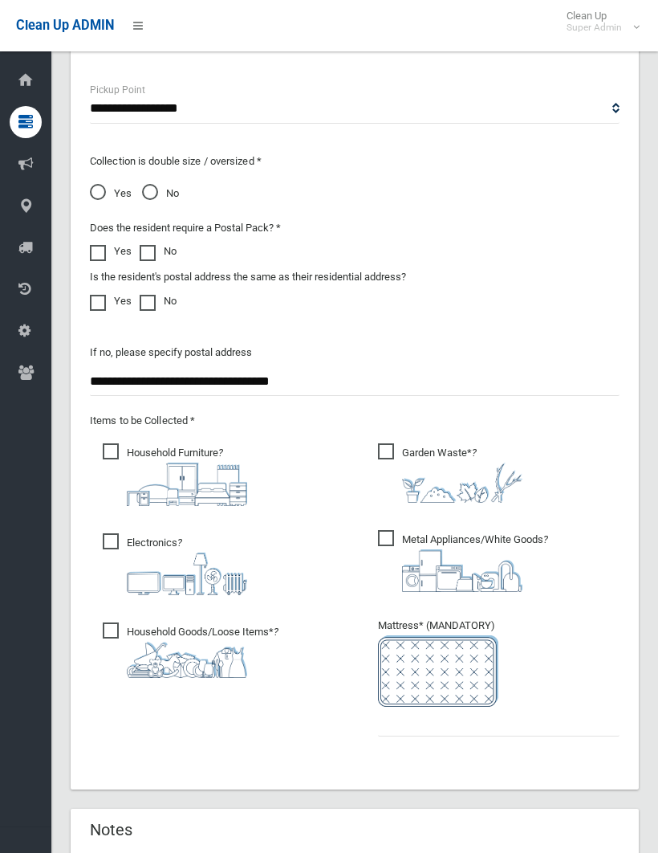
click at [381, 446] on span "Garden Waste* ?" at bounding box center [450, 472] width 145 height 59
click at [387, 708] on input "text" at bounding box center [499, 722] width 242 height 30
type input "*"
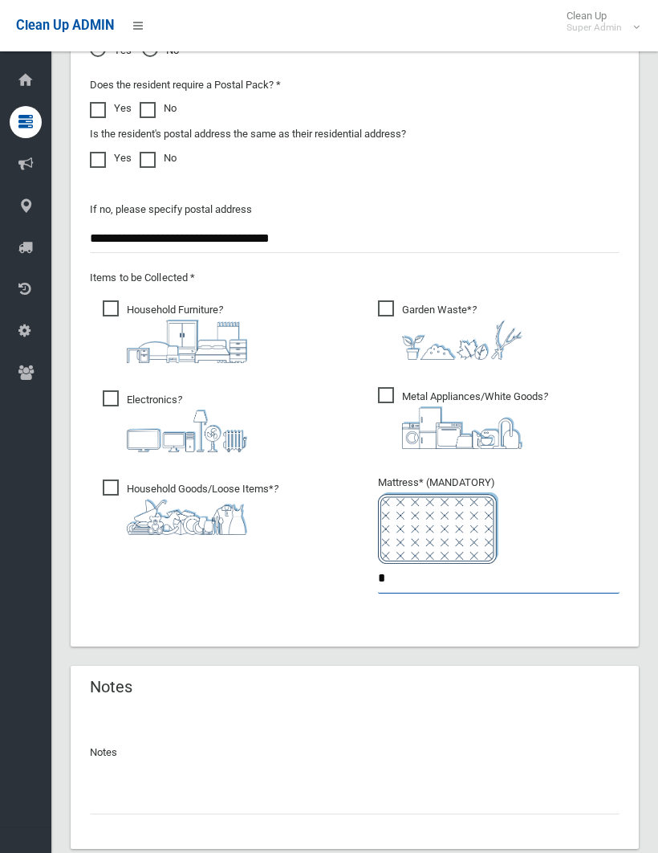
scroll to position [1361, 0]
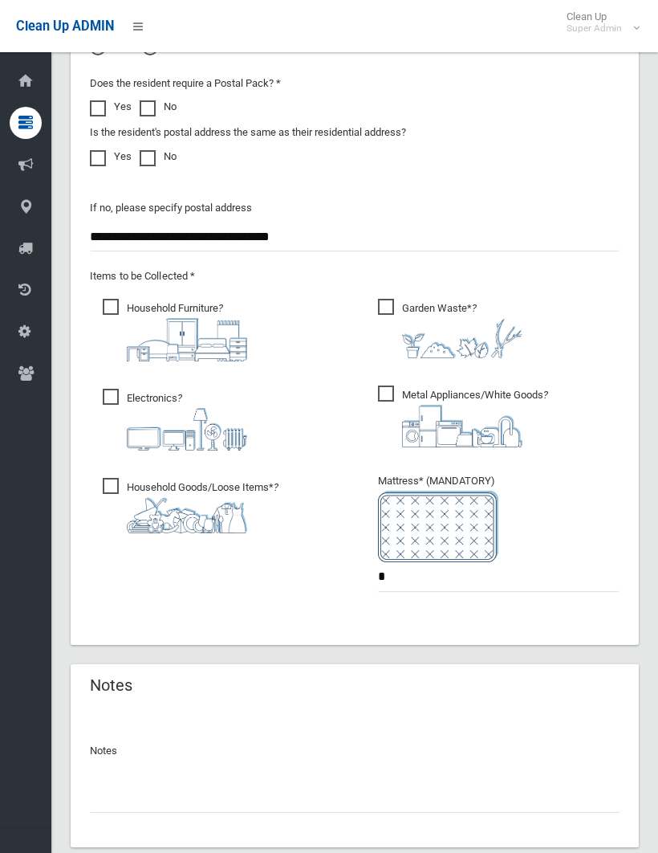
click at [116, 785] on input "text" at bounding box center [355, 797] width 530 height 30
type input "**********"
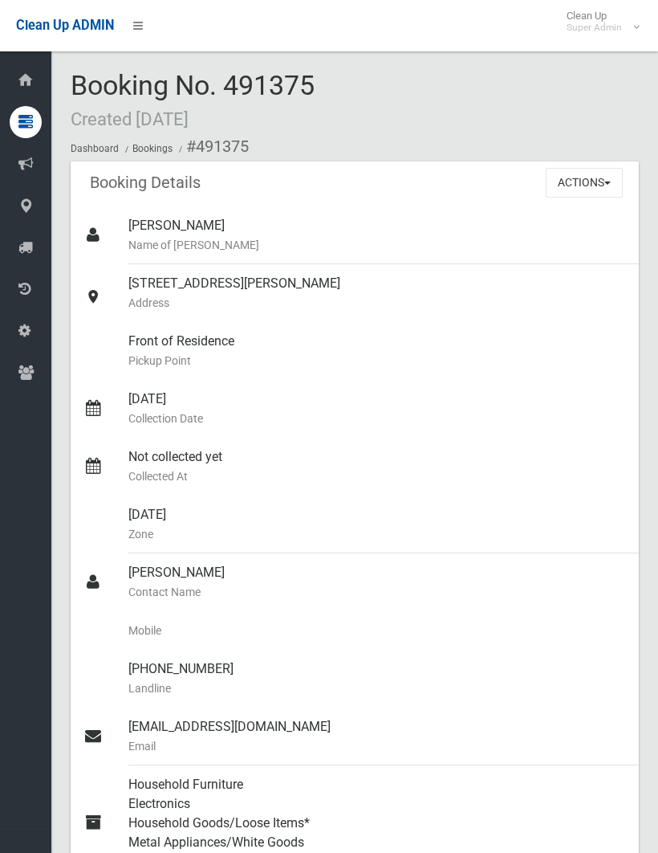
click at [581, 168] on button "Actions" at bounding box center [584, 183] width 77 height 30
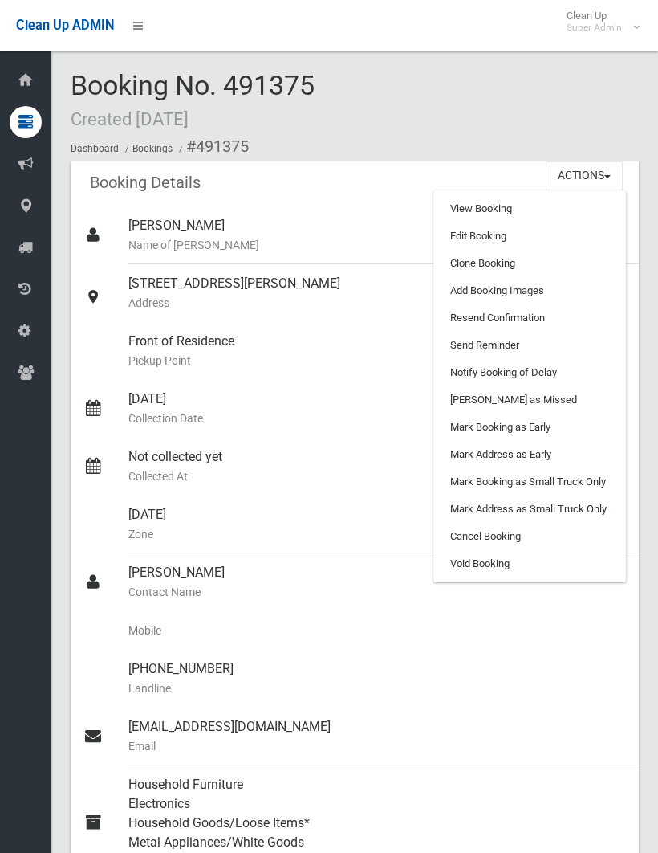
click at [494, 286] on link "Add Booking Images" at bounding box center [529, 290] width 191 height 27
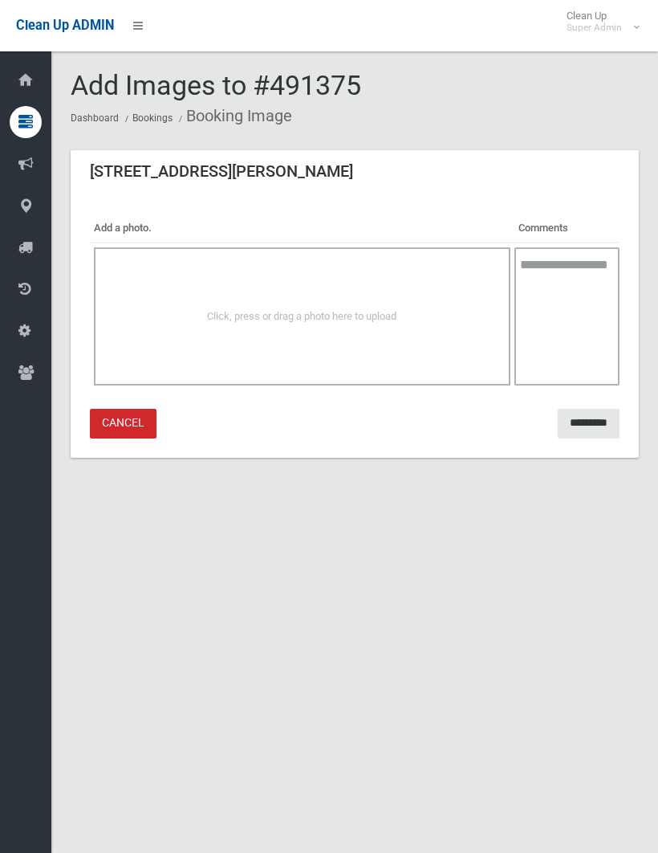
click at [291, 299] on div "Click, press or drag a photo here to upload" at bounding box center [302, 316] width 417 height 138
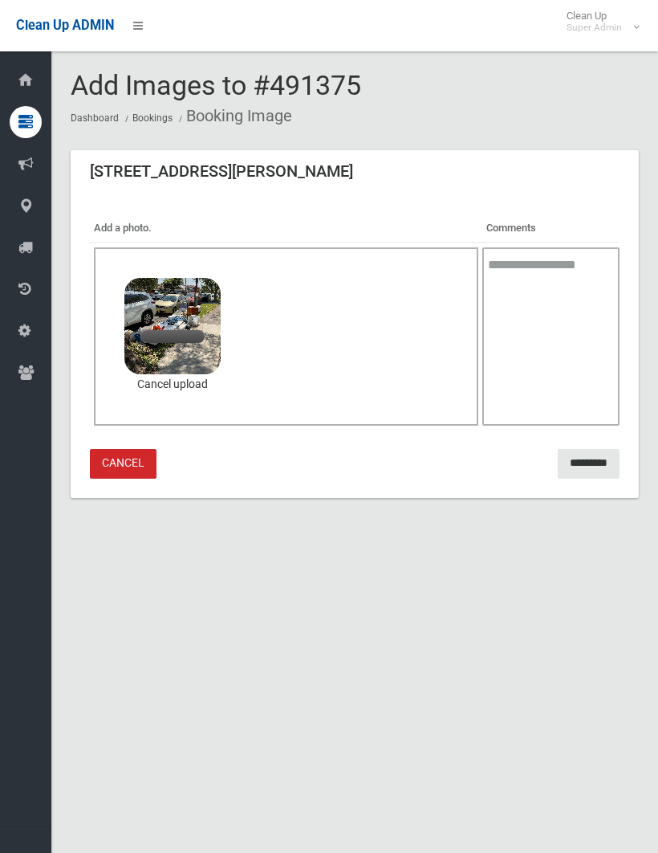
click at [581, 454] on input "*********" at bounding box center [589, 464] width 62 height 30
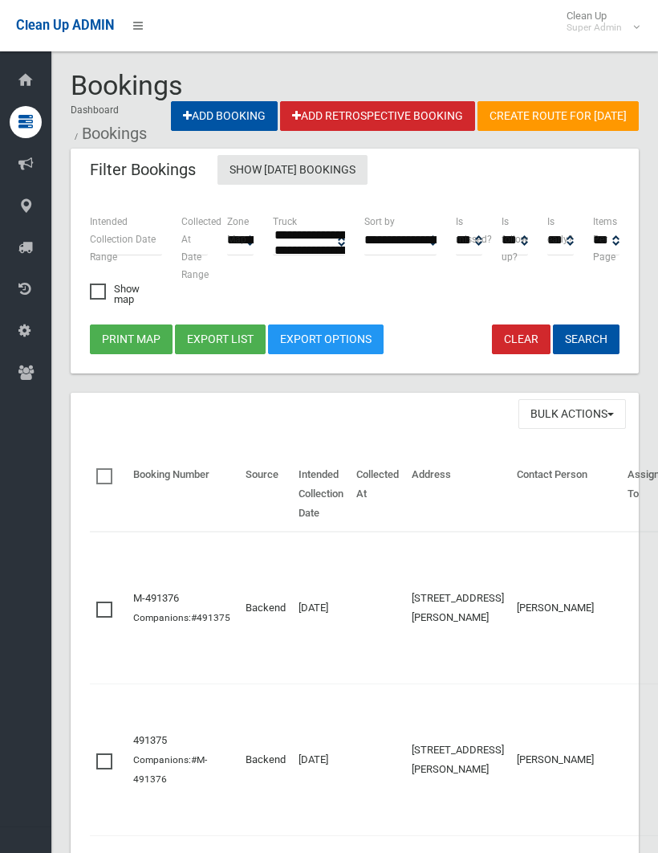
select select
